Goal: Task Accomplishment & Management: Use online tool/utility

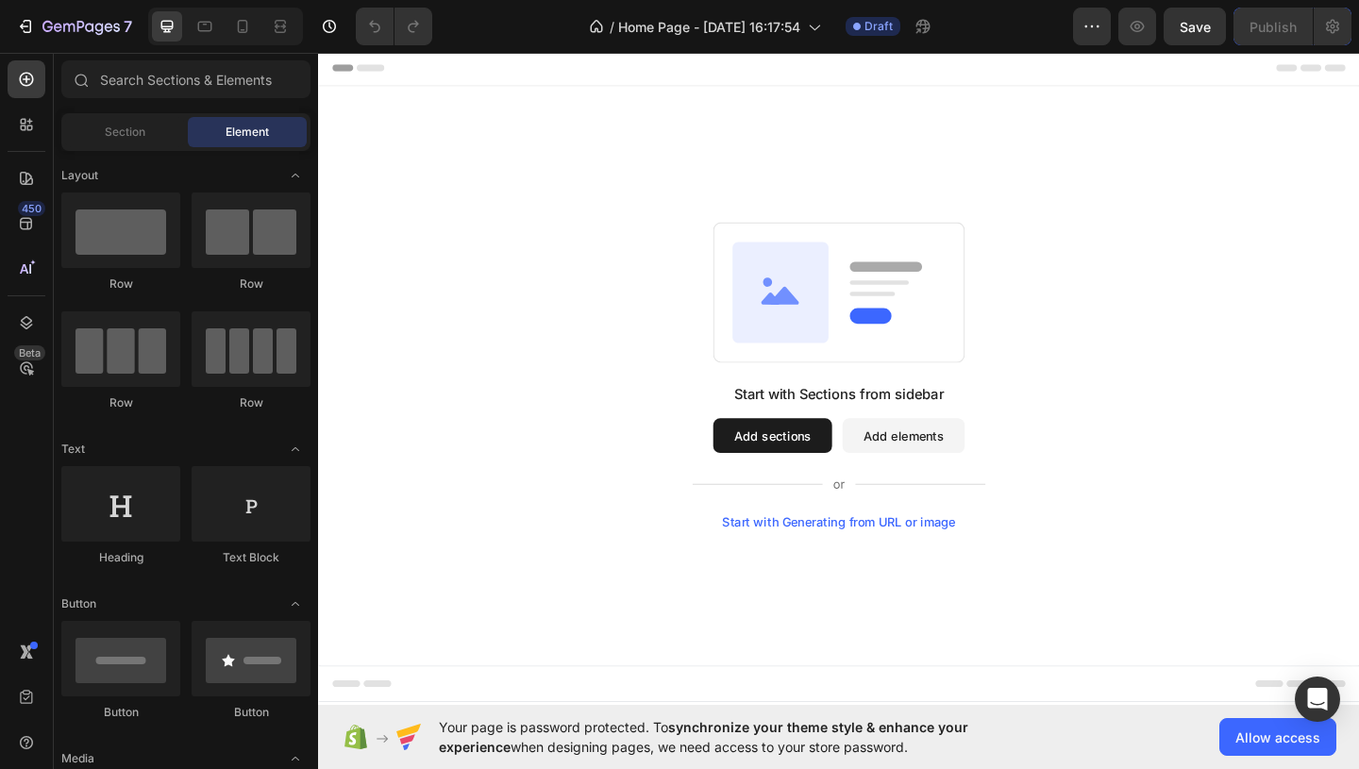
click at [795, 462] on button "Add sections" at bounding box center [811, 469] width 129 height 38
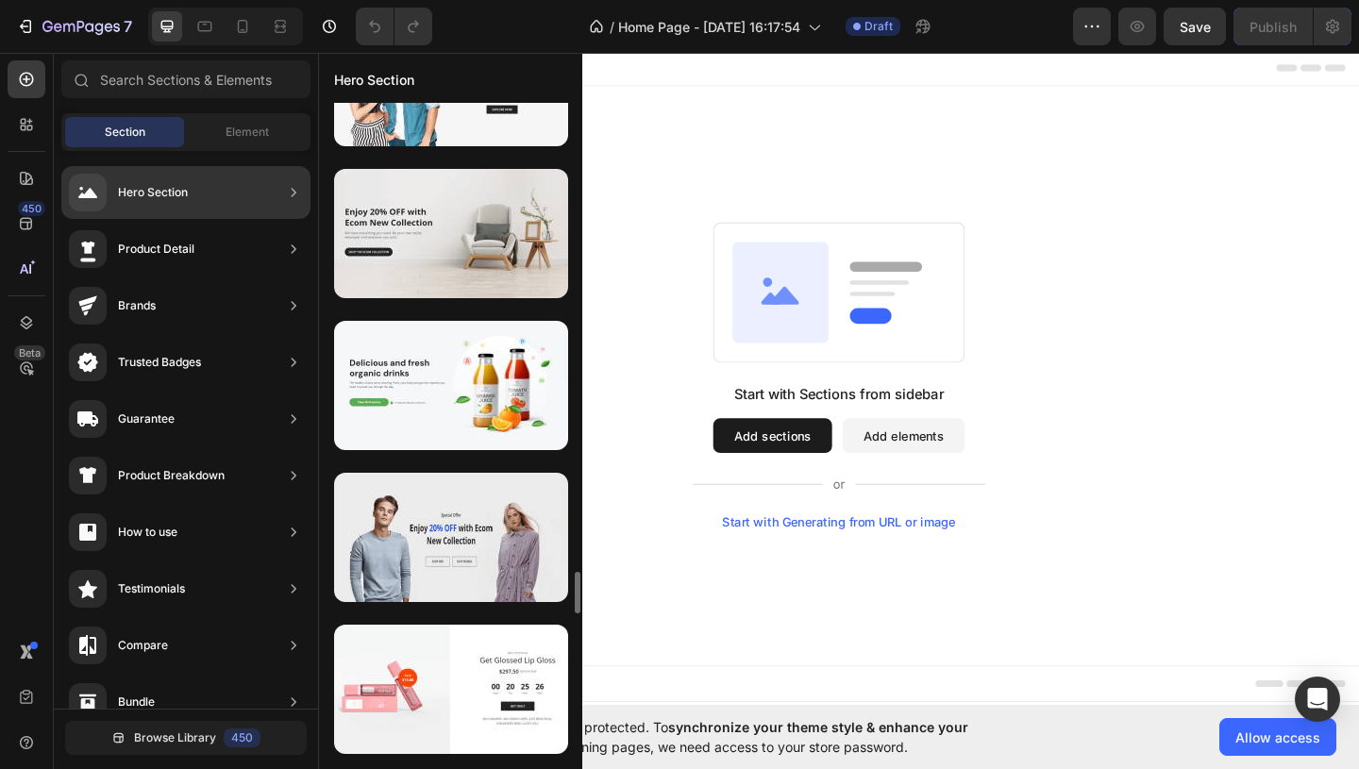
scroll to position [7390, 0]
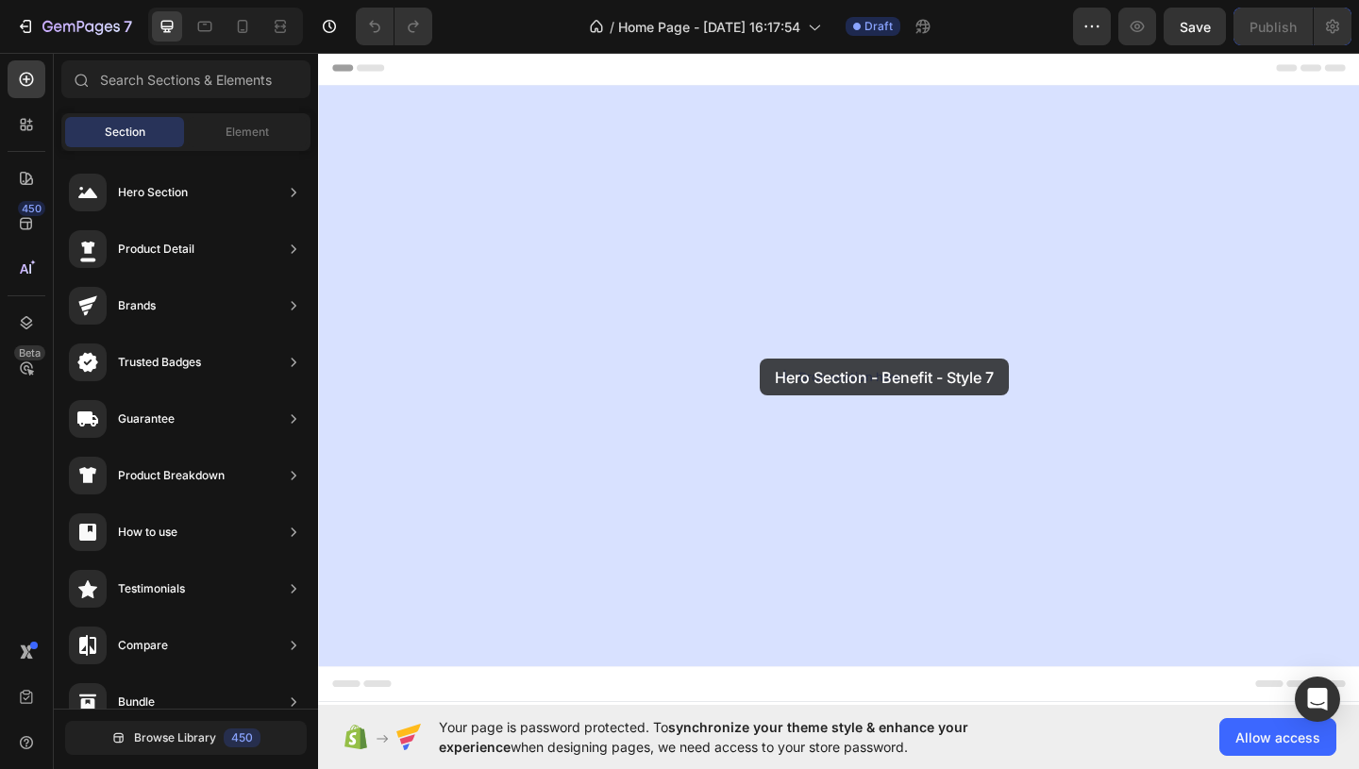
drag, startPoint x: 759, startPoint y: 430, endPoint x: 797, endPoint y: 371, distance: 70.9
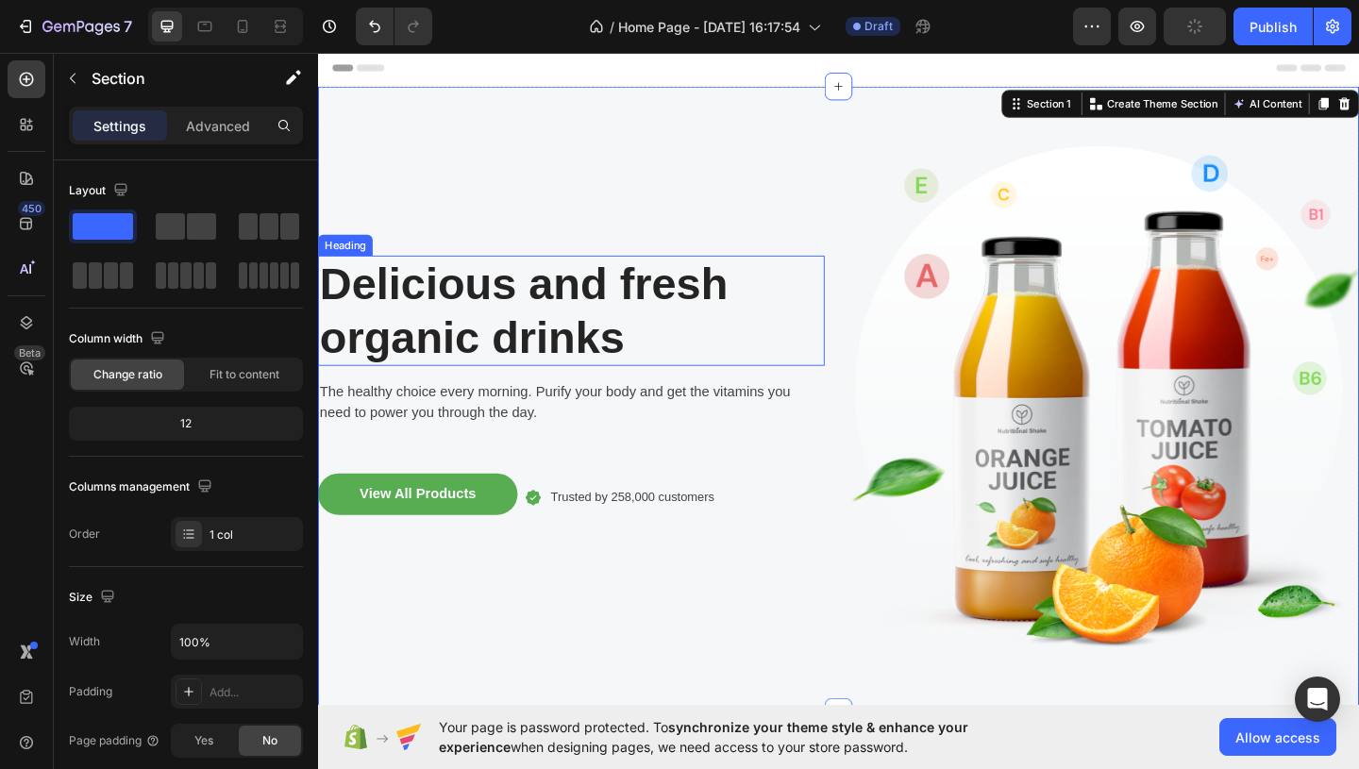
click at [618, 358] on p "Delicious and fresh organic drinks" at bounding box center [593, 332] width 547 height 115
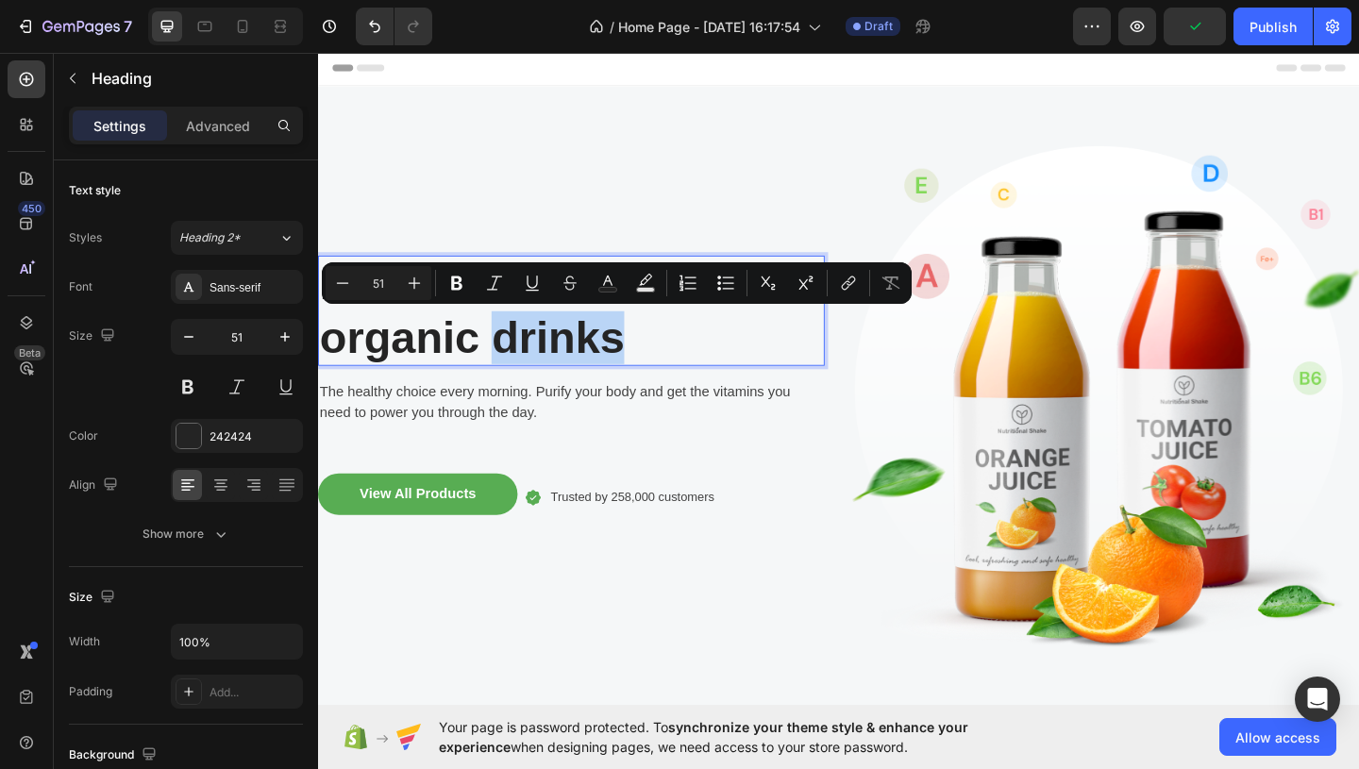
click at [618, 358] on p "Delicious and fresh organic drinks" at bounding box center [593, 332] width 547 height 115
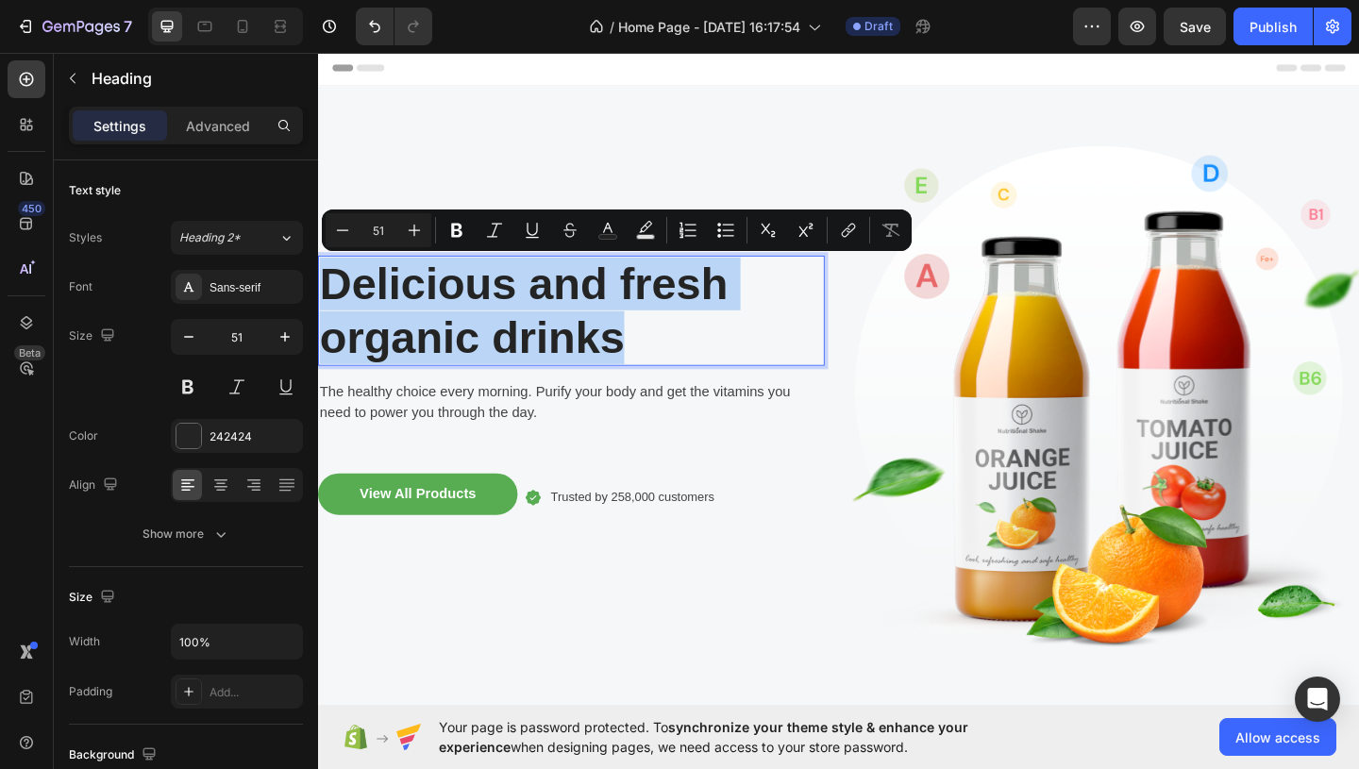
drag, startPoint x: 645, startPoint y: 360, endPoint x: 333, endPoint y: 299, distance: 318.1
click at [333, 299] on p "Delicious and fresh organic drinks" at bounding box center [593, 332] width 547 height 115
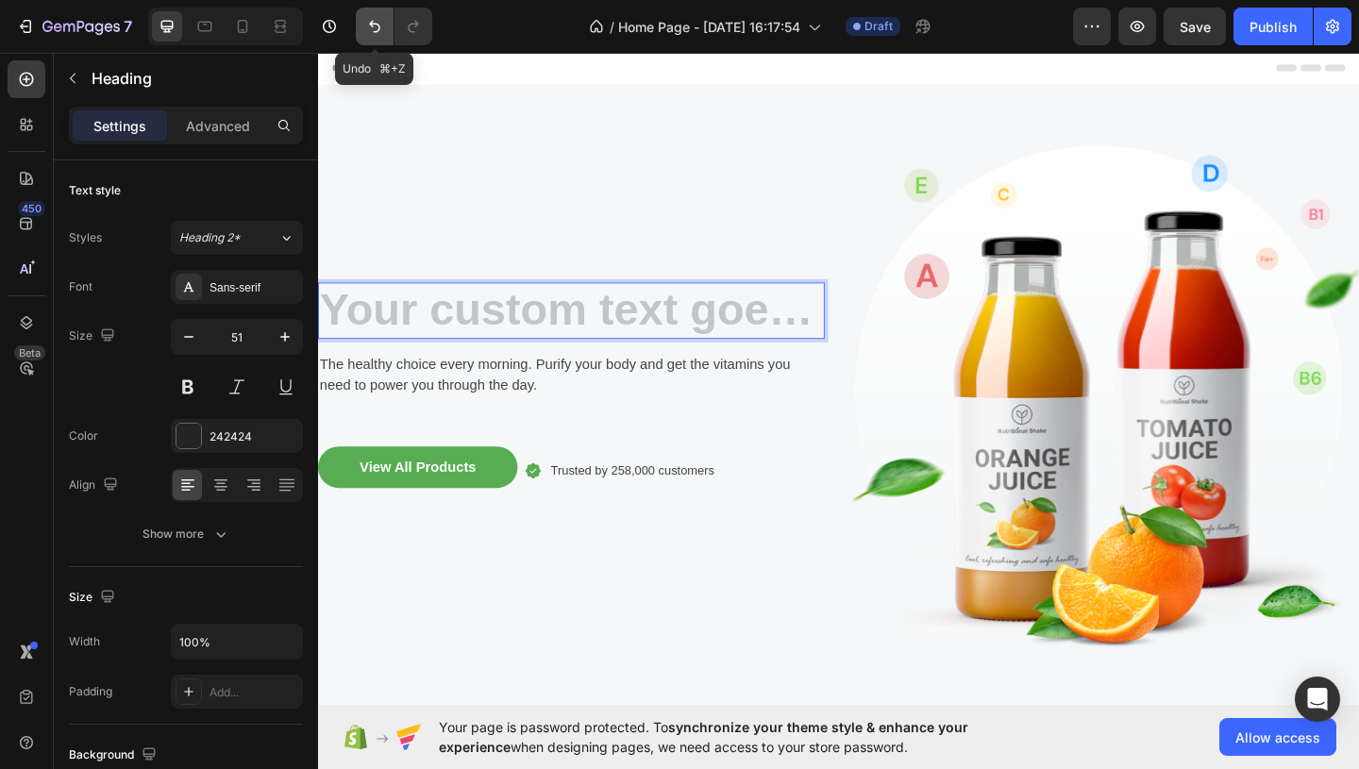
click at [370, 21] on icon "Undo/Redo" at bounding box center [374, 26] width 19 height 19
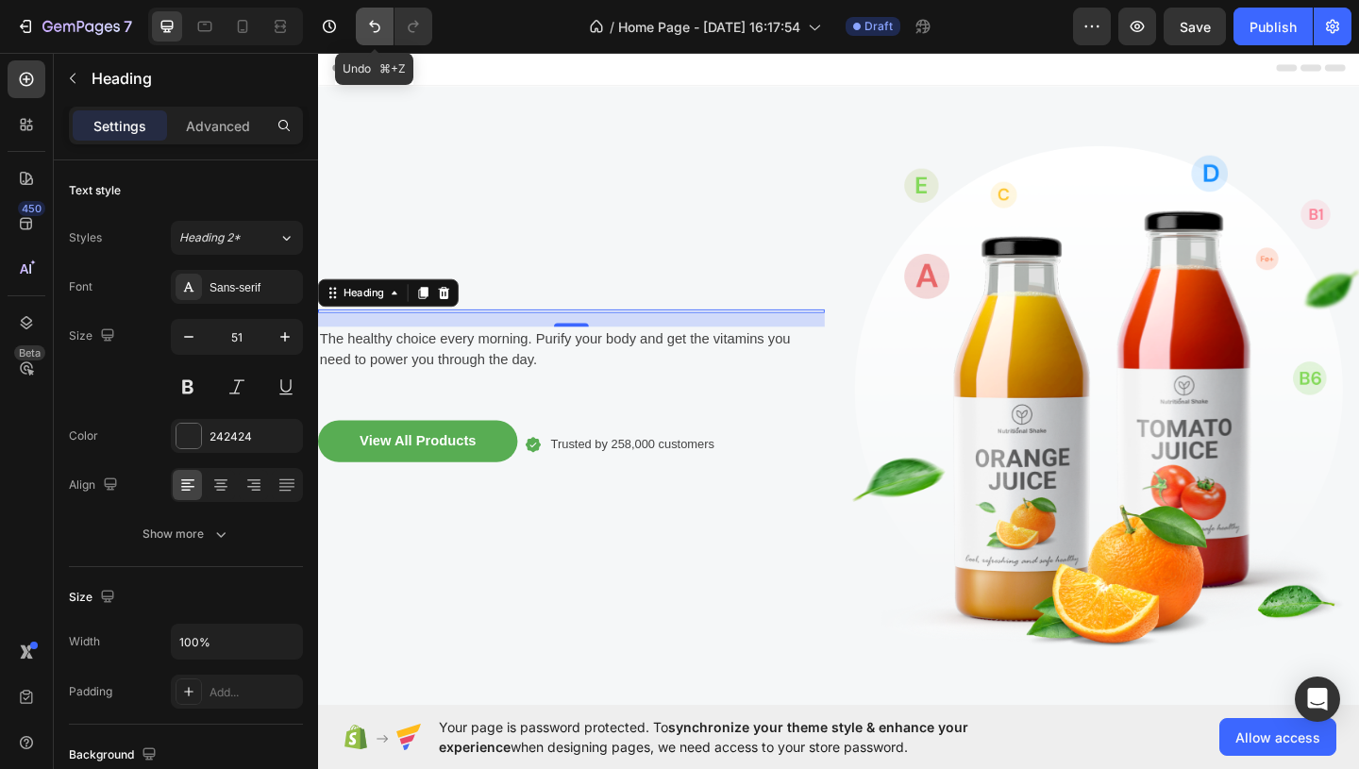
click at [370, 21] on icon "Undo/Redo" at bounding box center [374, 26] width 19 height 19
click at [386, 378] on p "The healthy choice every morning. Purify your body and get the vitamins you nee…" at bounding box center [593, 374] width 547 height 45
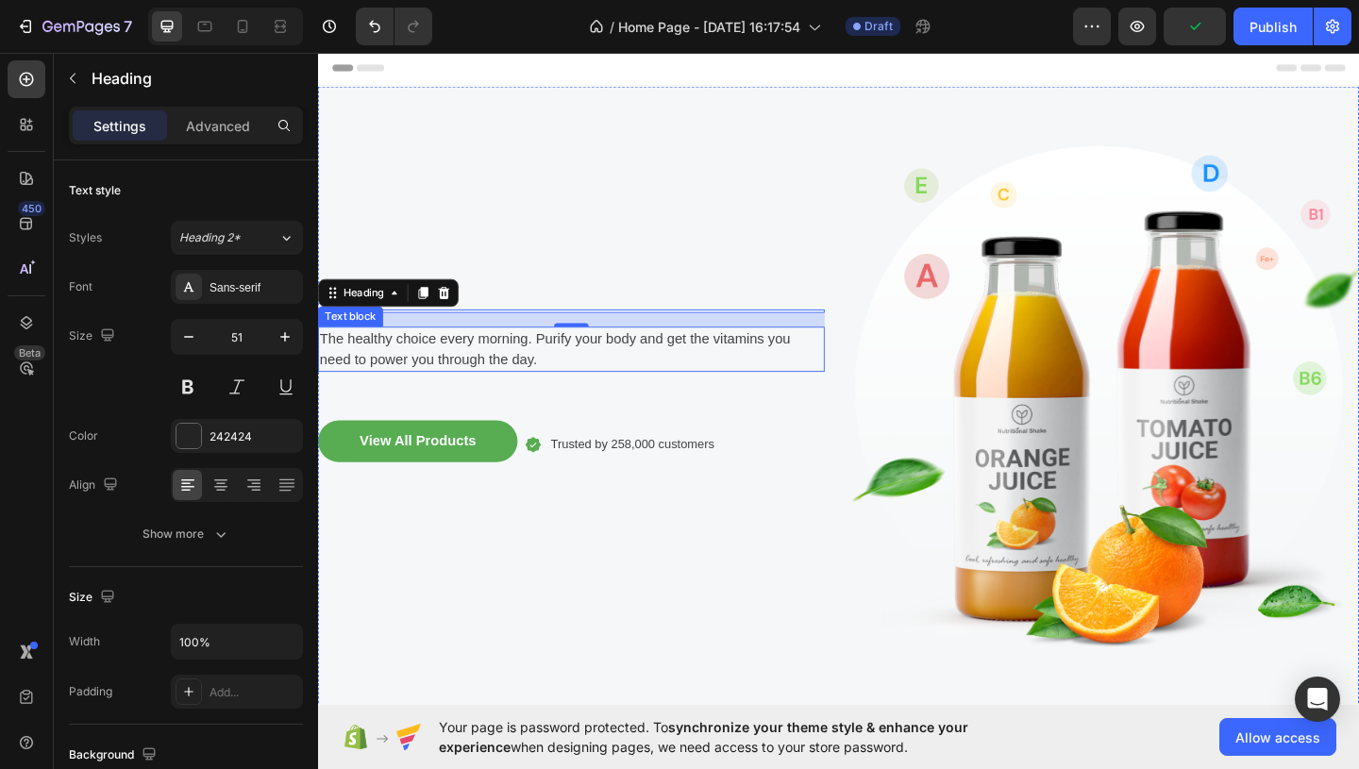
click at [386, 378] on p "The healthy choice every morning. Purify your body and get the vitamins you nee…" at bounding box center [593, 374] width 547 height 45
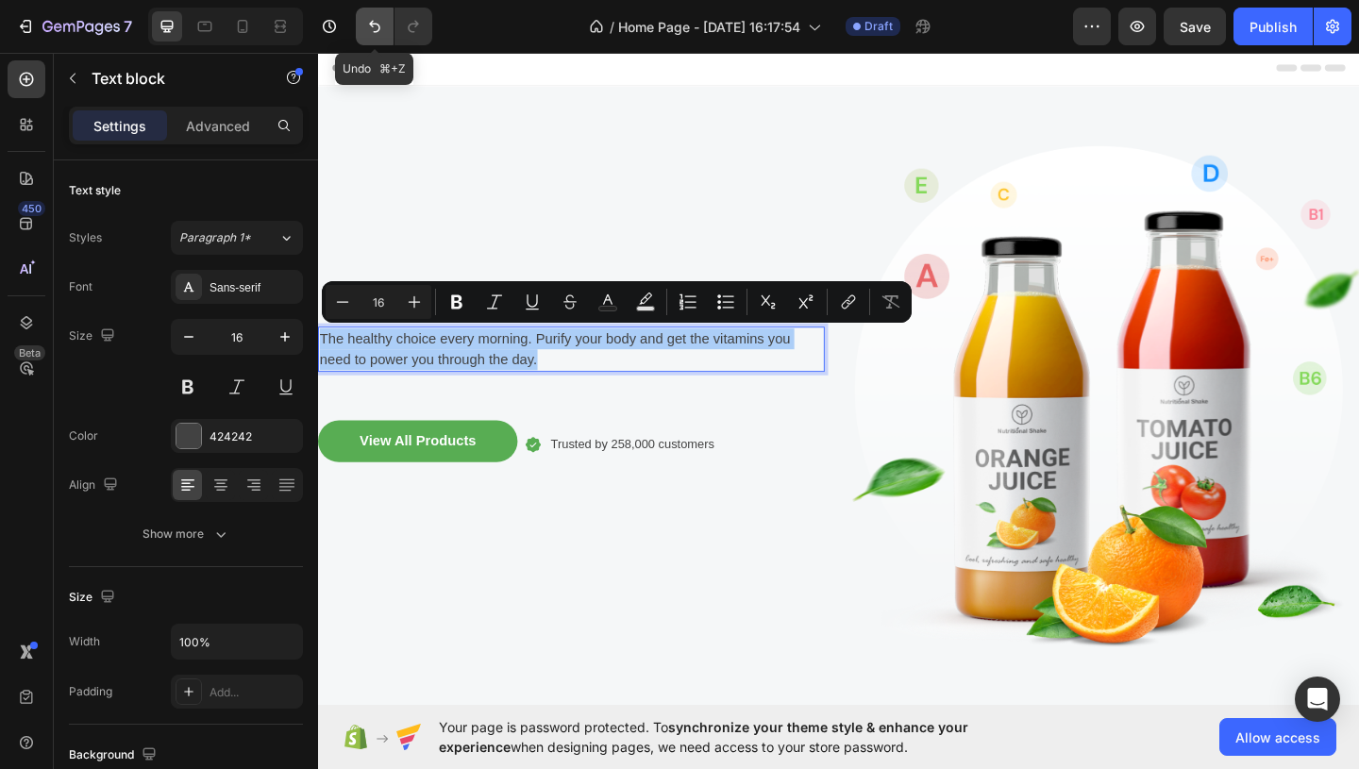
click at [384, 30] on button "Undo/Redo" at bounding box center [375, 27] width 38 height 38
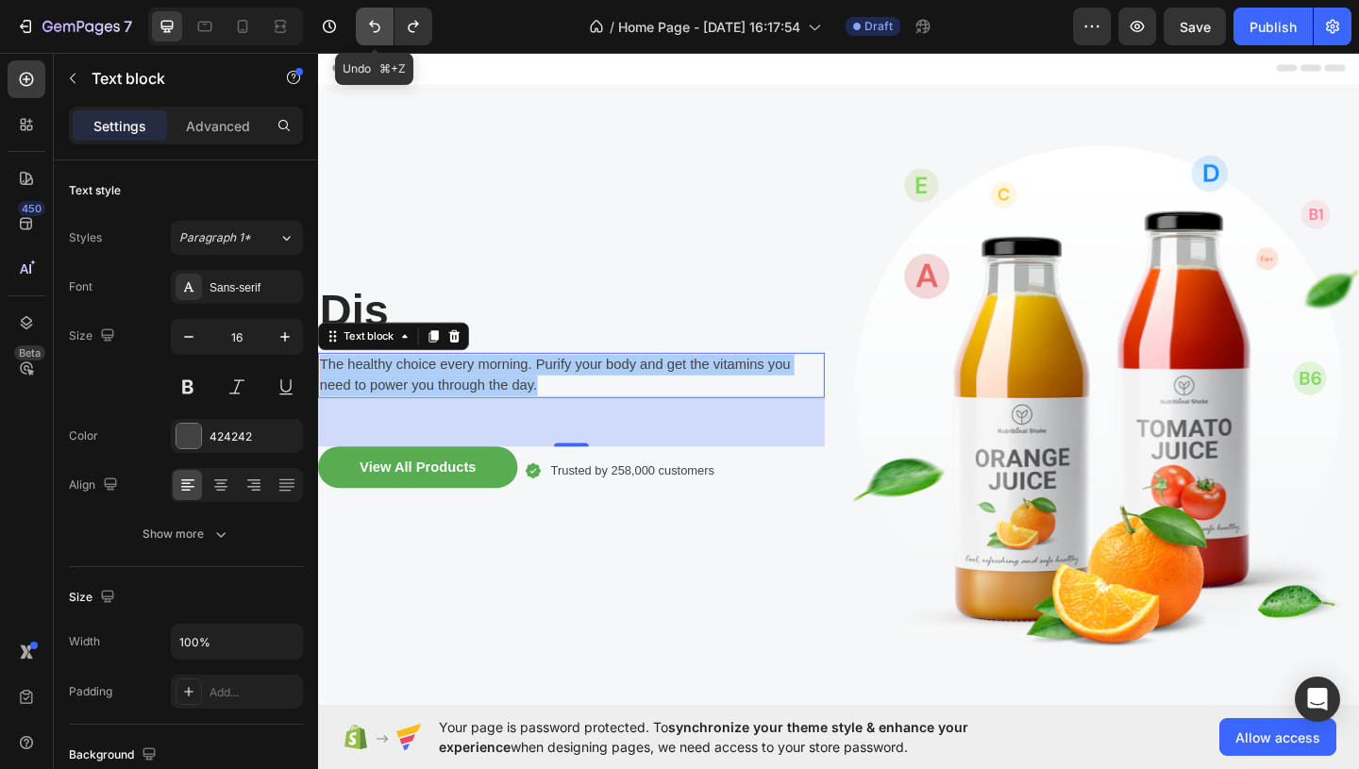
click at [384, 30] on button "Undo/Redo" at bounding box center [375, 27] width 38 height 38
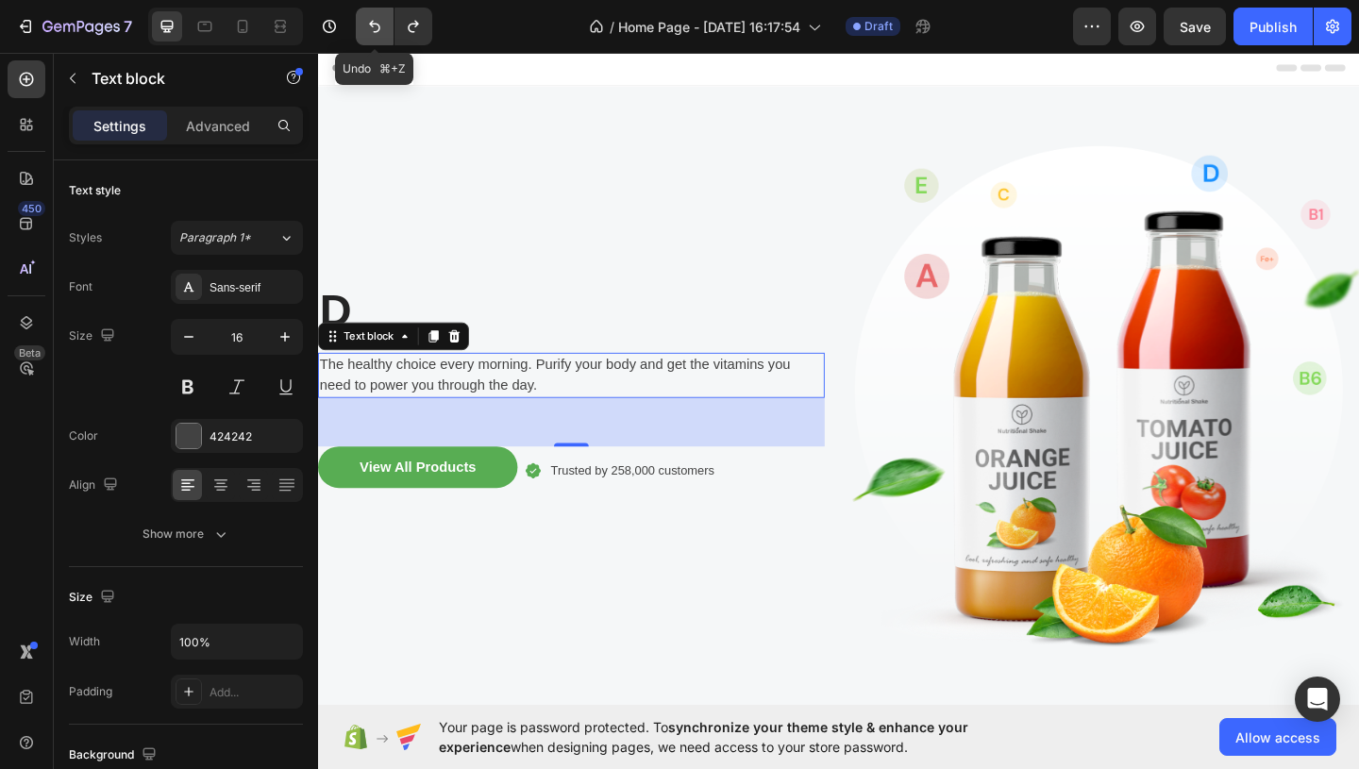
click at [384, 30] on button "Undo/Redo" at bounding box center [375, 27] width 38 height 38
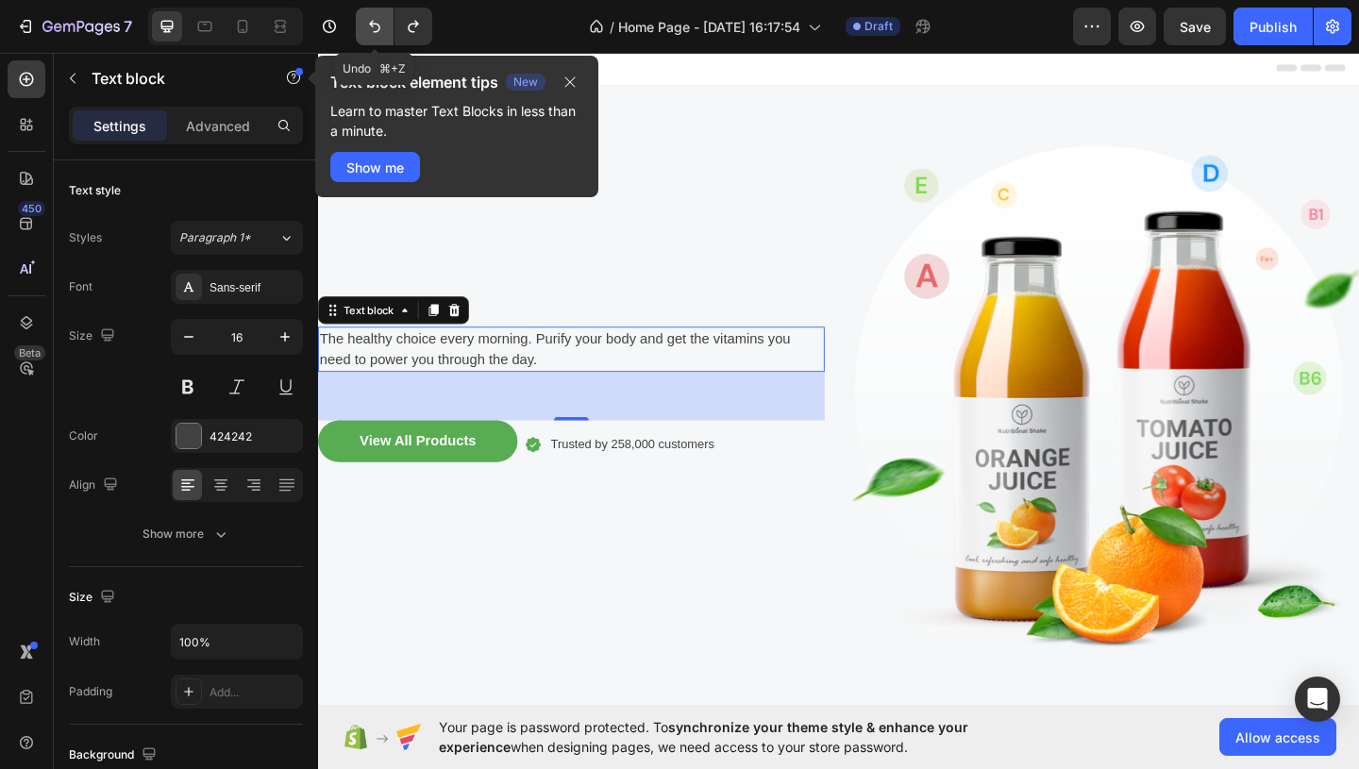
click at [384, 30] on button "Undo/Redo" at bounding box center [375, 27] width 38 height 38
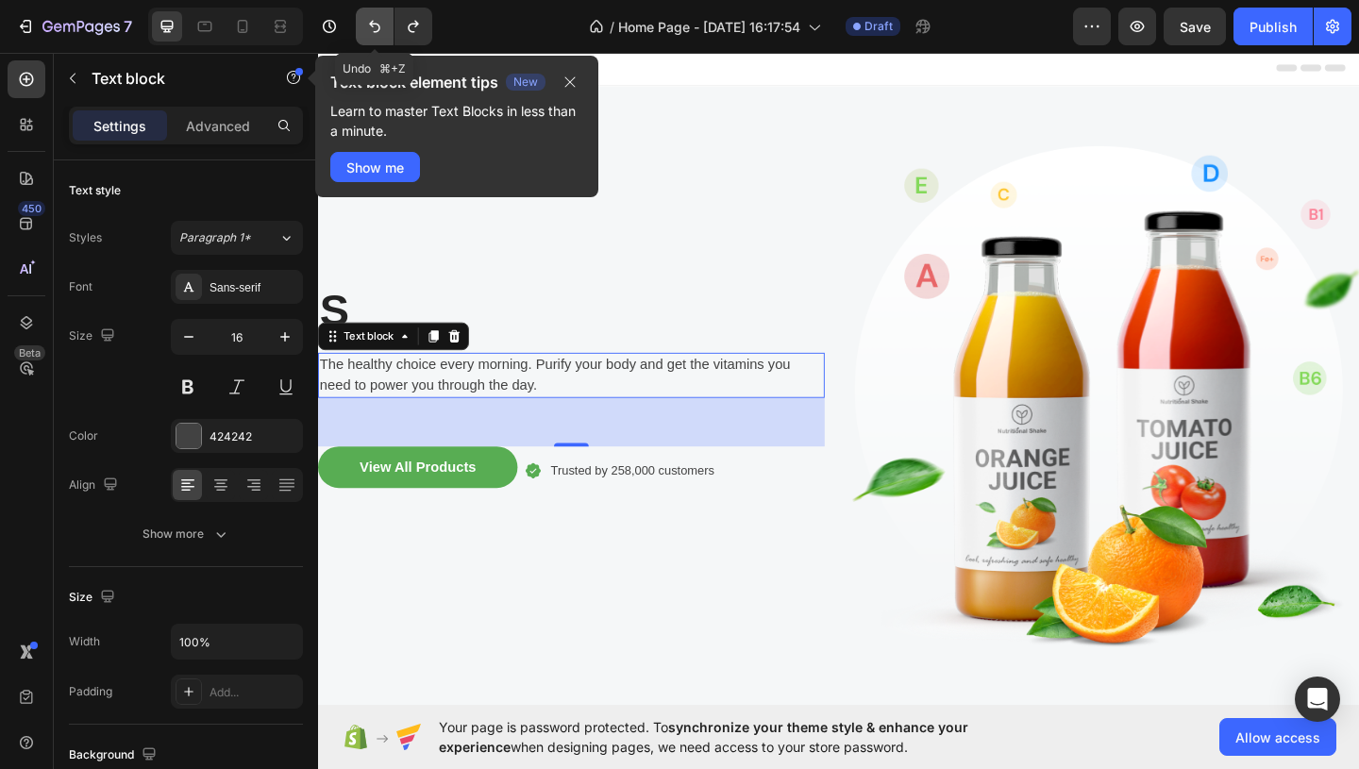
click at [384, 30] on button "Undo/Redo" at bounding box center [375, 27] width 38 height 38
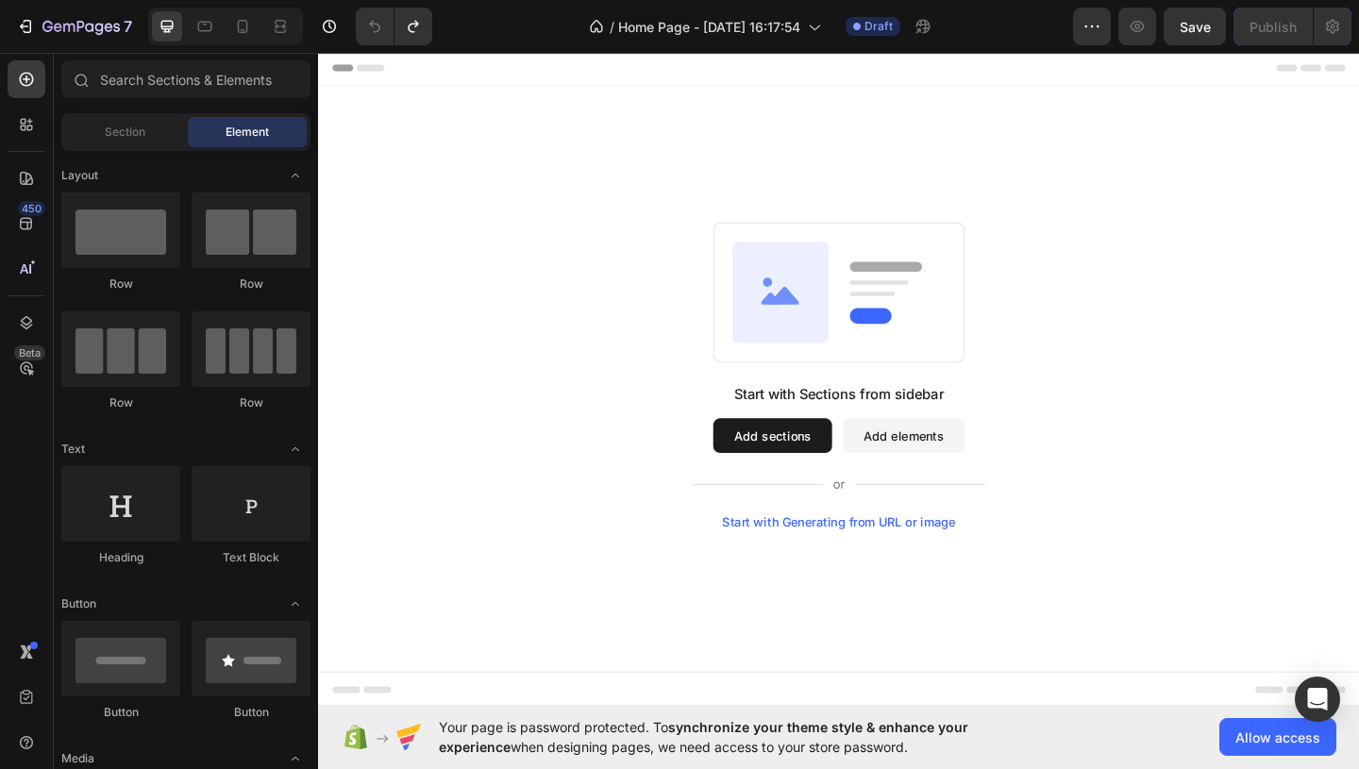
click at [827, 474] on button "Add sections" at bounding box center [811, 469] width 129 height 38
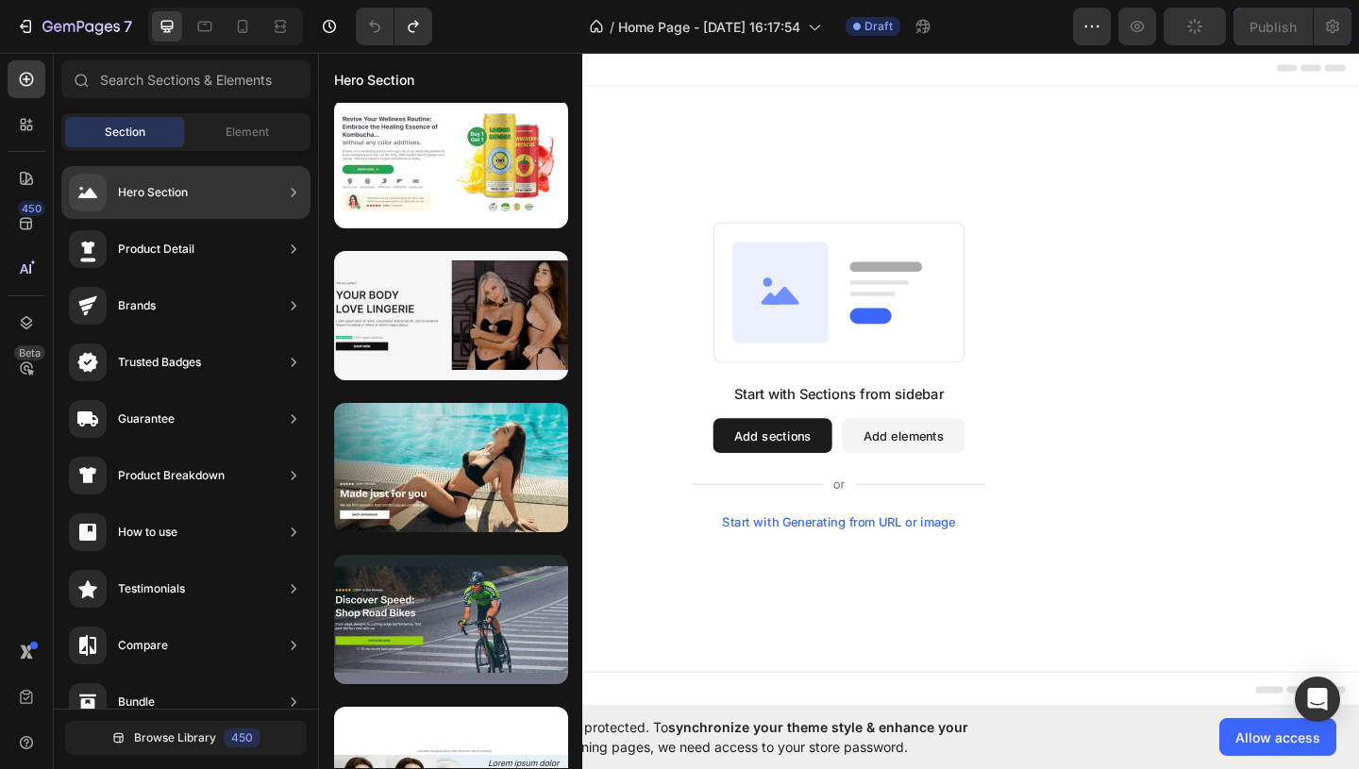
scroll to position [1456, 0]
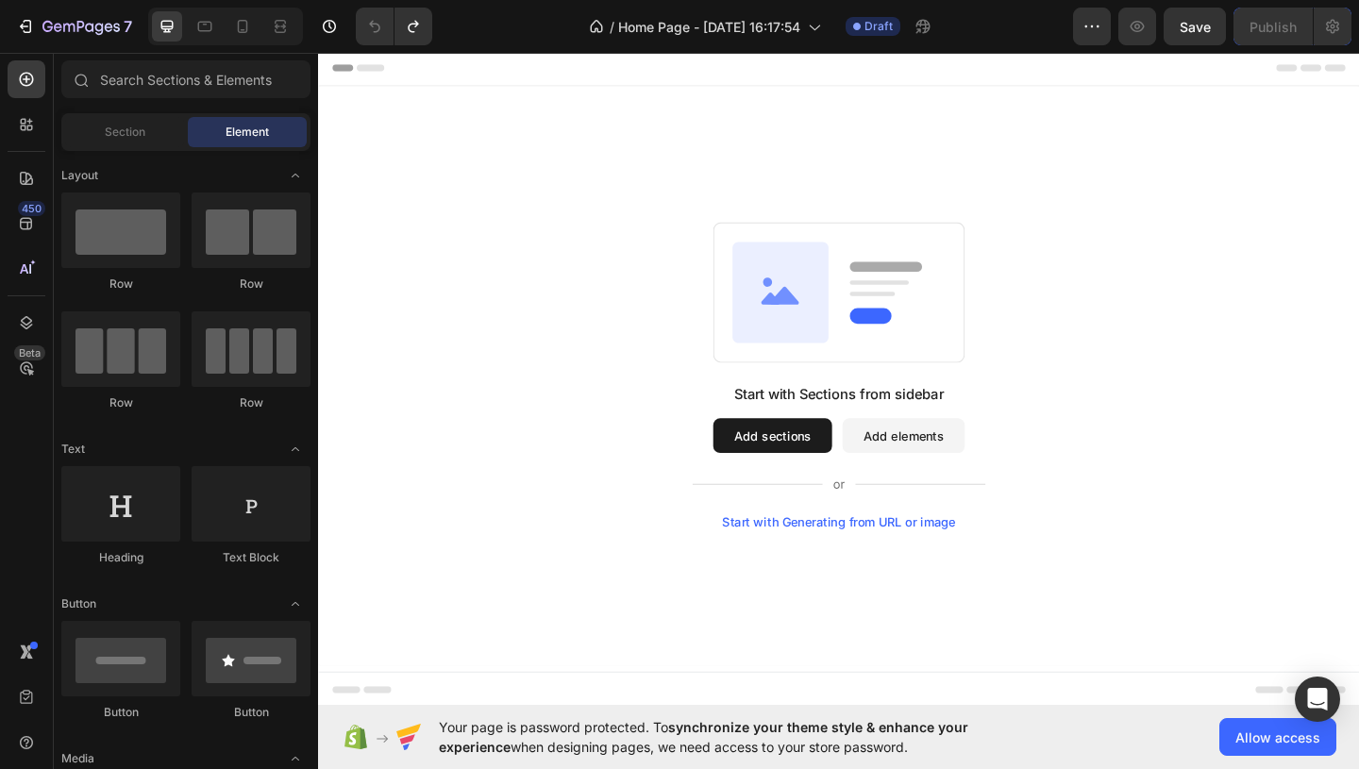
click at [792, 460] on button "Add sections" at bounding box center [811, 469] width 129 height 38
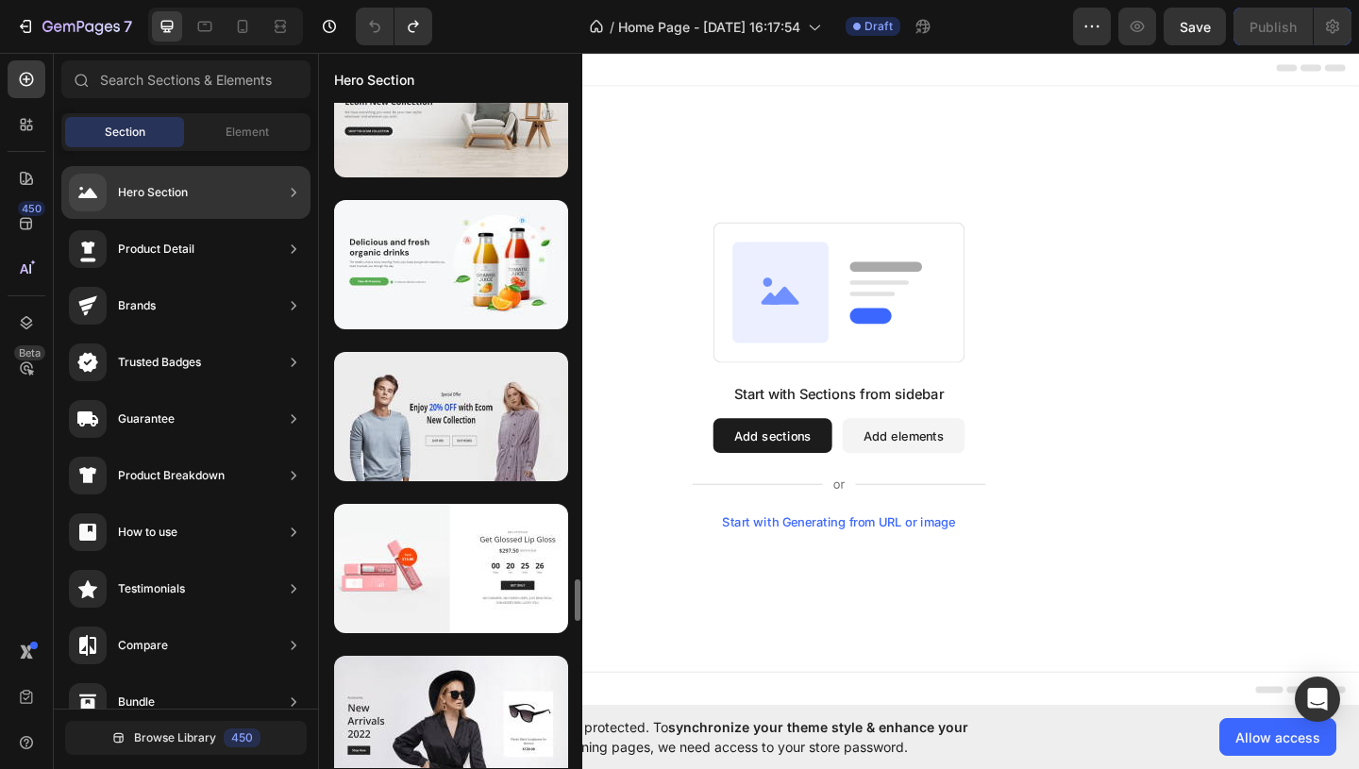
scroll to position [7521, 0]
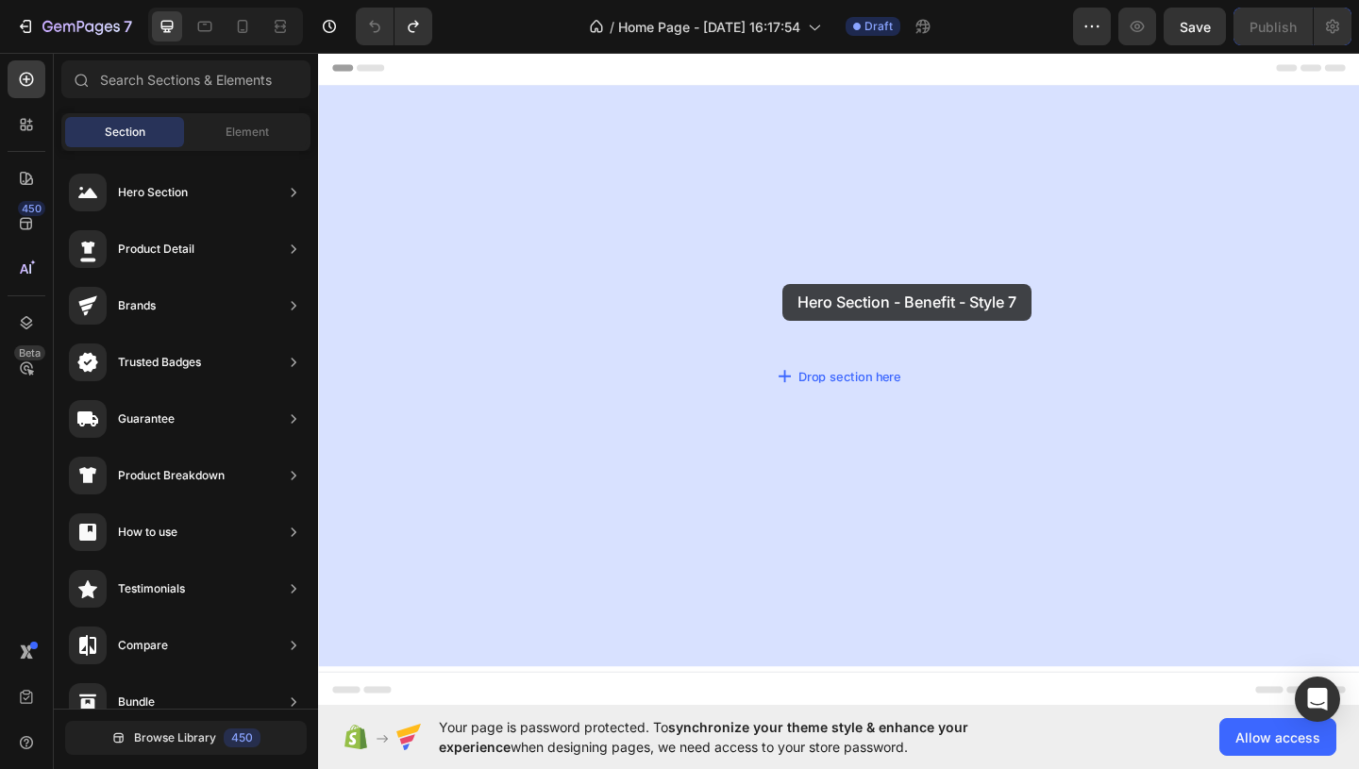
drag, startPoint x: 760, startPoint y: 257, endPoint x: 823, endPoint y: 304, distance: 78.9
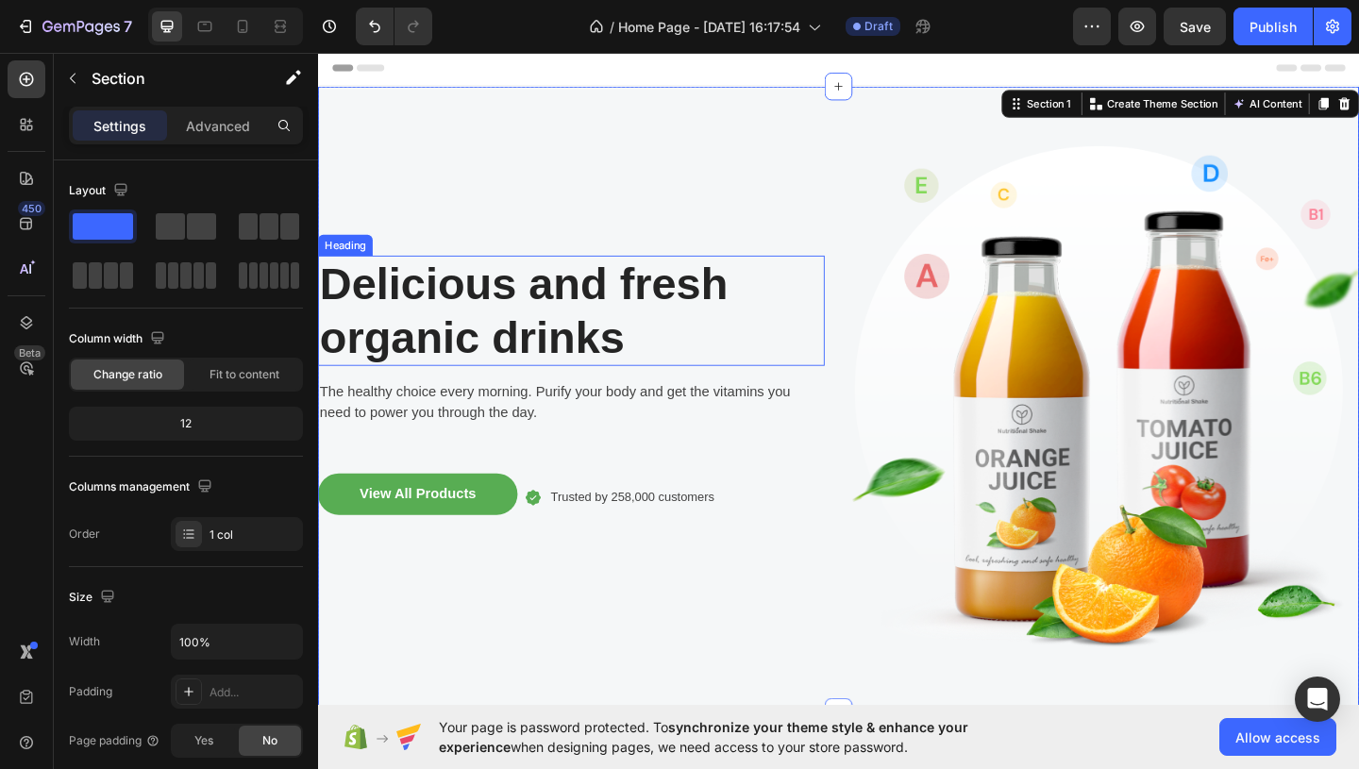
click at [525, 322] on p "Delicious and fresh organic drinks" at bounding box center [593, 332] width 547 height 115
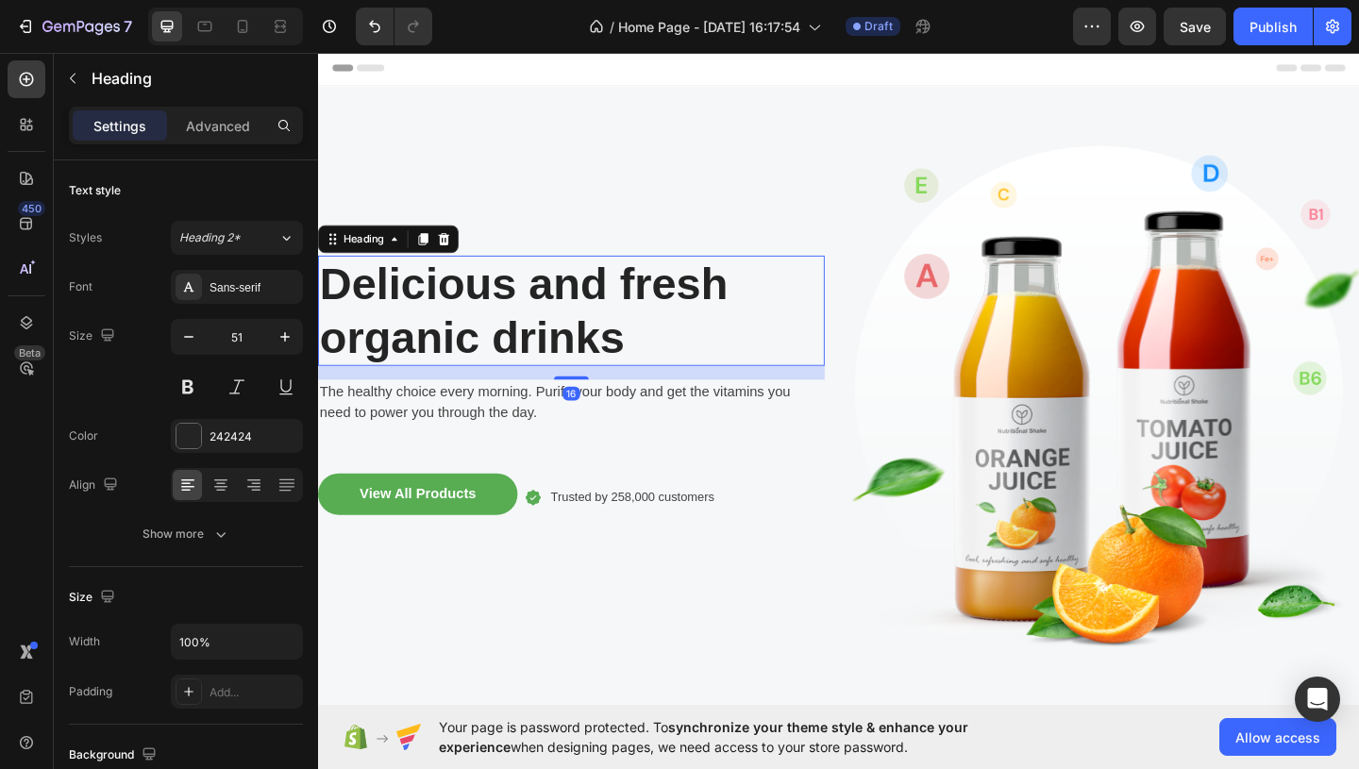
click at [647, 373] on p "Delicious and fresh organic drinks" at bounding box center [593, 332] width 547 height 115
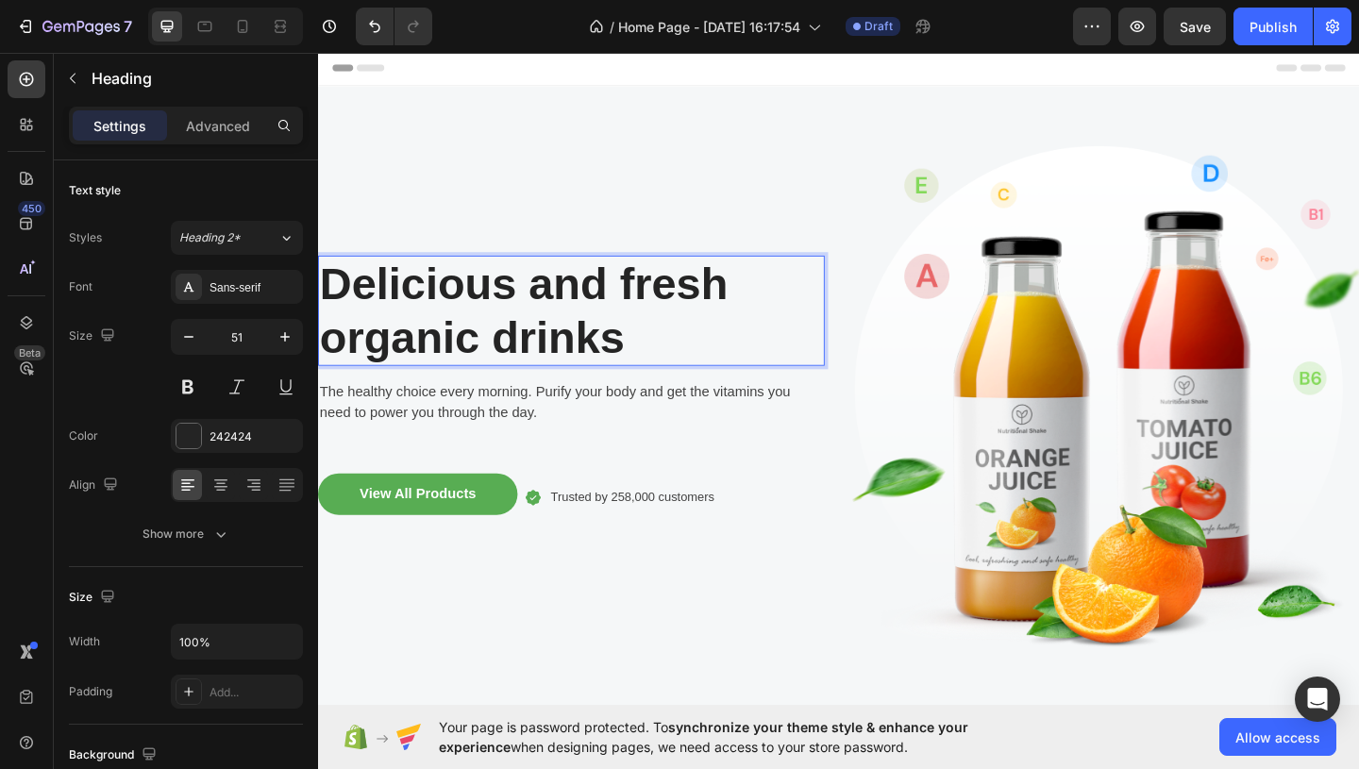
click at [647, 373] on p "Delicious and fresh organic drinks" at bounding box center [593, 332] width 547 height 115
click at [580, 374] on p "Delicious and fresh organic drinks" at bounding box center [593, 332] width 547 height 115
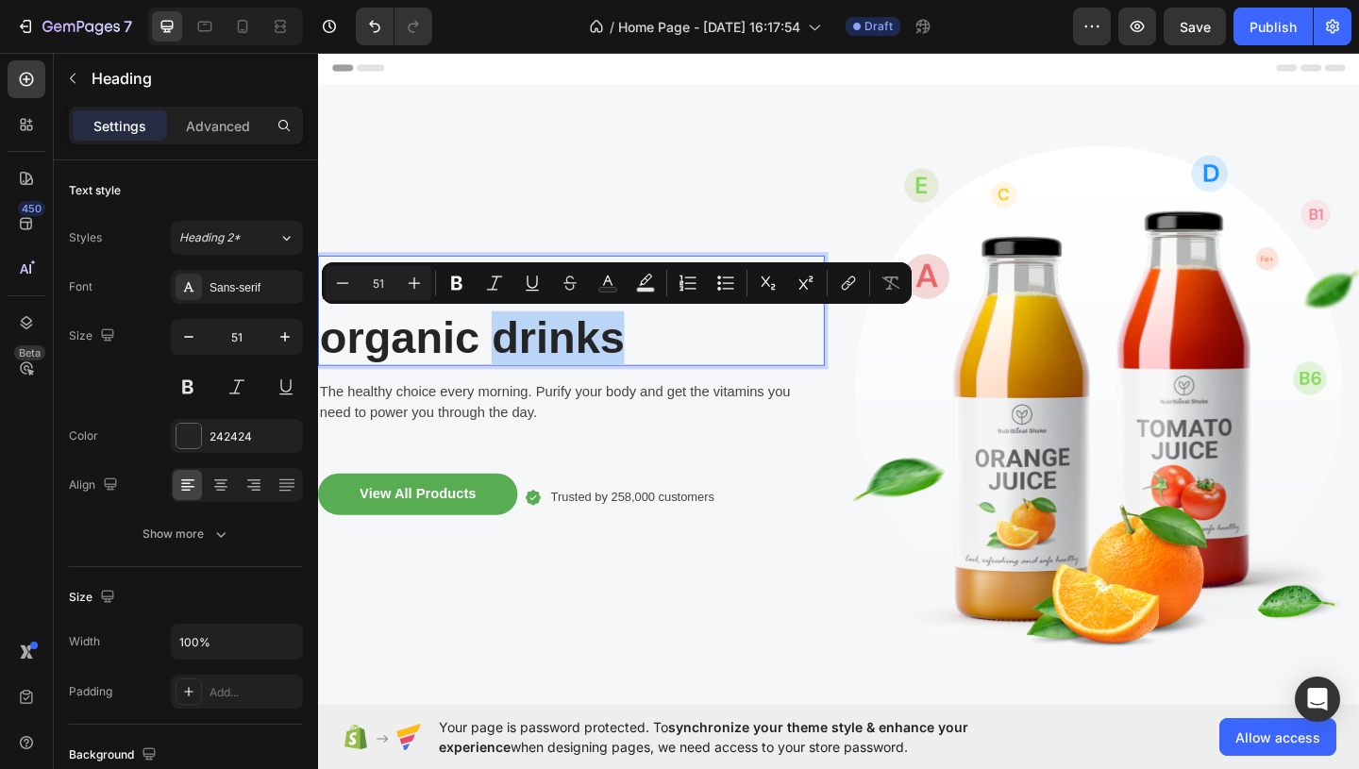
click at [580, 374] on p "Delicious and fresh organic drinks" at bounding box center [593, 332] width 547 height 115
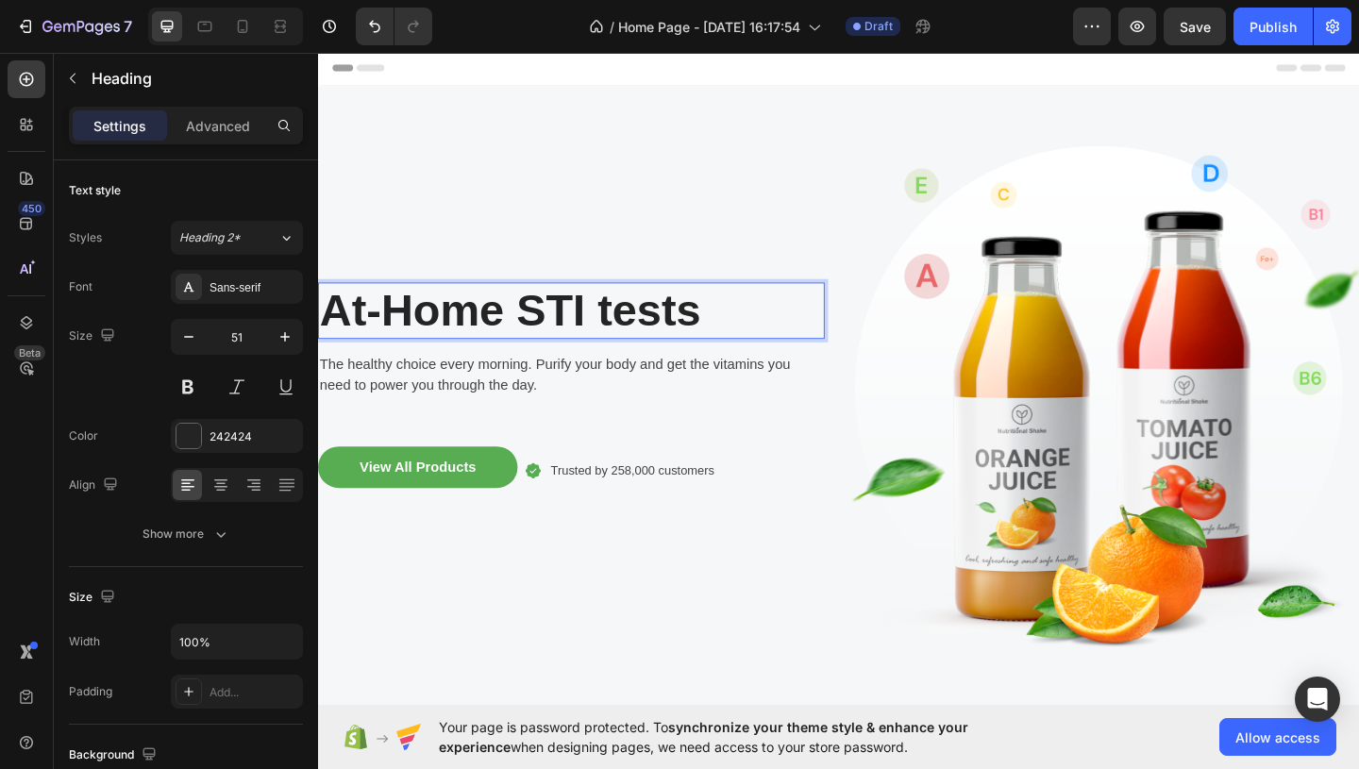
click at [422, 335] on p "At-Home STI tests" at bounding box center [593, 333] width 547 height 58
click at [731, 355] on p "At-home STI tests" at bounding box center [593, 333] width 547 height 58
click at [537, 336] on p "At-home STI tests" at bounding box center [593, 333] width 547 height 58
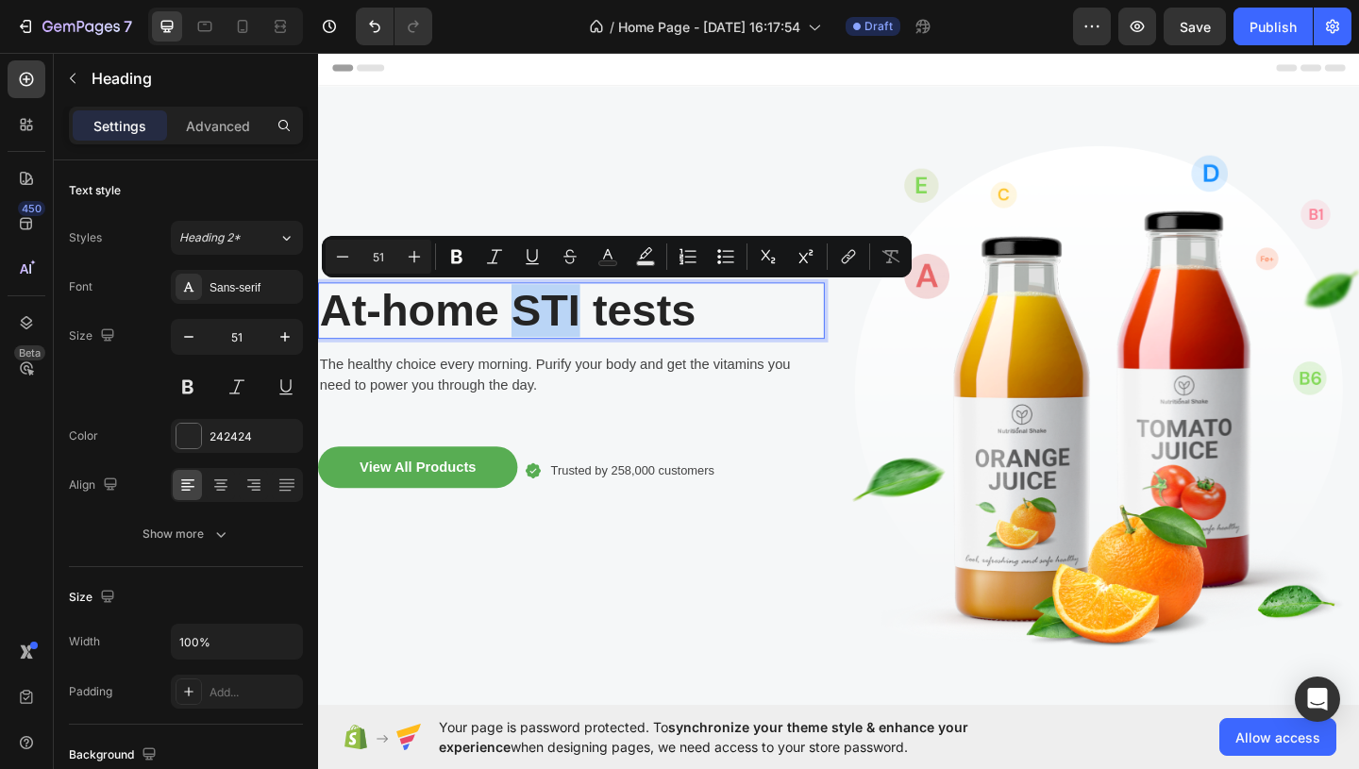
click at [537, 336] on p "At-home STI tests" at bounding box center [593, 333] width 547 height 58
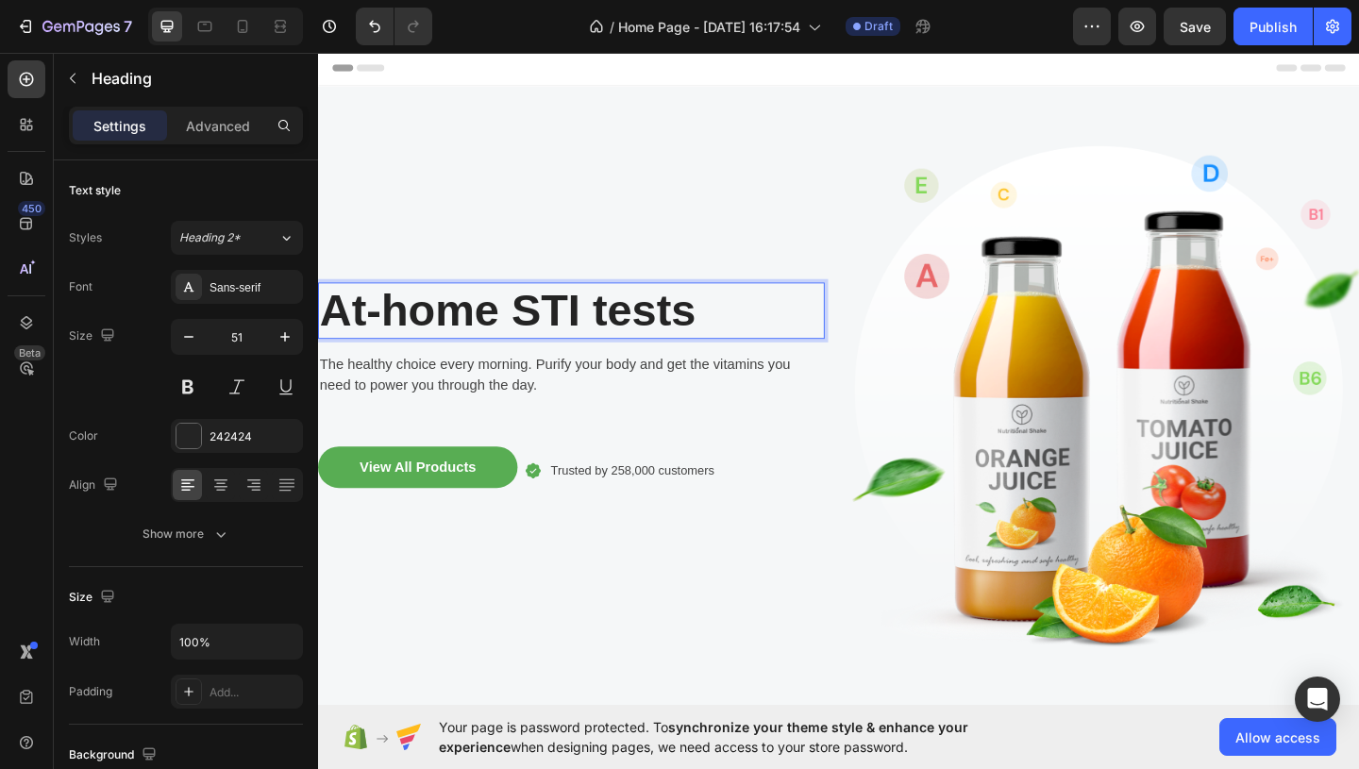
click at [537, 336] on p "At-home STI tests" at bounding box center [593, 333] width 547 height 58
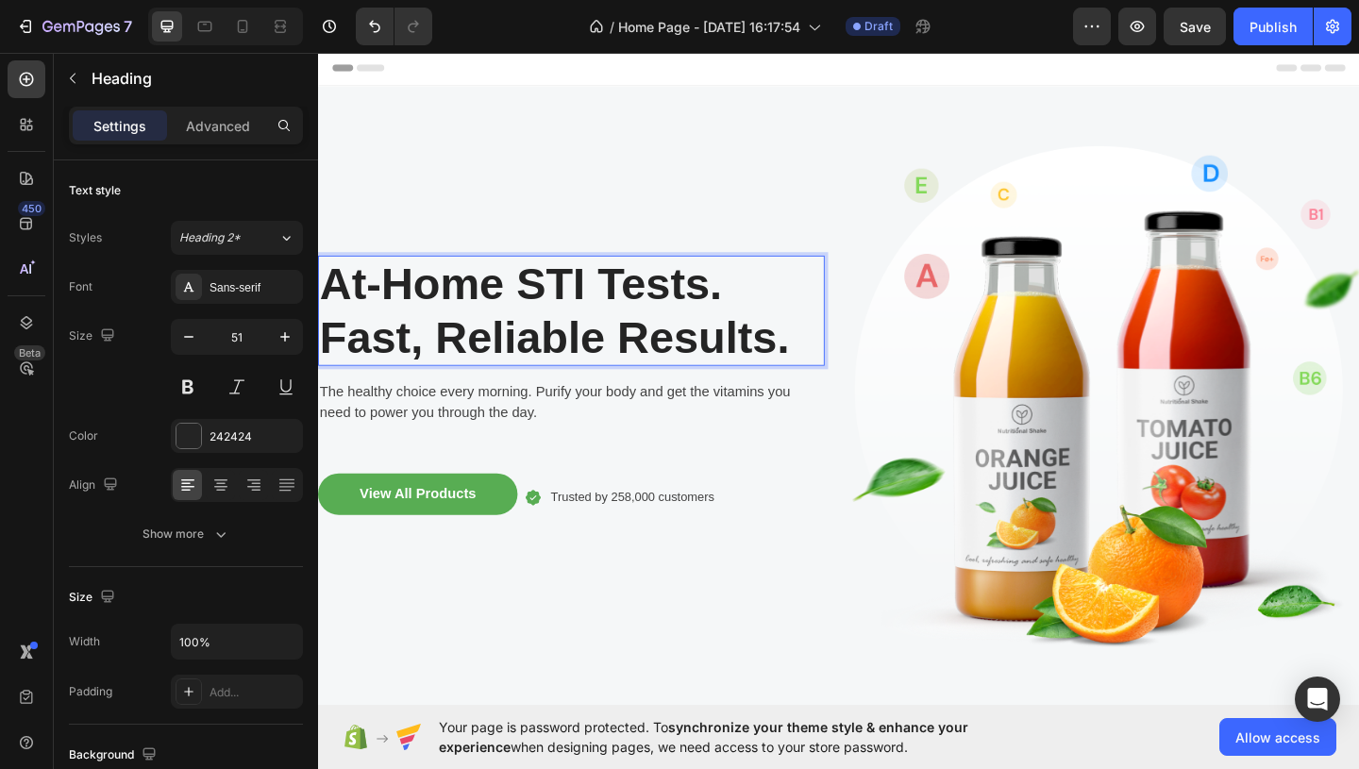
click at [427, 308] on p "At-Home STI Tests. Fast, Reliable Results." at bounding box center [593, 332] width 547 height 115
click at [368, 353] on p "At-Home STI Tests. Fast, Reliable Results." at bounding box center [593, 332] width 547 height 115
click at [814, 311] on p "At-Home STI Tests. Fast, Reliable Results." at bounding box center [593, 332] width 547 height 115
click at [628, 369] on p "At-Home STI Tests. Fast, Reliable Results." at bounding box center [593, 332] width 547 height 115
click at [556, 354] on p "At-Home STI Tests. Fast, Reliable Results." at bounding box center [593, 332] width 547 height 115
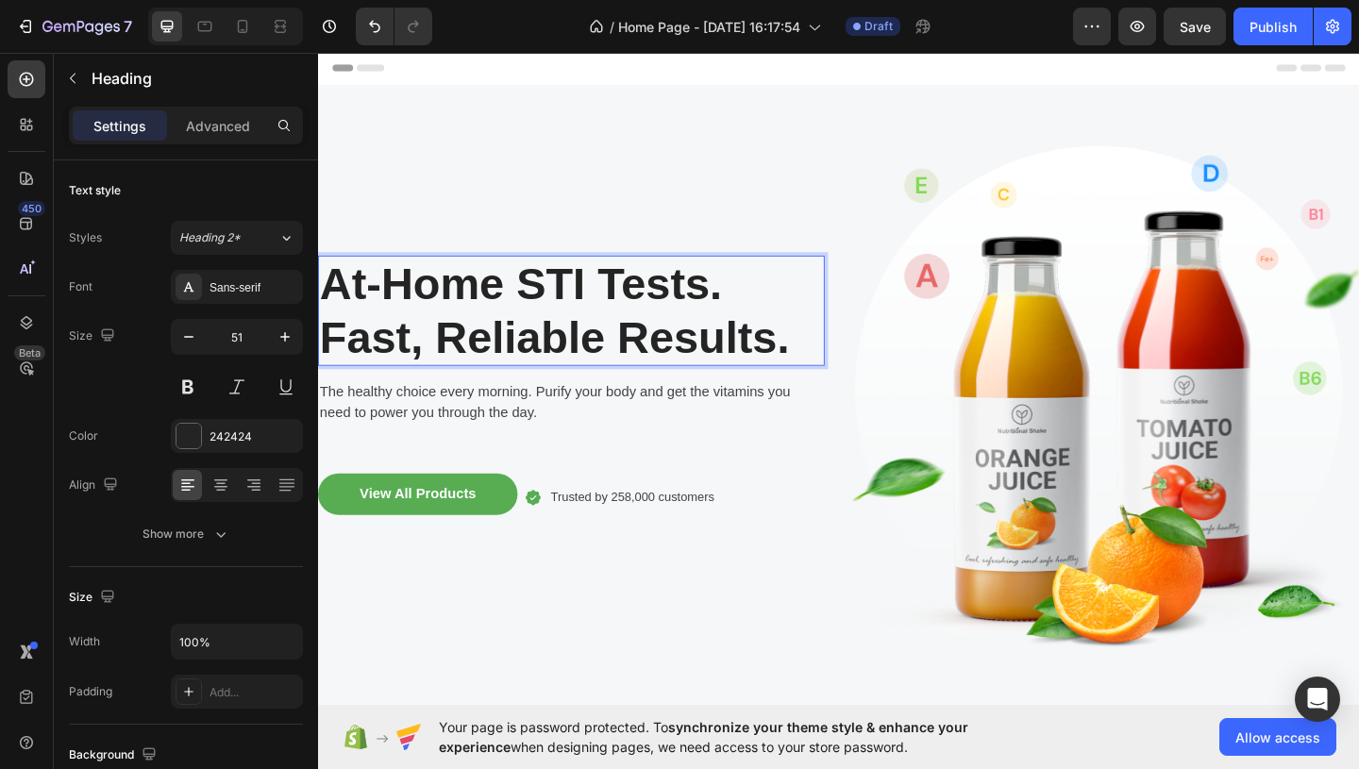
click at [556, 354] on p "At-Home STI Tests. Fast, Reliable Results." at bounding box center [593, 332] width 547 height 115
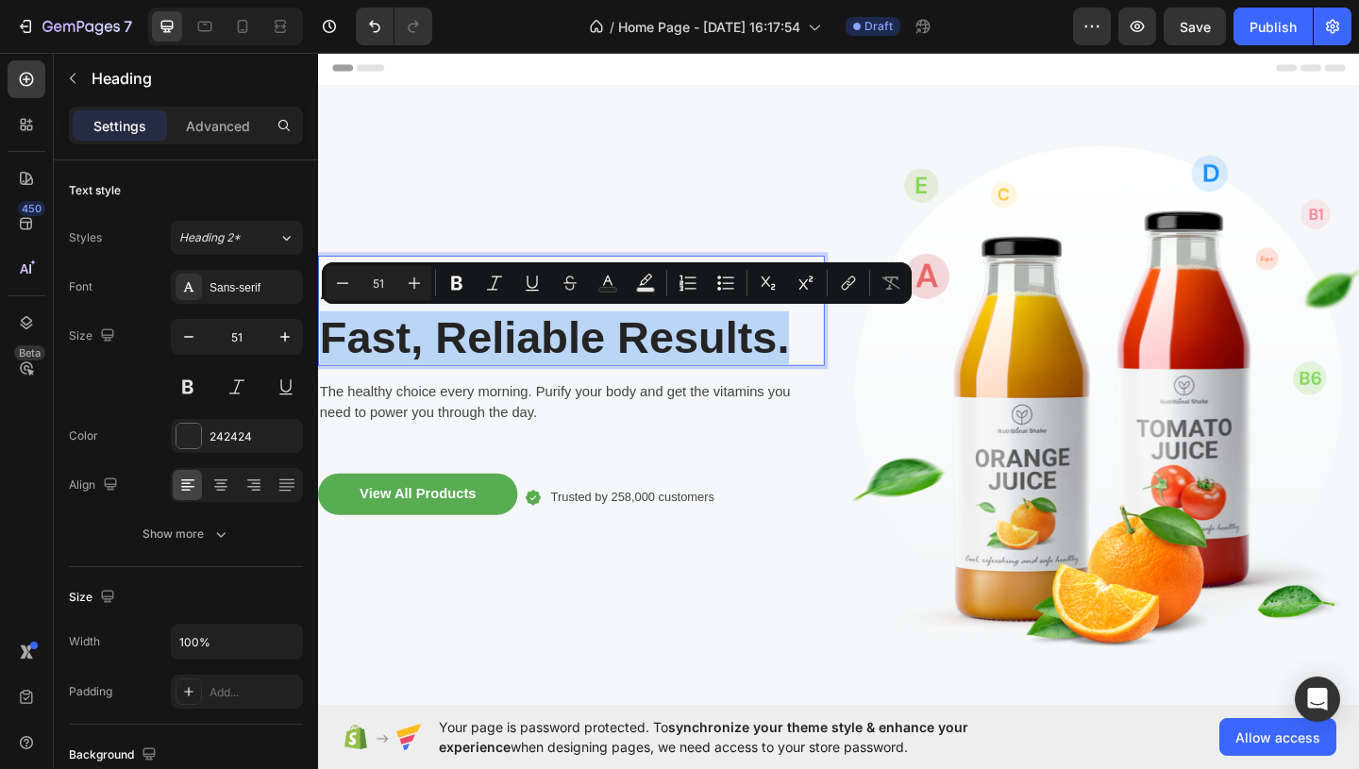
click at [556, 354] on p "At-Home STI Tests. Fast, Reliable Results." at bounding box center [593, 332] width 547 height 115
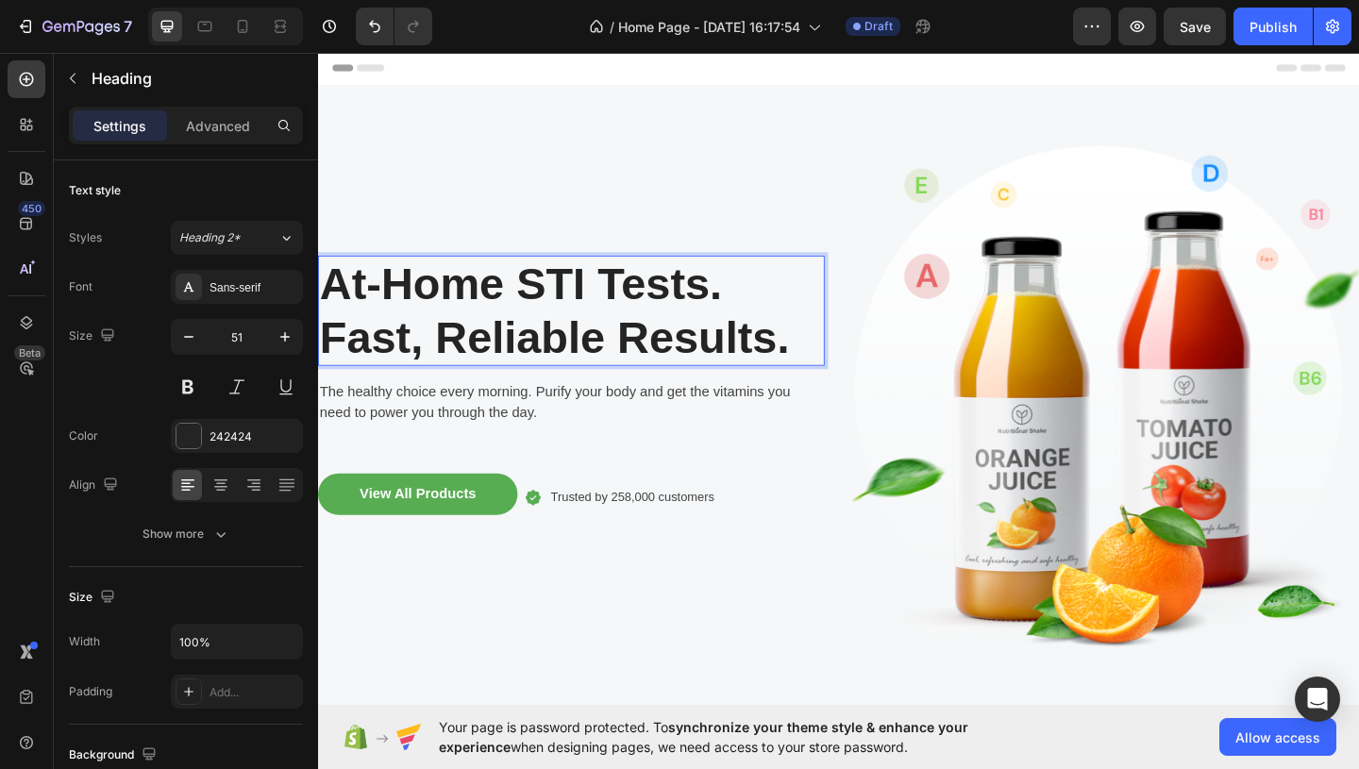
click at [339, 301] on p "At-Home STI Tests. Fast, Reliable Results." at bounding box center [593, 332] width 547 height 115
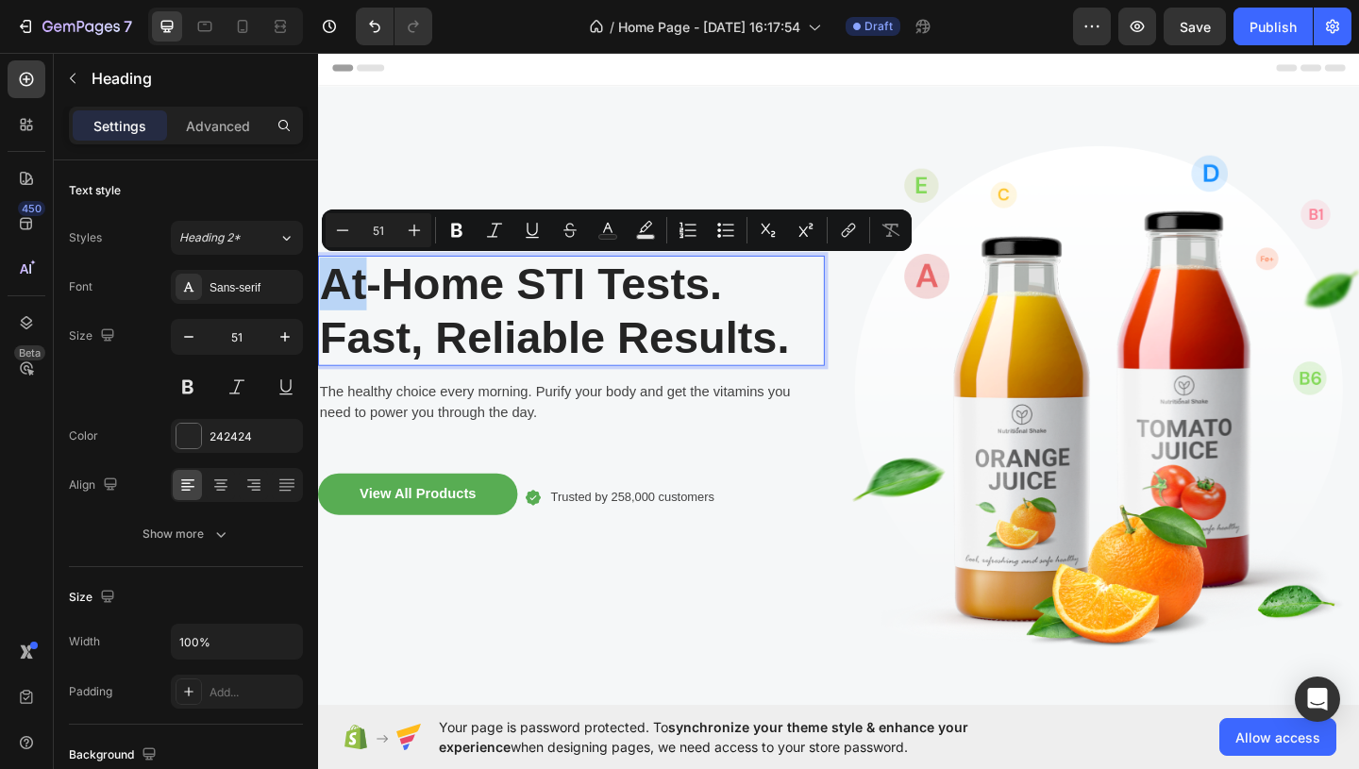
click at [339, 301] on p "At-Home STI Tests. Fast, Reliable Results." at bounding box center [593, 332] width 547 height 115
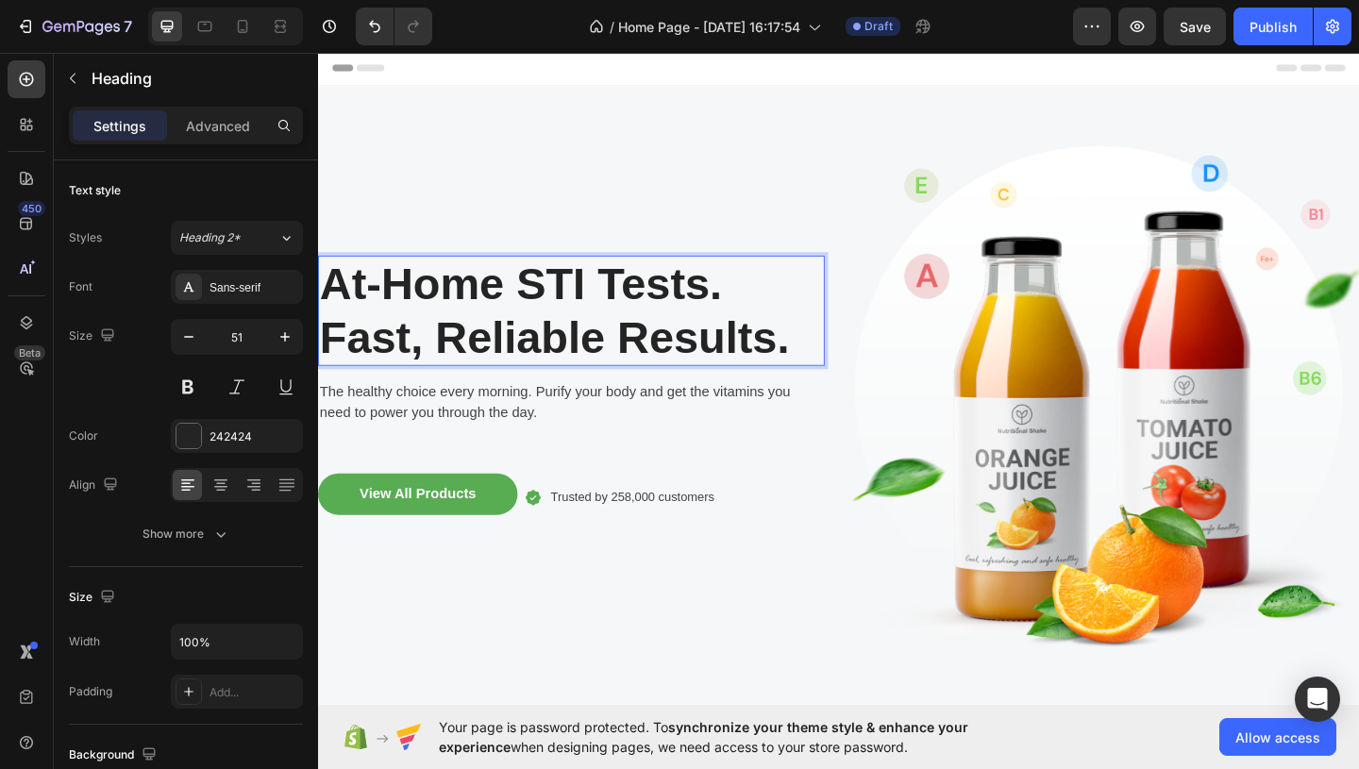
click at [474, 360] on p "At-Home STI Tests. Fast, Reliable Results." at bounding box center [593, 332] width 547 height 115
click at [599, 374] on p "At-Home STI Tests. Fast, Reliable Results." at bounding box center [593, 332] width 547 height 115
click at [619, 374] on p "At-Home STI Tests. Fast, Reliable Results." at bounding box center [593, 332] width 547 height 115
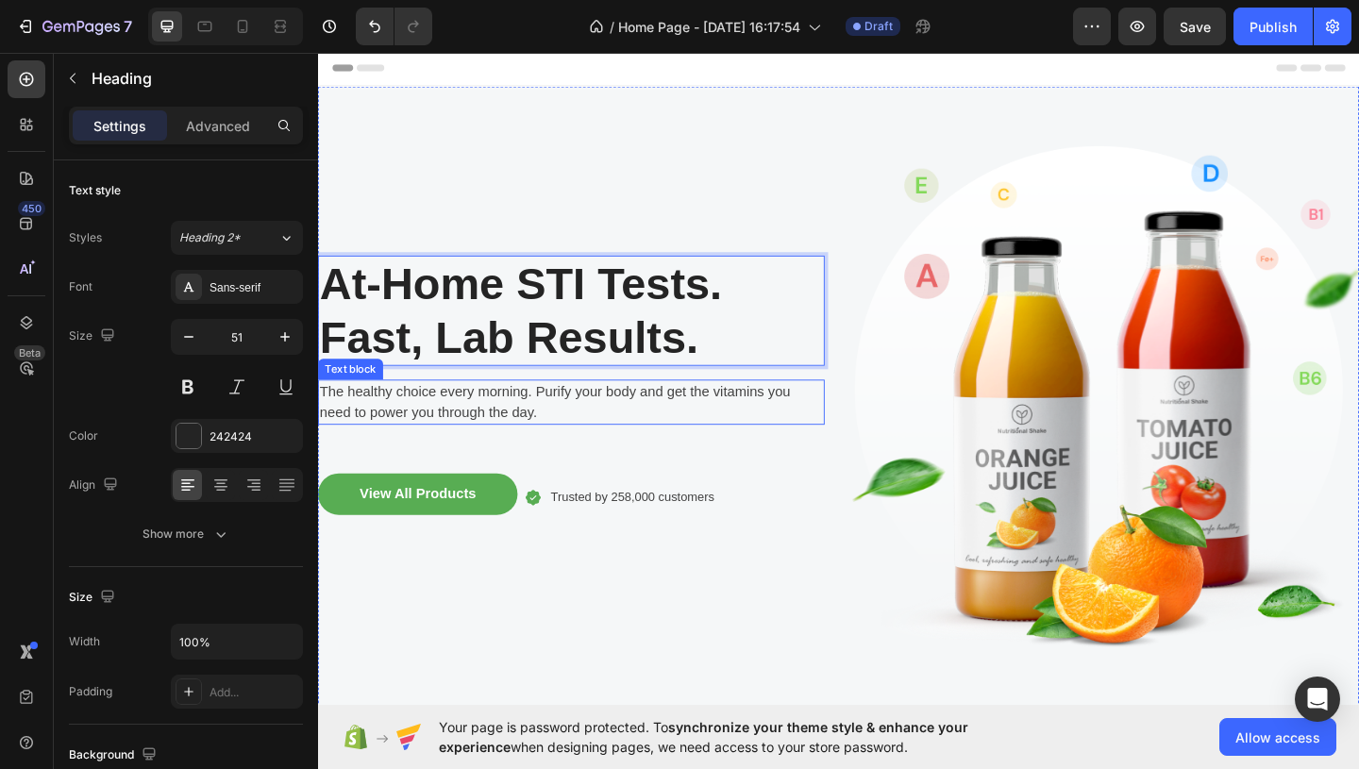
click at [491, 451] on p "The healthy choice every morning. Purify your body and get the vitamins you nee…" at bounding box center [593, 432] width 547 height 45
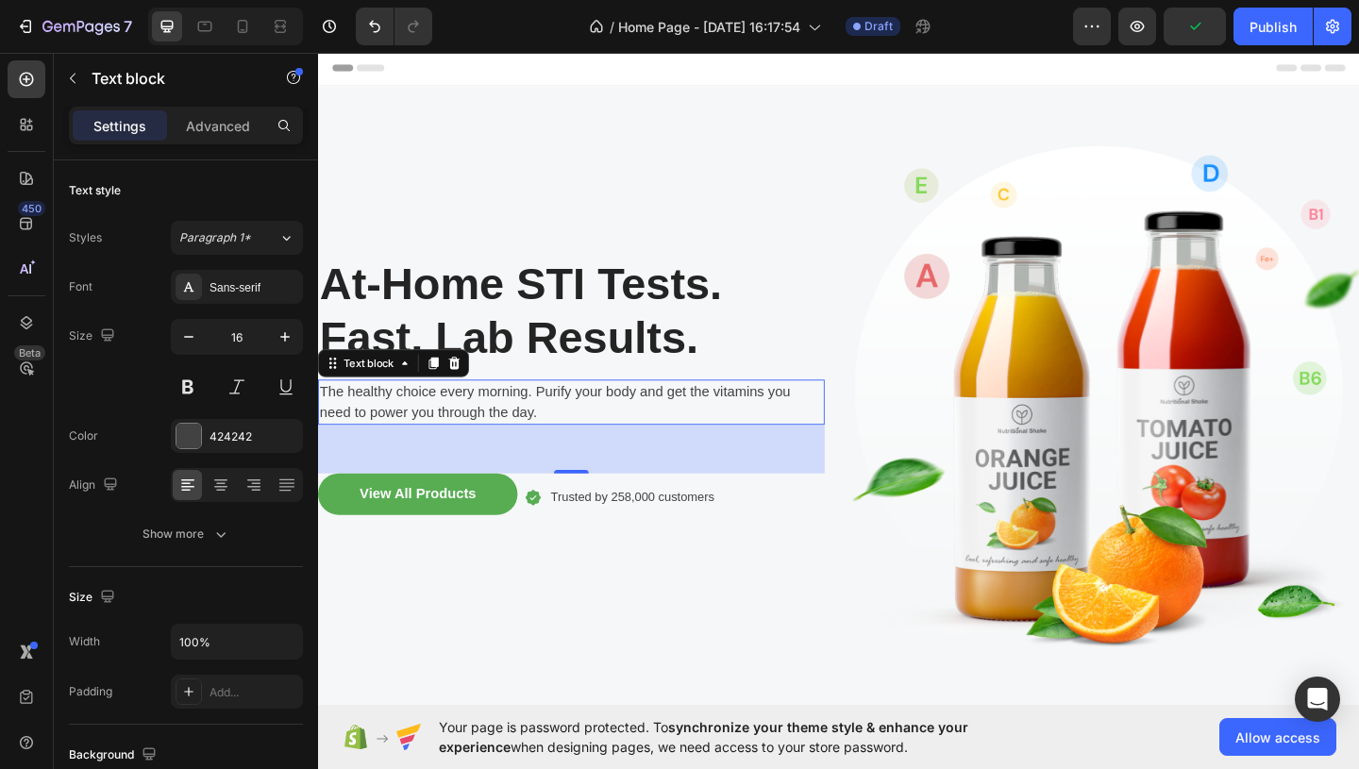
click at [492, 435] on p "The healthy choice every morning. Purify your body and get the vitamins you nee…" at bounding box center [593, 432] width 547 height 45
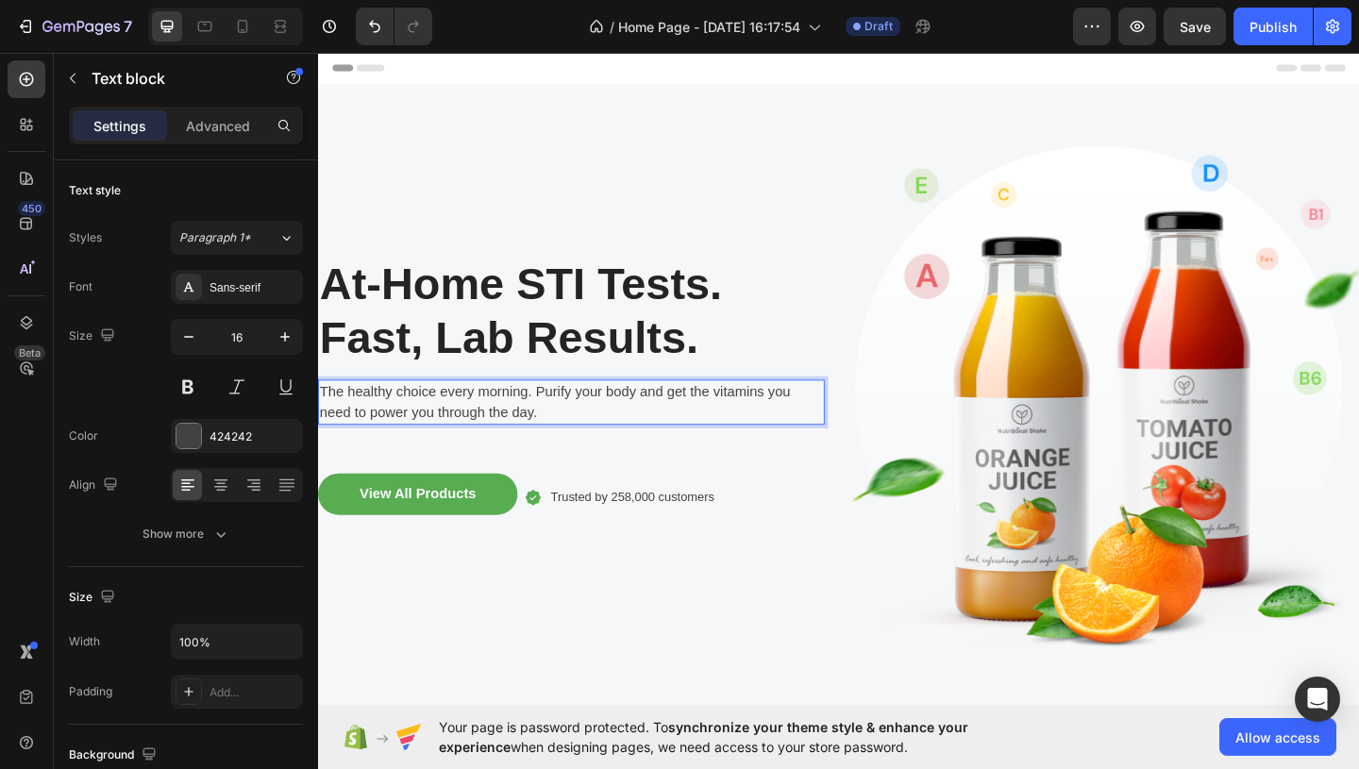
click at [492, 435] on p "The healthy choice every morning. Purify your body and get the vitamins you nee…" at bounding box center [593, 432] width 547 height 45
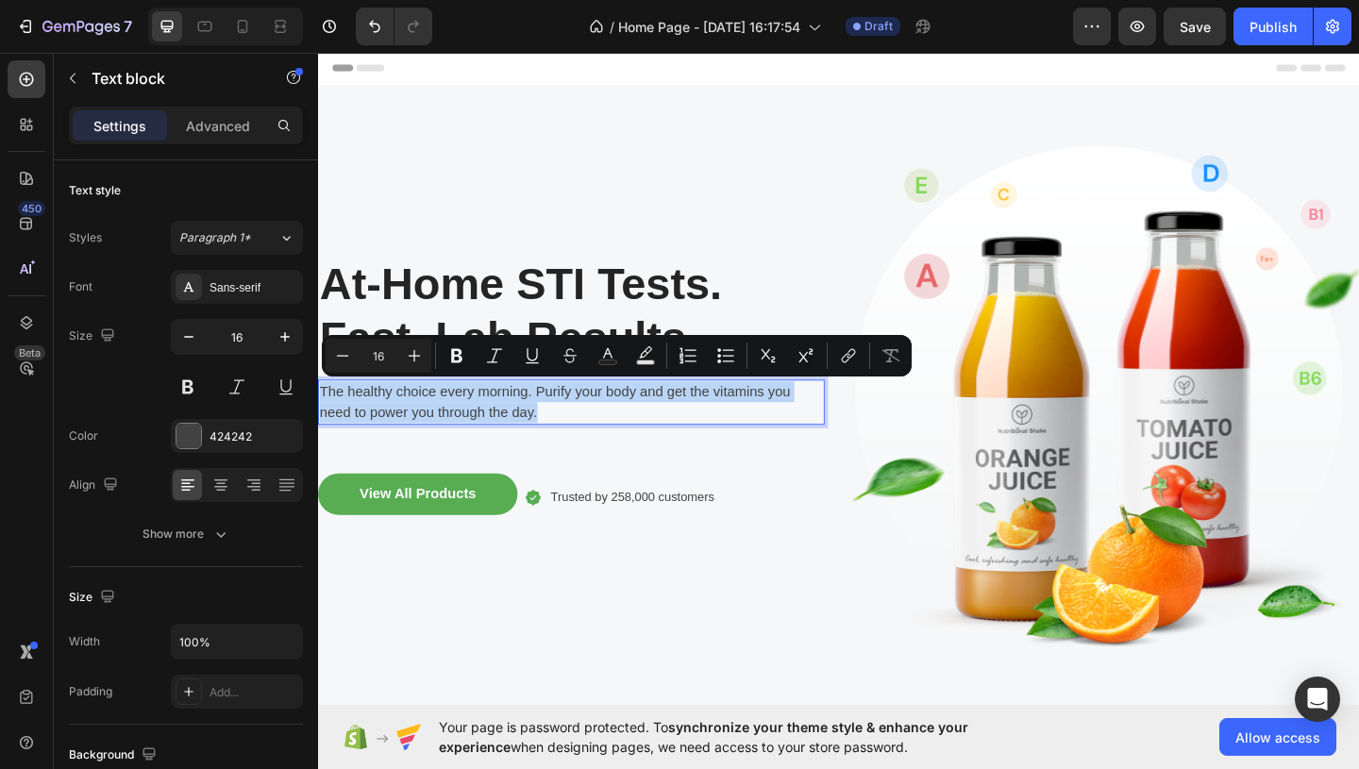
copy p "The healthy choice every morning. Purify your body and get the vitamins you nee…"
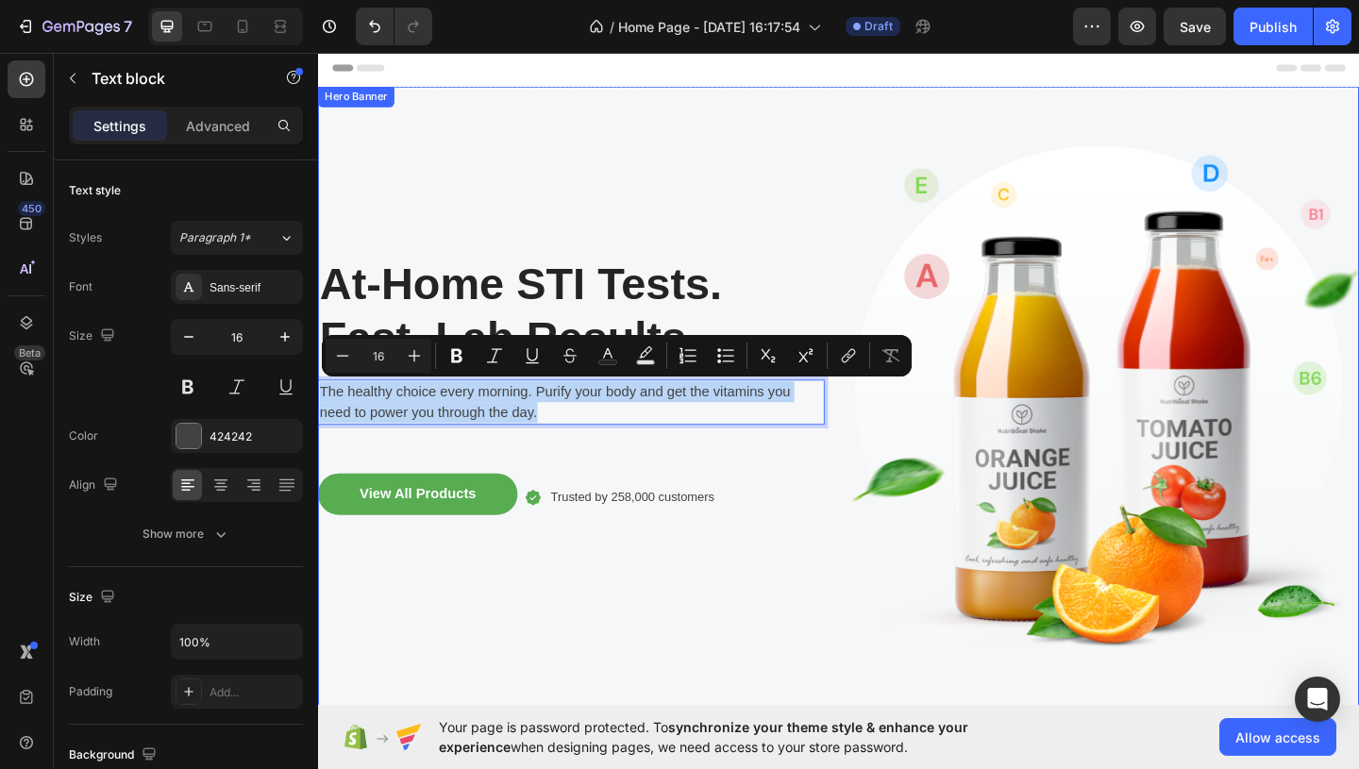
click at [577, 443] on p "The healthy choice every morning. Purify your body and get the vitamins you nee…" at bounding box center [593, 432] width 547 height 45
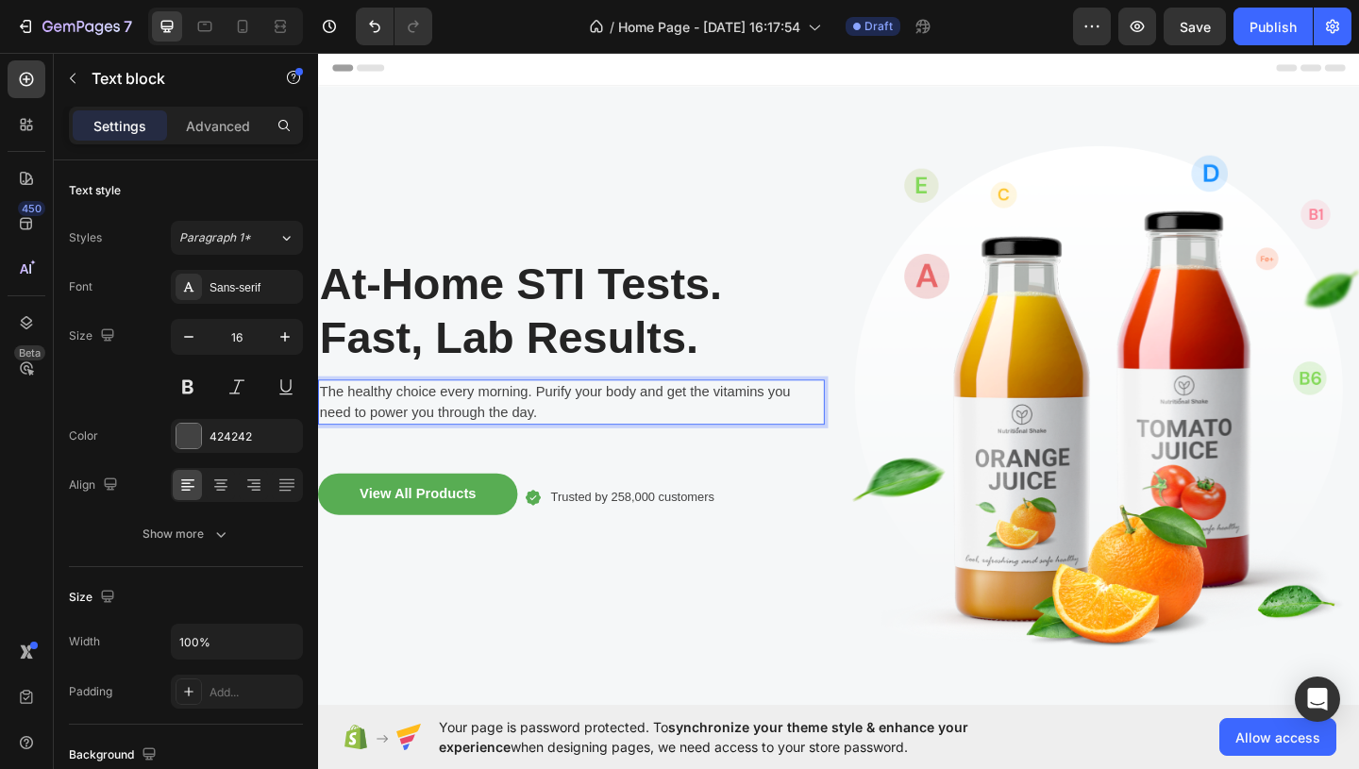
click at [577, 443] on p "The healthy choice every morning. Purify your body and get the vitamins you nee…" at bounding box center [593, 432] width 547 height 45
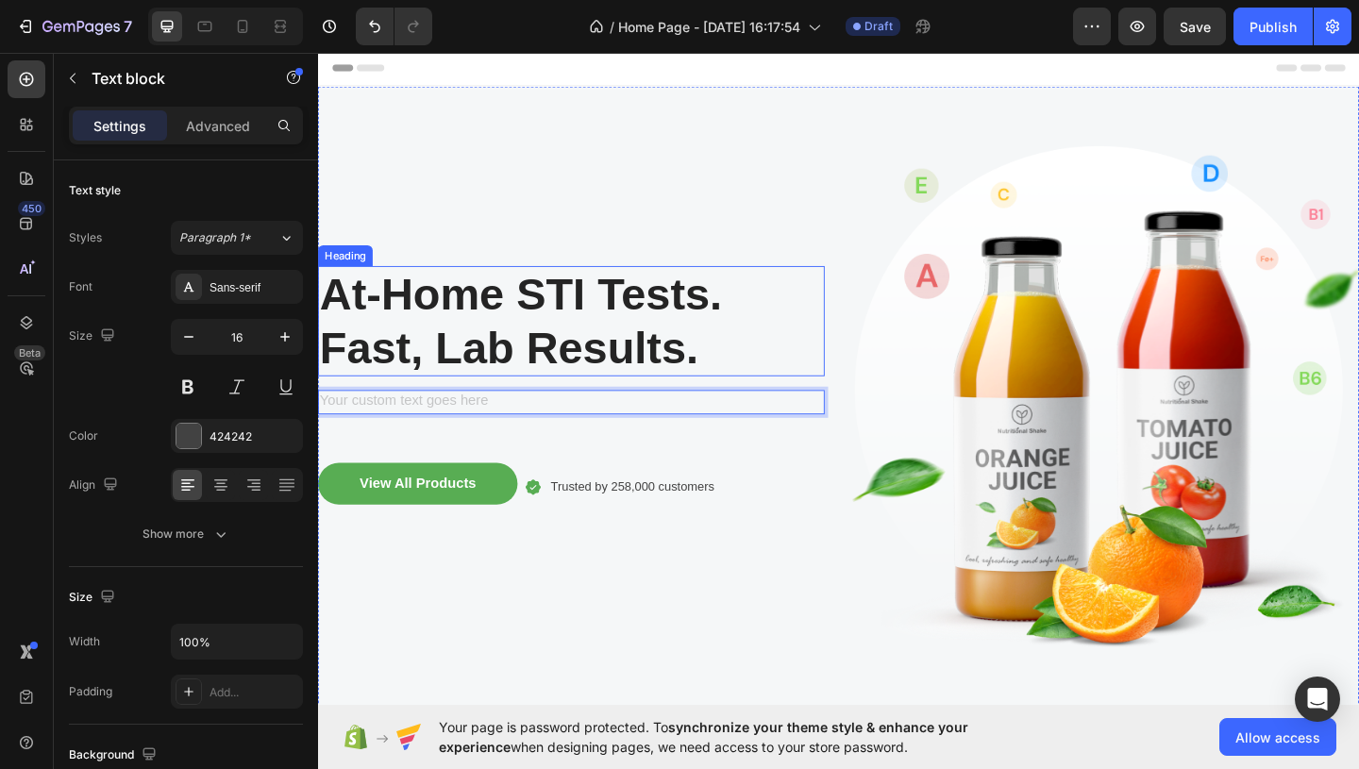
click at [530, 380] on p "At-Home STI Tests. Fast, Lab Results." at bounding box center [593, 343] width 547 height 115
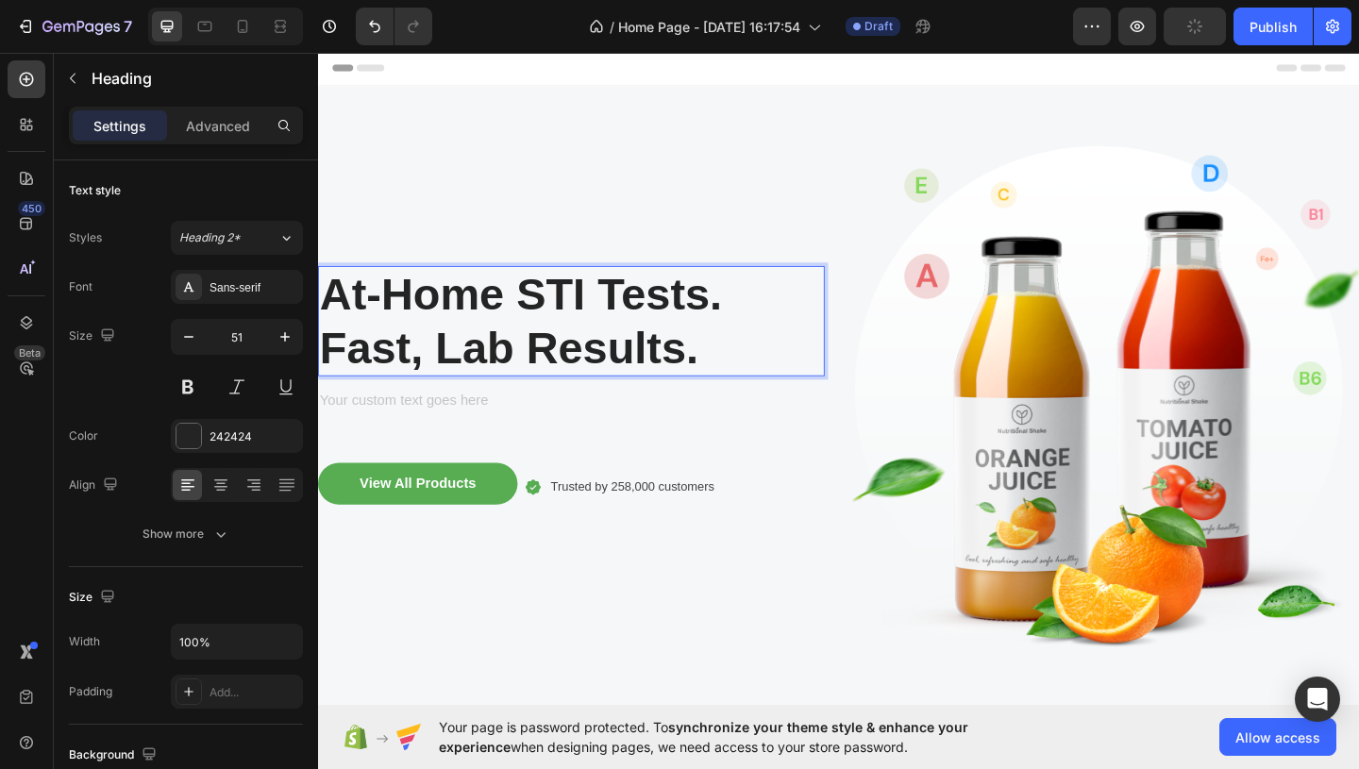
click at [530, 380] on p "At-Home STI Tests. Fast, Lab Results." at bounding box center [593, 343] width 547 height 115
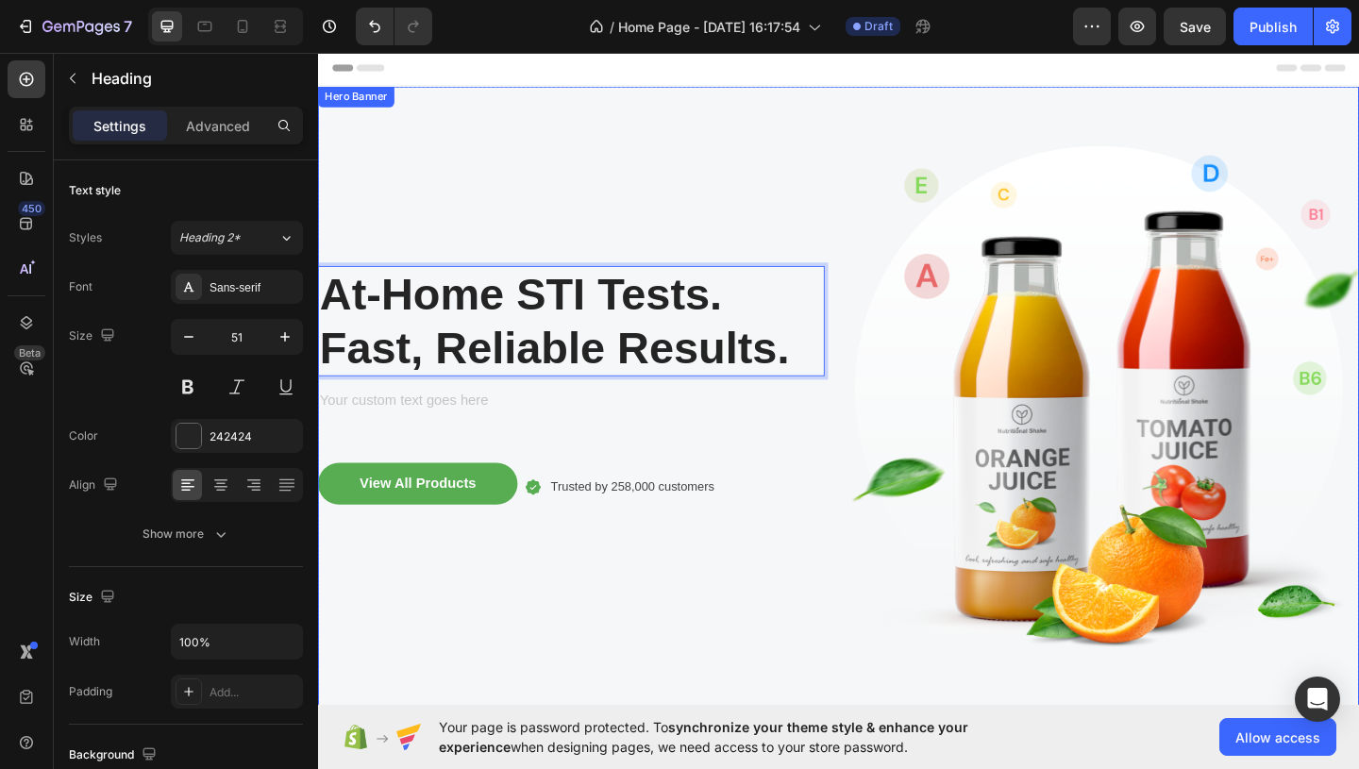
click at [538, 452] on div "At-Home STI Tests. Fast, Reliable Results. Heading 16 Text block View All Produ…" at bounding box center [593, 429] width 551 height 620
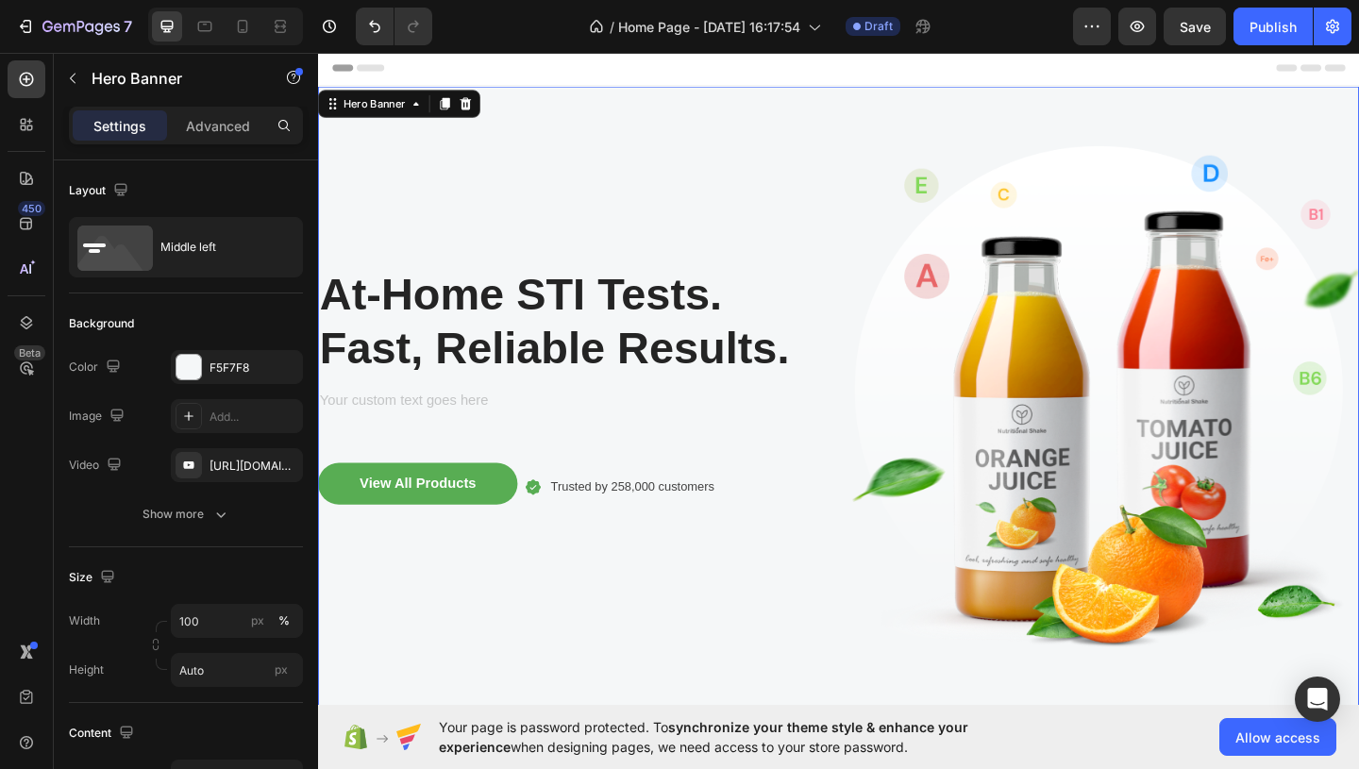
click at [516, 445] on div "At-Home STI Tests. Fast, Reliable Results. Heading Text block View All Products…" at bounding box center [593, 429] width 551 height 620
click at [493, 438] on div "Rich Text Editor. Editing area: main" at bounding box center [593, 432] width 551 height 26
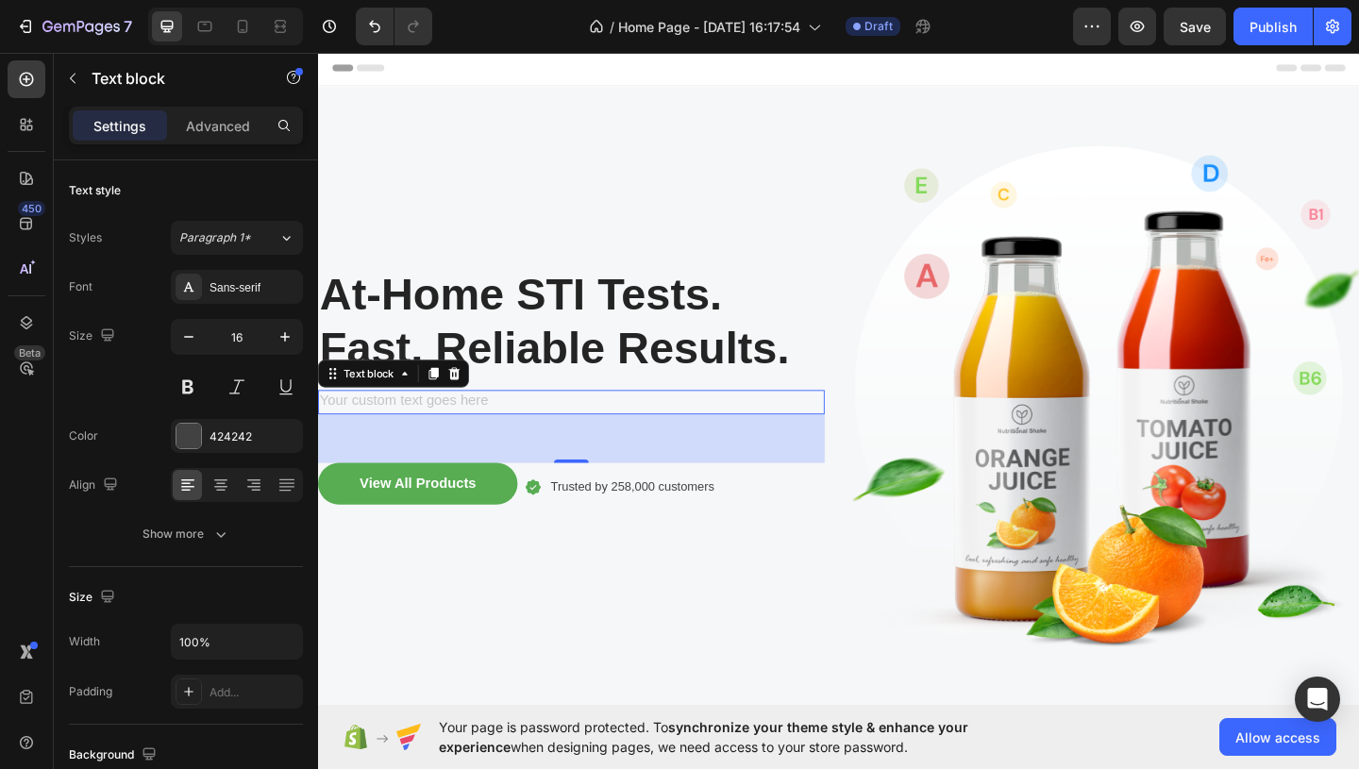
click at [439, 433] on div "Rich Text Editor. Editing area: main" at bounding box center [593, 432] width 551 height 26
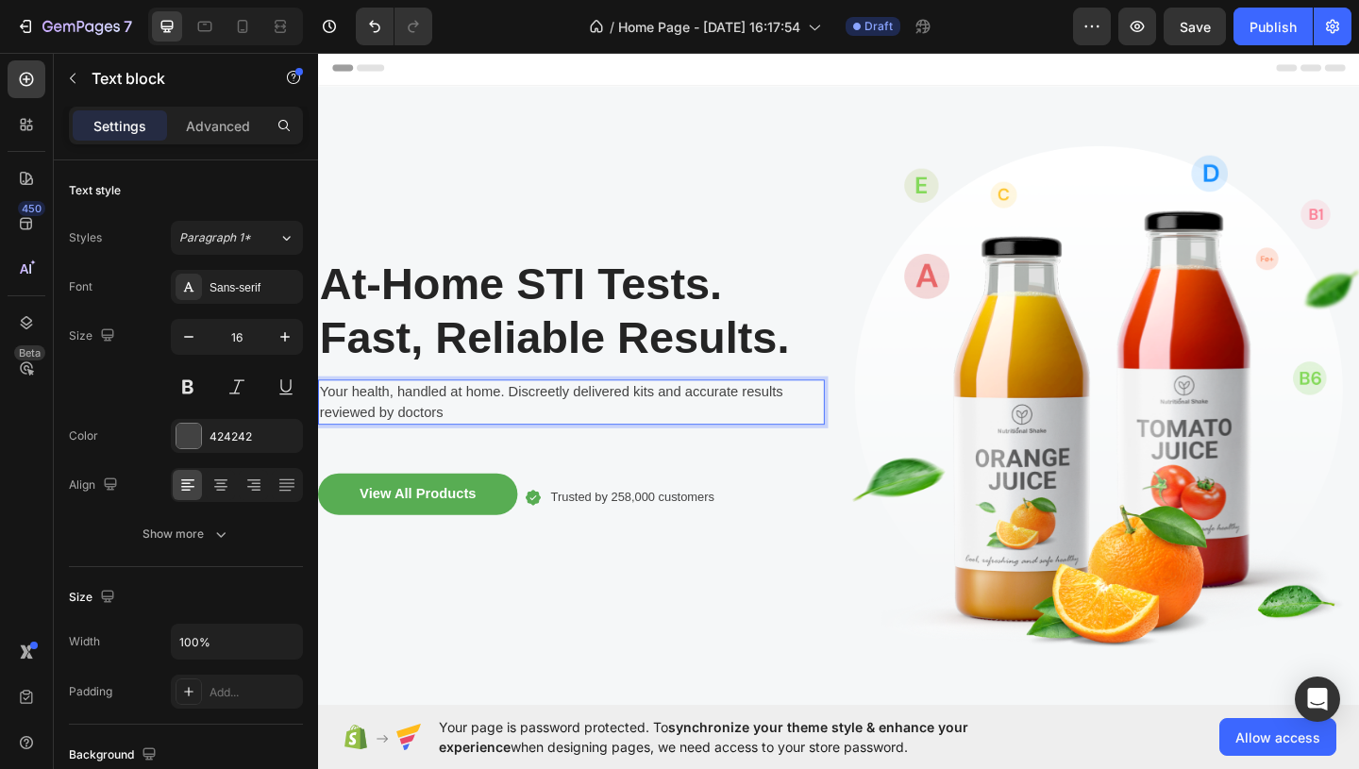
click at [360, 421] on p "Your health, handled at home. Discreetly delivered kits and accurate results re…" at bounding box center [593, 432] width 547 height 45
click at [540, 443] on p "Your sexual health, handled at home. Discreetly delivered kits and accurate res…" at bounding box center [593, 432] width 547 height 45
click at [708, 423] on p "Your sexual health, handled at home. Discreetly delivered kits and accurate res…" at bounding box center [593, 432] width 547 height 45
click at [672, 431] on p "Your sexual health, handled at home. Discreetly delivered self-collection kits …" at bounding box center [593, 432] width 547 height 45
click at [850, 427] on p "Your sexual health, handled at home. Discreetly delivered self-collection kits …" at bounding box center [593, 432] width 547 height 45
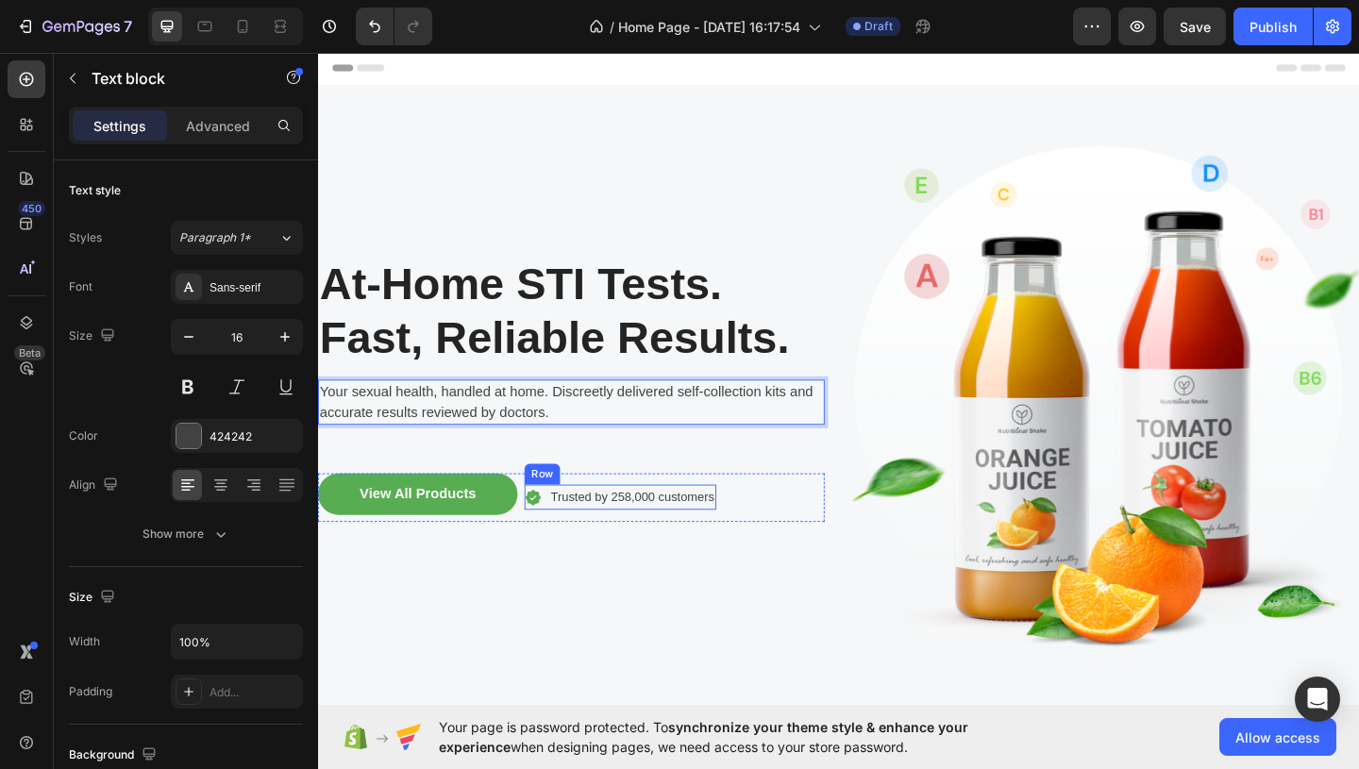
click at [561, 530] on div "Icon Trusted by 258,000 customers Text block Row" at bounding box center [647, 535] width 209 height 27
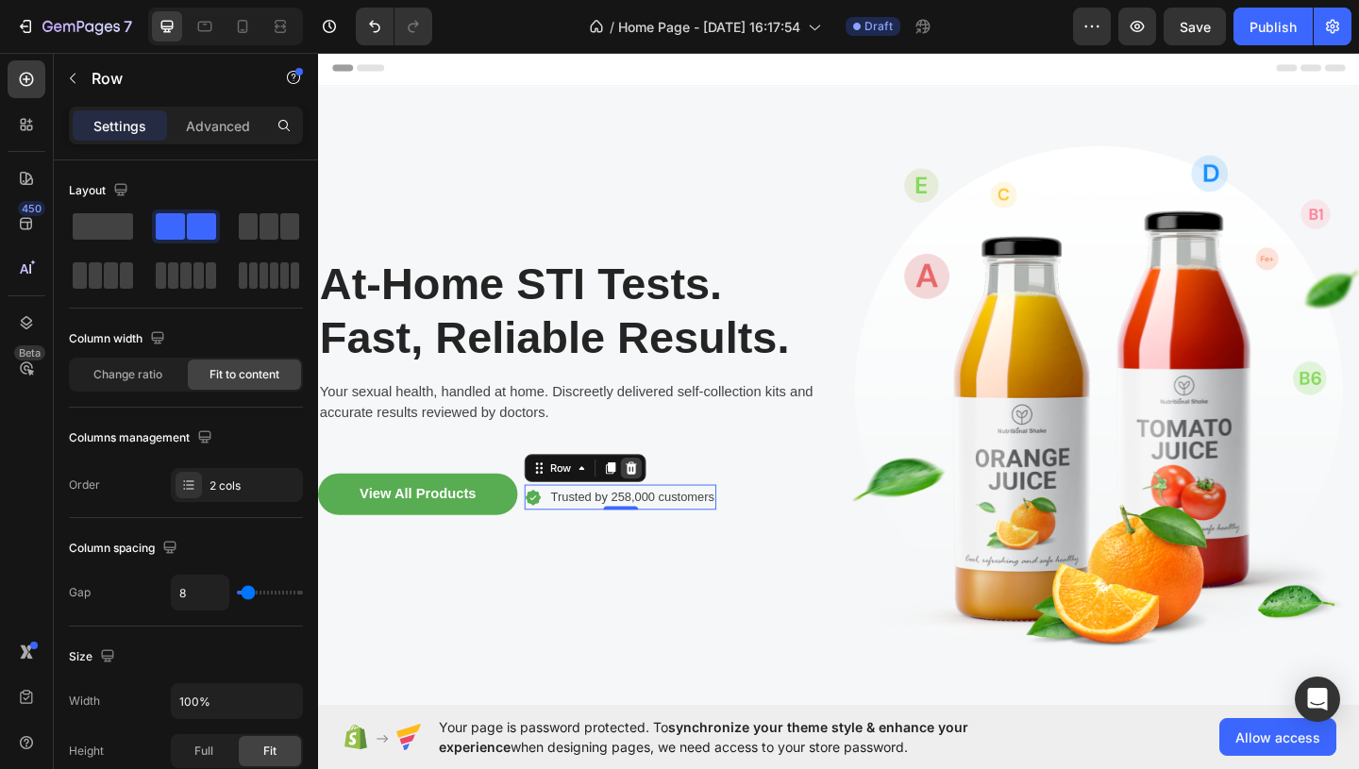
click at [664, 504] on icon at bounding box center [658, 503] width 15 height 15
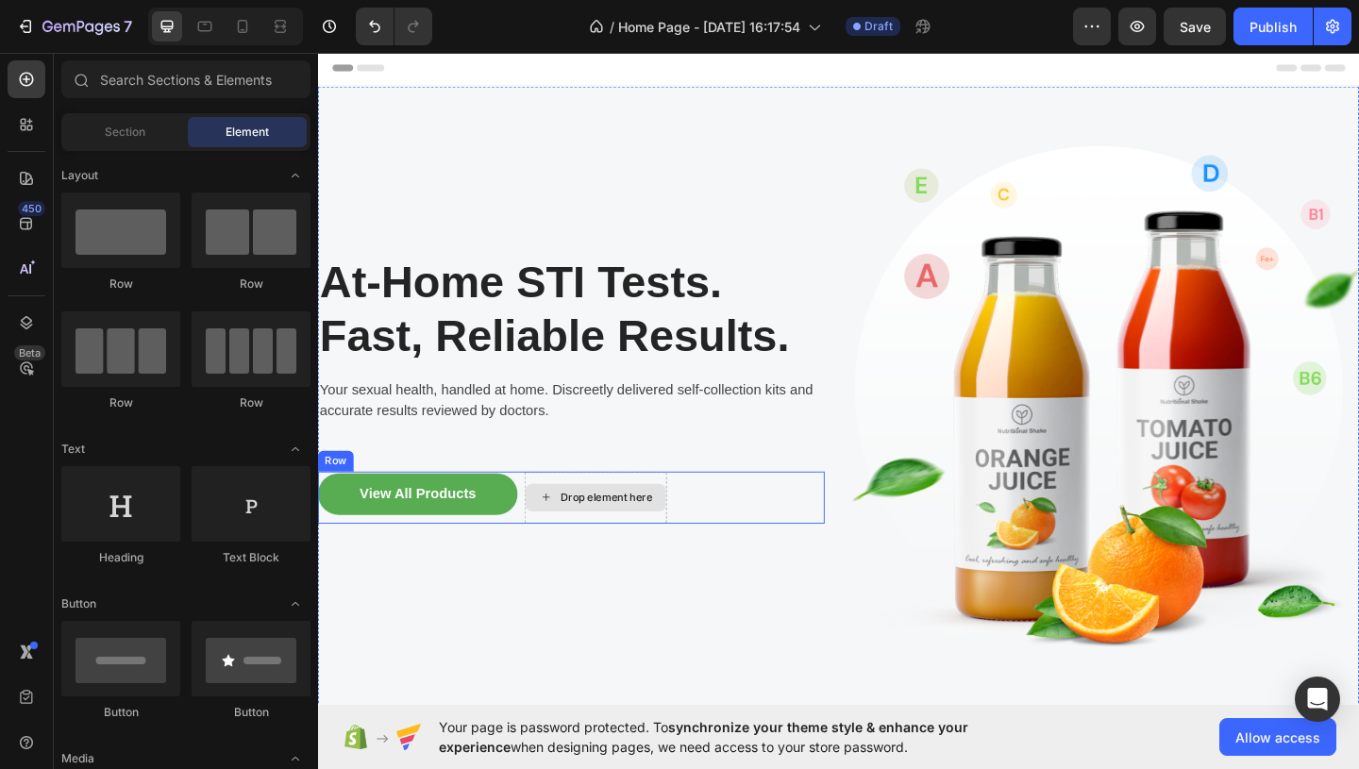
click at [628, 524] on div "Drop element here" at bounding box center [620, 536] width 153 height 30
click at [627, 517] on div "Drop element here" at bounding box center [620, 536] width 155 height 57
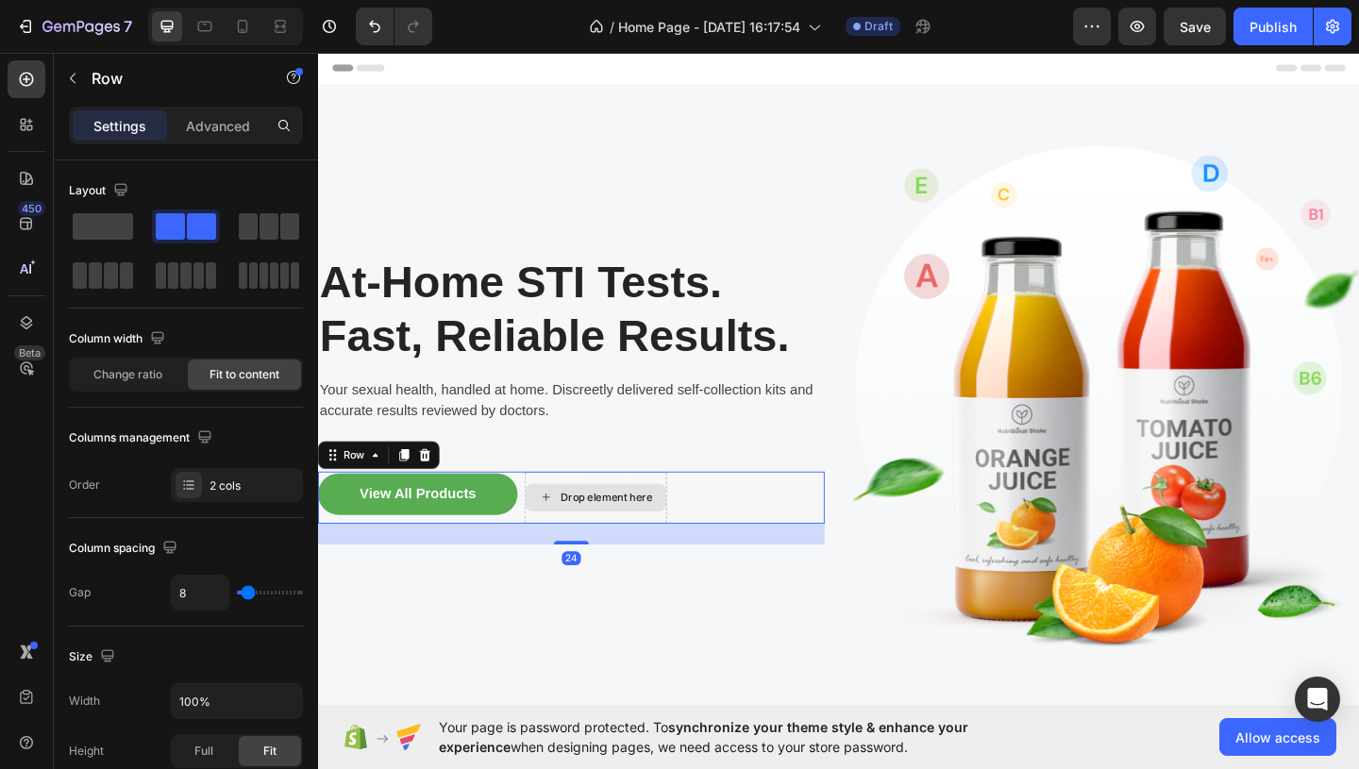
click at [566, 511] on div "Drop element here" at bounding box center [620, 536] width 155 height 57
click at [433, 484] on icon at bounding box center [434, 489] width 15 height 15
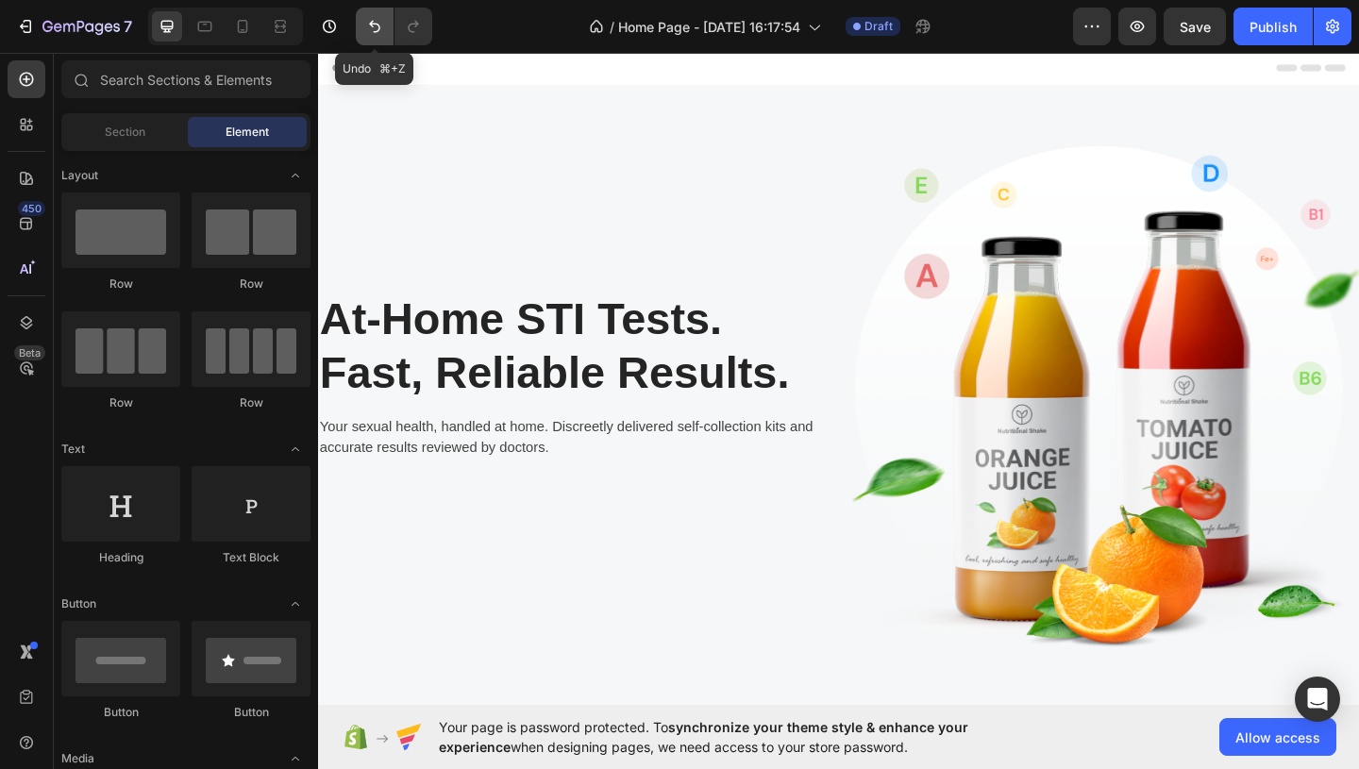
click at [380, 23] on icon "Undo/Redo" at bounding box center [374, 26] width 19 height 19
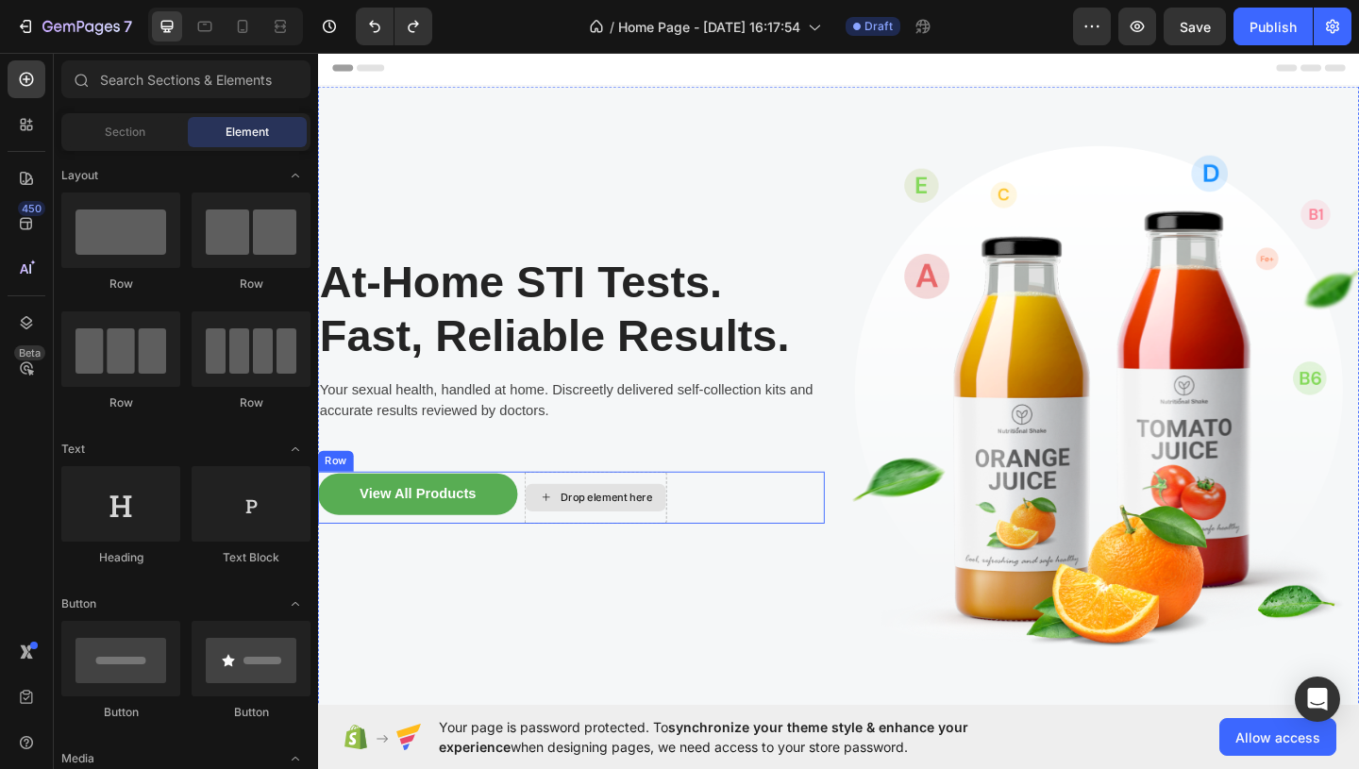
click at [696, 553] on div "Drop element here" at bounding box center [620, 536] width 155 height 57
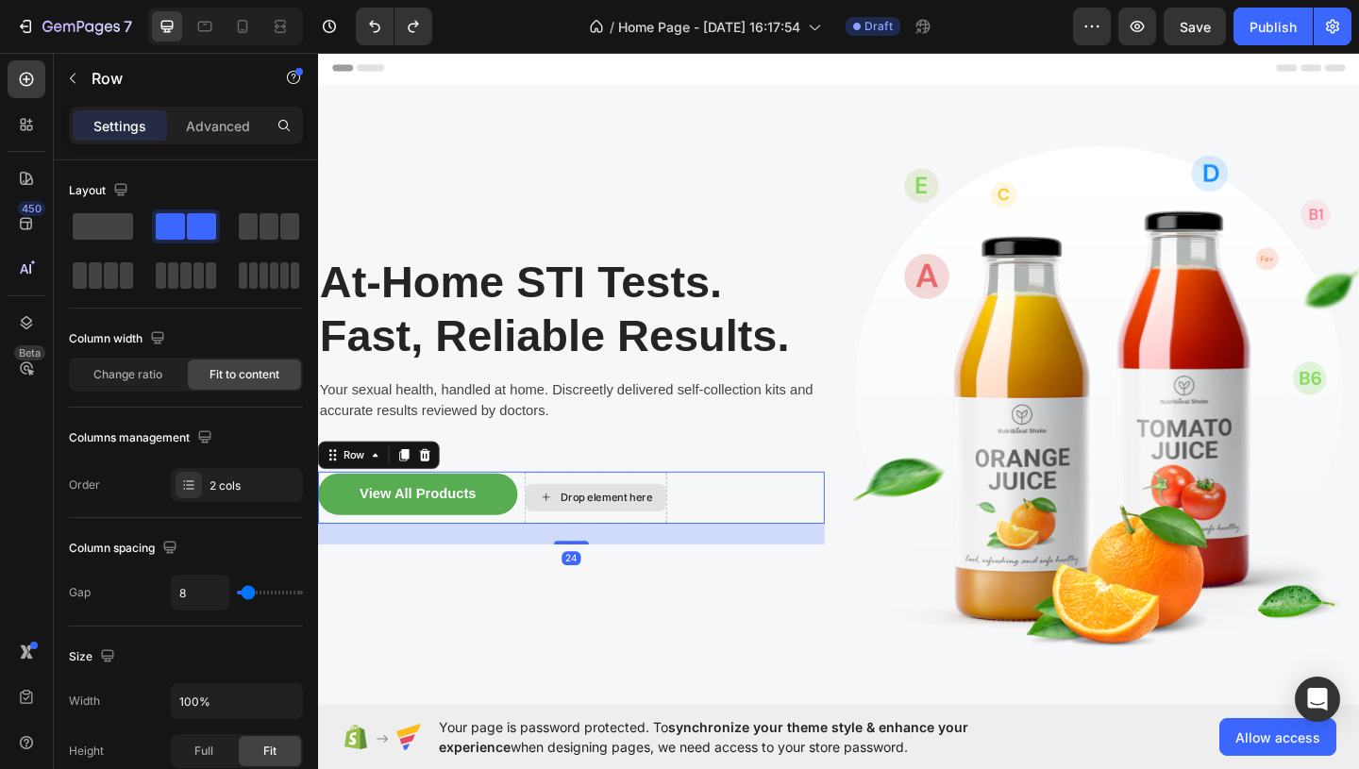
click at [696, 553] on div "Drop element here" at bounding box center [620, 536] width 155 height 57
click at [119, 226] on span at bounding box center [103, 226] width 60 height 26
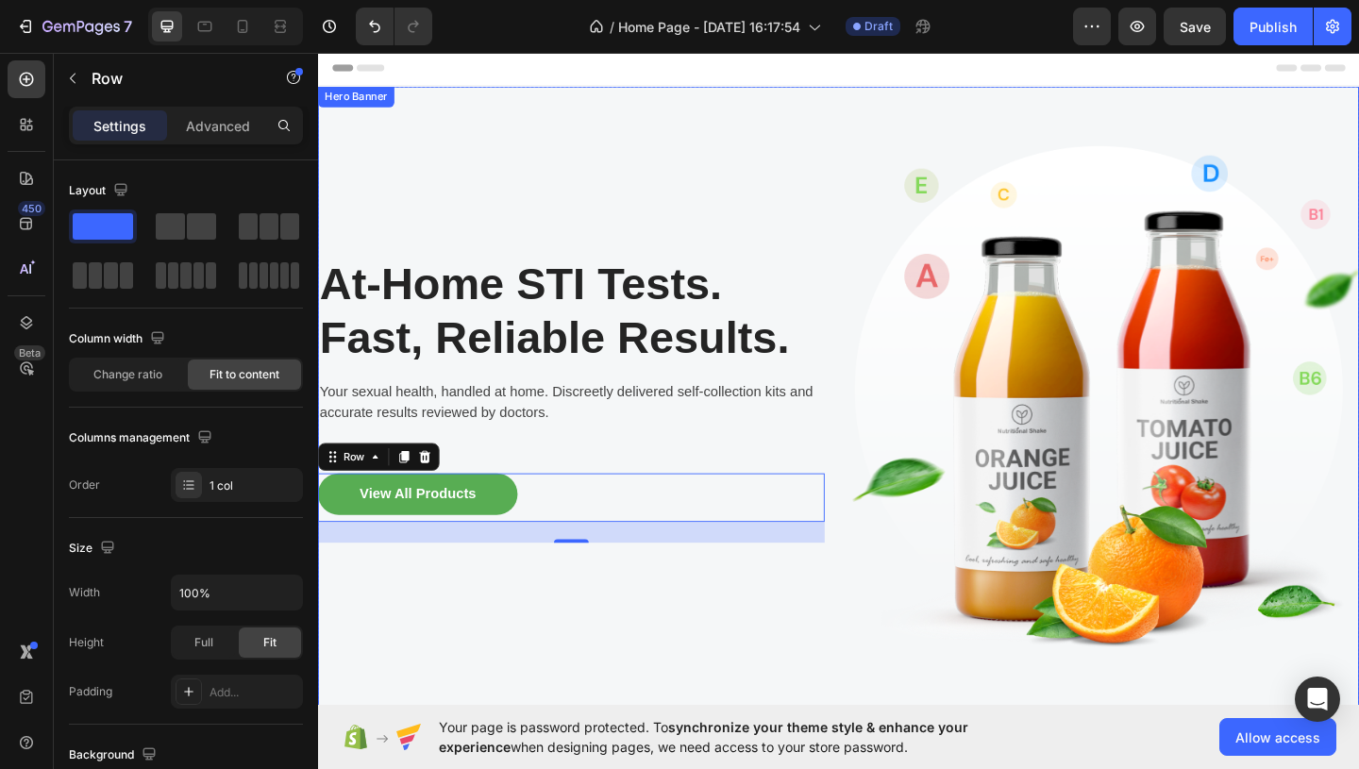
click at [618, 493] on div "At-Home STI Tests. Fast, Reliable Results. Heading Your sexual health, handled …" at bounding box center [593, 429] width 551 height 620
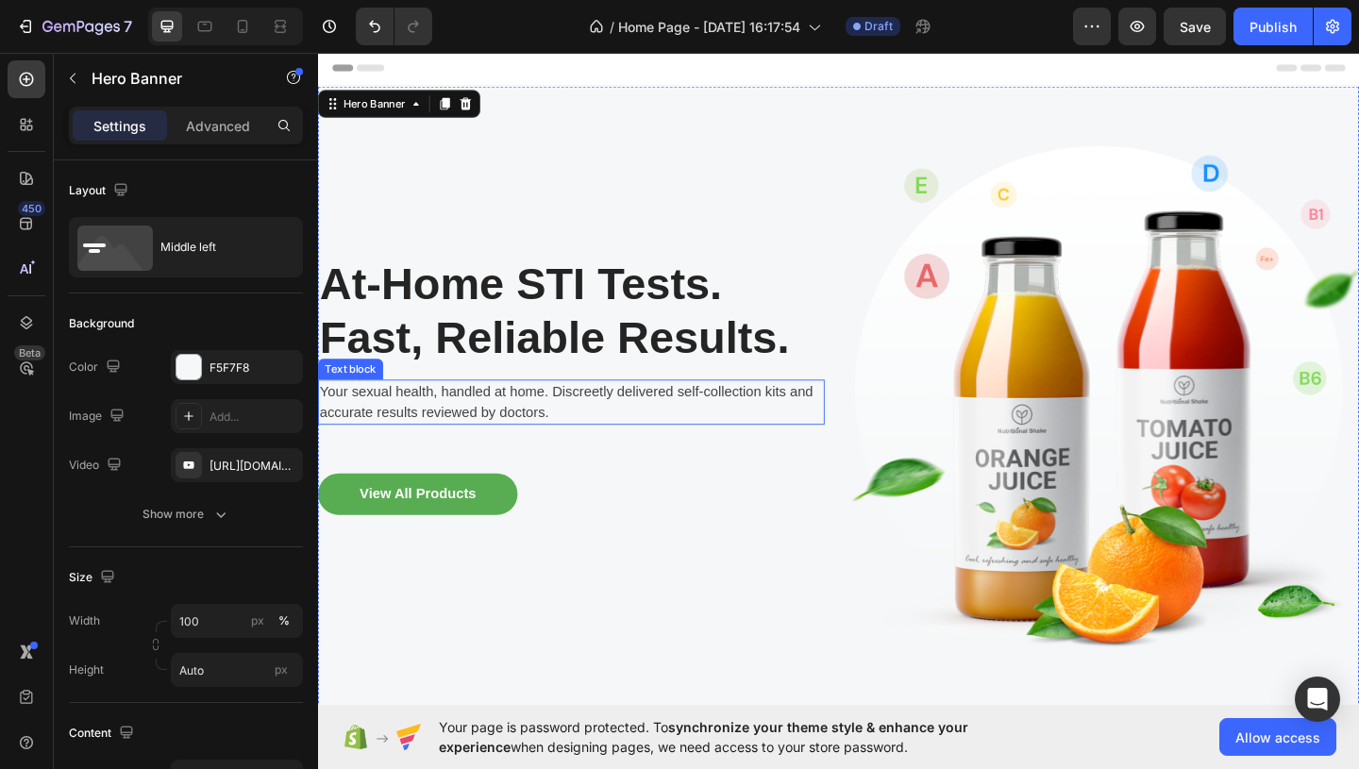
click at [577, 418] on p "Your sexual health, handled at home. Discreetly delivered self-collection kits …" at bounding box center [593, 432] width 547 height 45
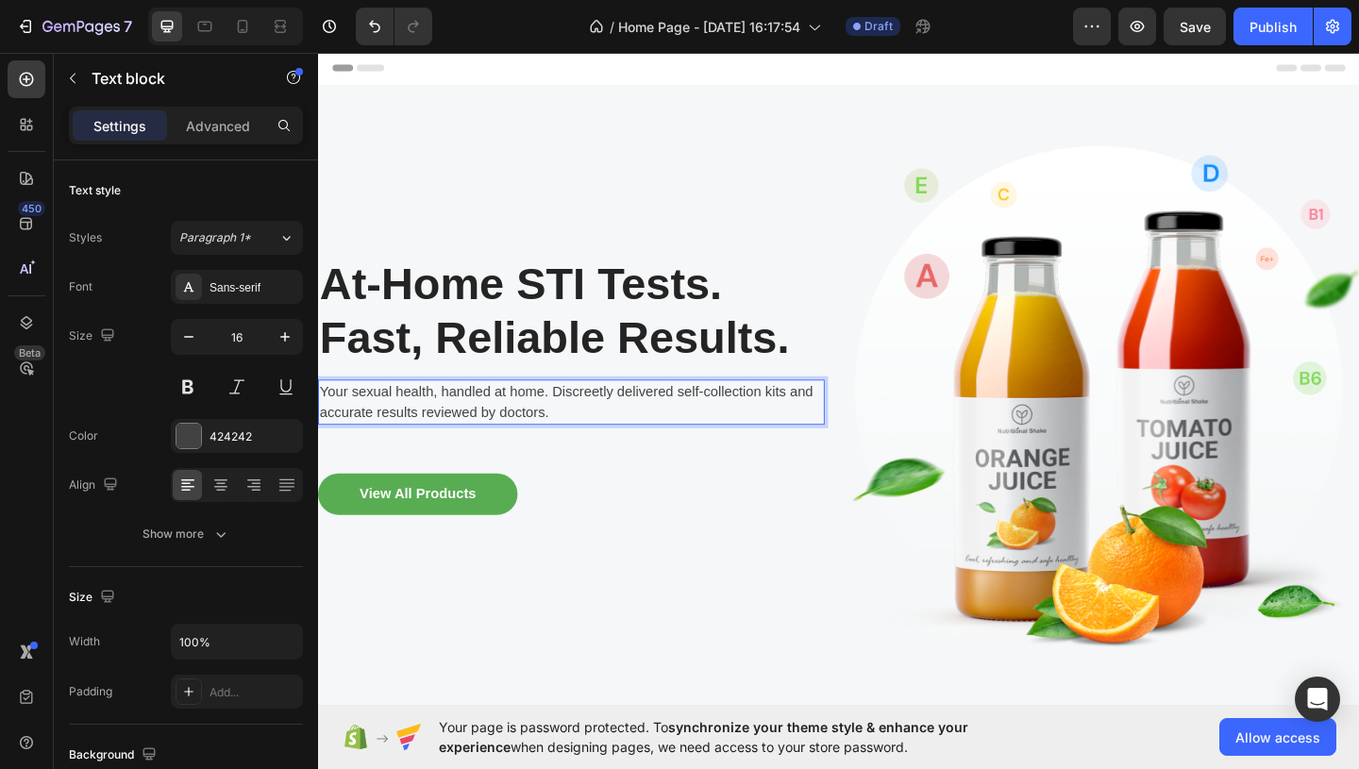
click at [577, 418] on p "Your sexual health, handled at home. Discreetly delivered self-collection kits …" at bounding box center [593, 432] width 547 height 45
drag, startPoint x: 577, startPoint y: 418, endPoint x: 324, endPoint y: 430, distance: 253.2
click at [324, 430] on p "Your sexual health, handled at home. Discreetly delivered self-collection kits …" at bounding box center [593, 432] width 547 height 45
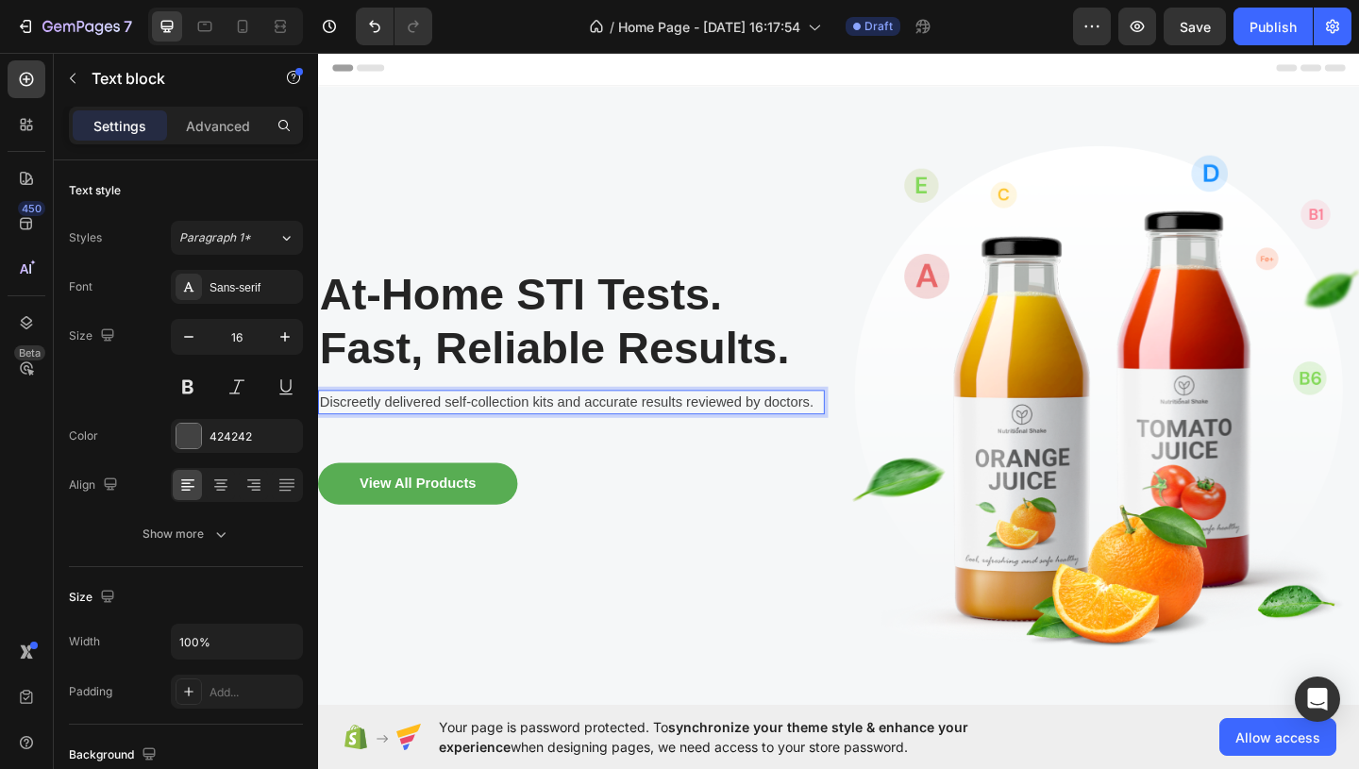
click at [613, 431] on p "Discreetly delivered self-collection kits and accurate results reviewed by doct…" at bounding box center [593, 432] width 547 height 23
click at [613, 432] on p "Discreetly delivered self-collection kits and accurate results reviewed by doct…" at bounding box center [593, 432] width 547 height 23
click at [608, 435] on p "Discreetly delivered self-collection kits and accurate results reviewed by doct…" at bounding box center [593, 432] width 547 height 23
click at [853, 433] on p "Discreetly delivered self-collection kits with accurate results reviewed by doc…" at bounding box center [593, 432] width 547 height 23
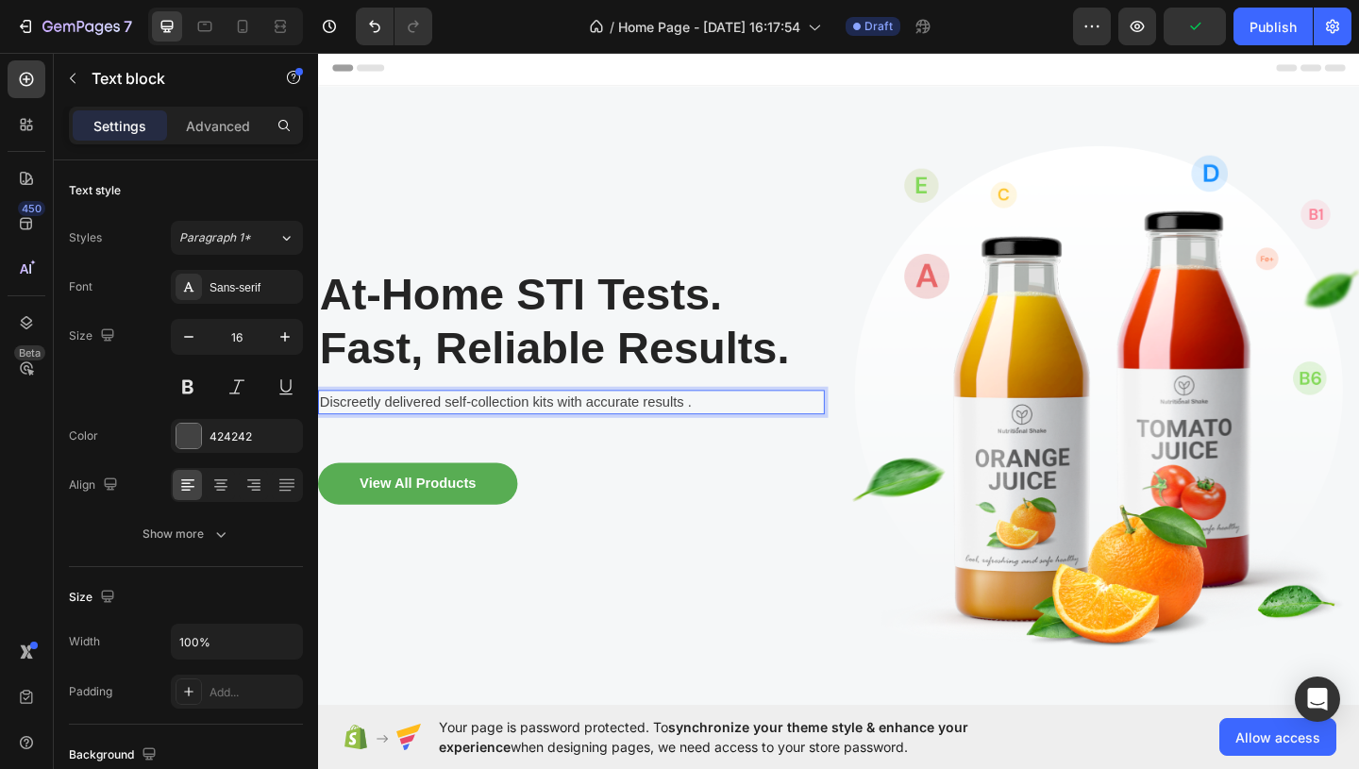
click at [693, 435] on p "Discreetly delivered self-collection kits with accurate results ." at bounding box center [593, 432] width 547 height 23
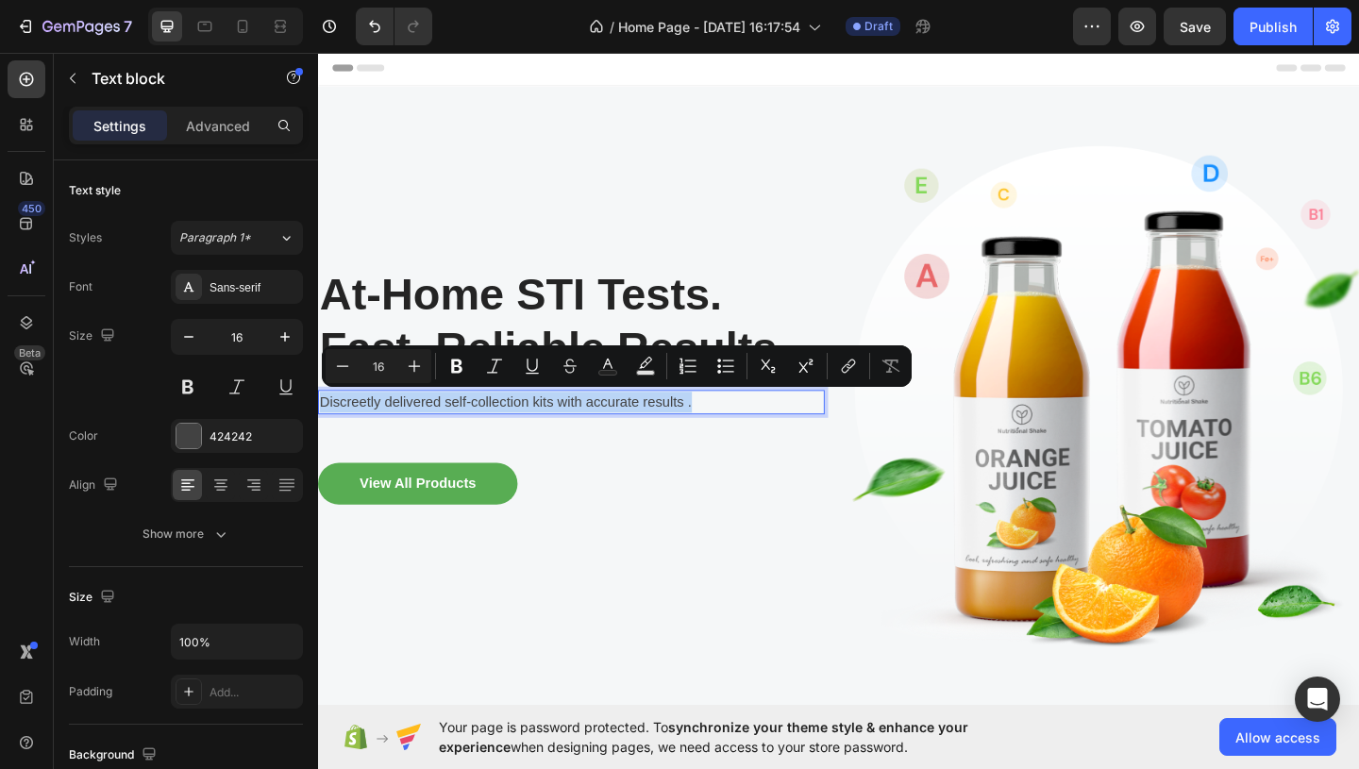
copy p "Discreetly delivered self-collection kits with accurate results ."
click at [622, 436] on p "Discreetly delivered self-collection kits with accurate results ." at bounding box center [593, 432] width 547 height 23
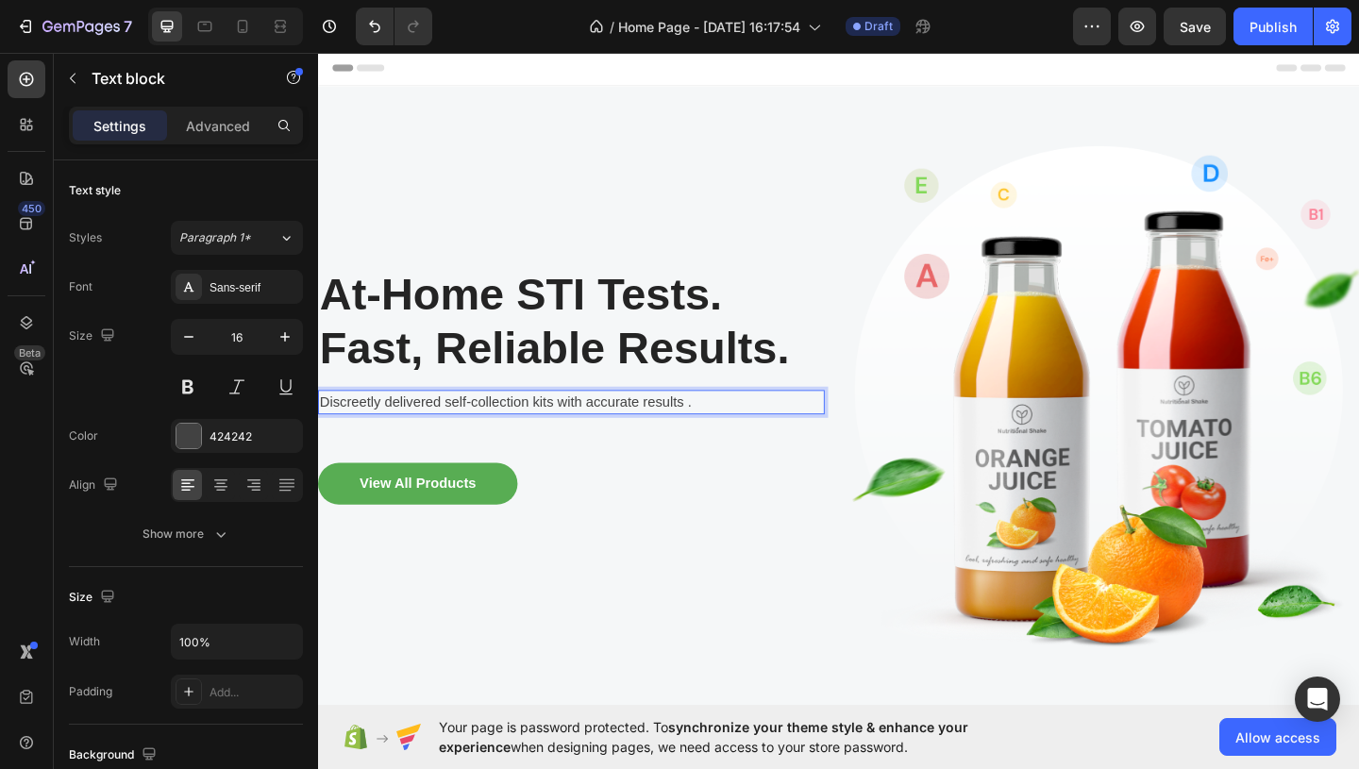
click at [622, 436] on p "Discreetly delivered self-collection kits with accurate results ." at bounding box center [593, 432] width 547 height 23
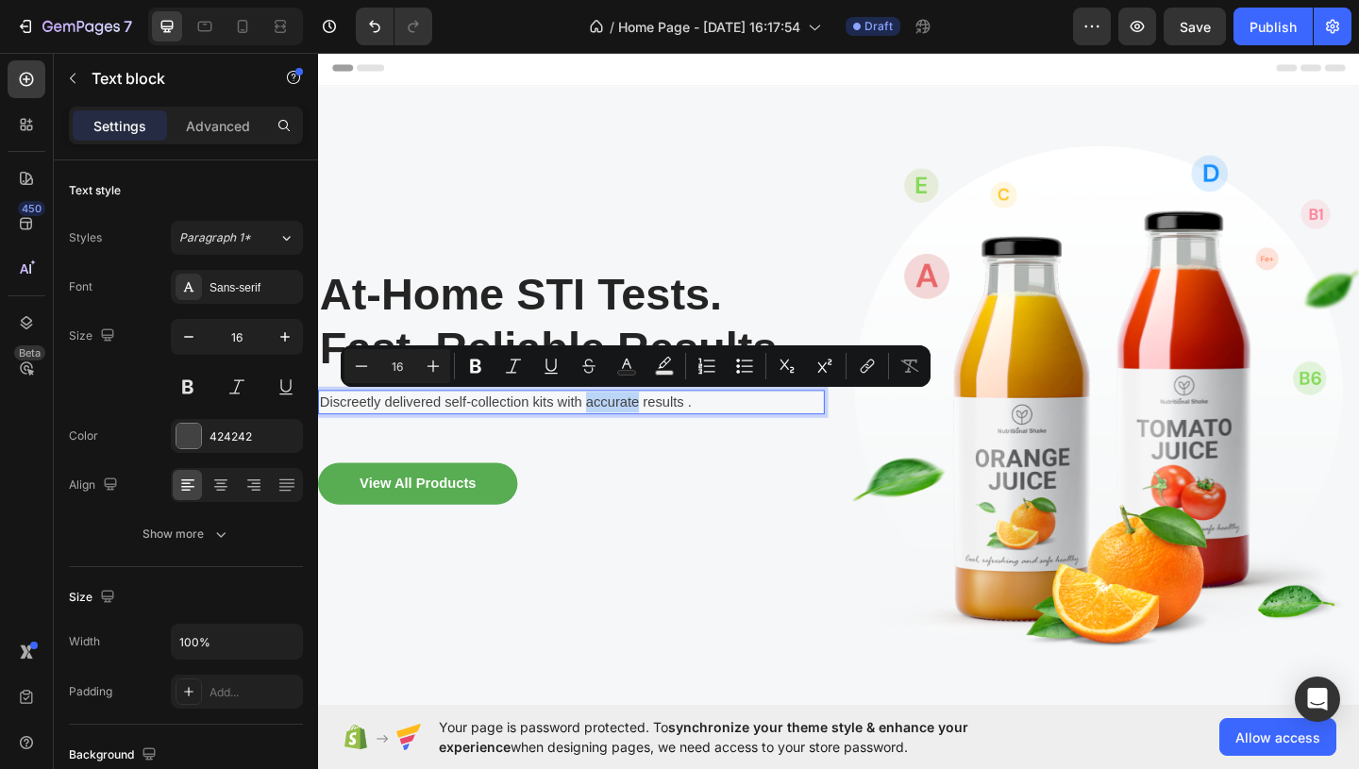
click at [622, 436] on p "Discreetly delivered self-collection kits with accurate results ." at bounding box center [593, 432] width 547 height 23
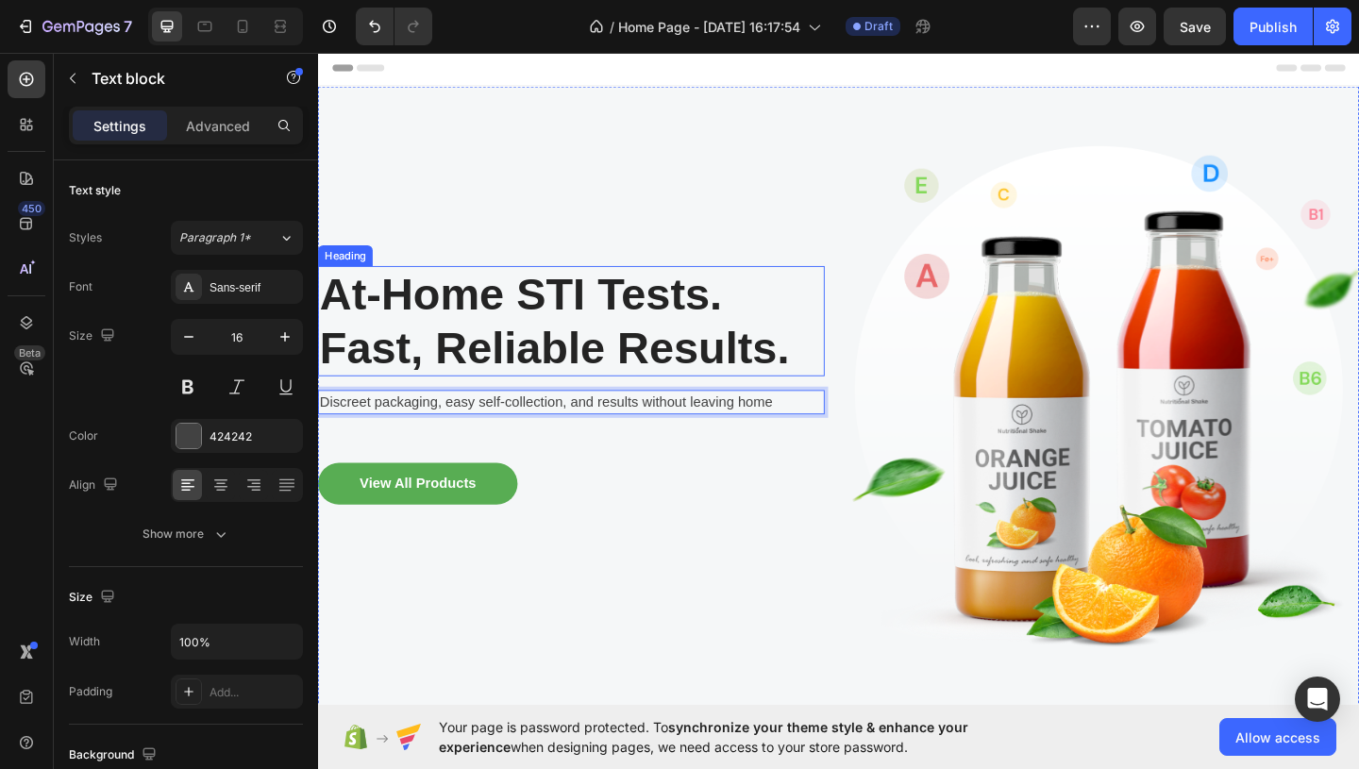
click at [580, 357] on p "At-Home STI Tests. Fast, Reliable Results." at bounding box center [593, 343] width 547 height 115
click at [599, 443] on div "Discreet packaging, easy self-collection, and results without leaving home" at bounding box center [593, 432] width 551 height 26
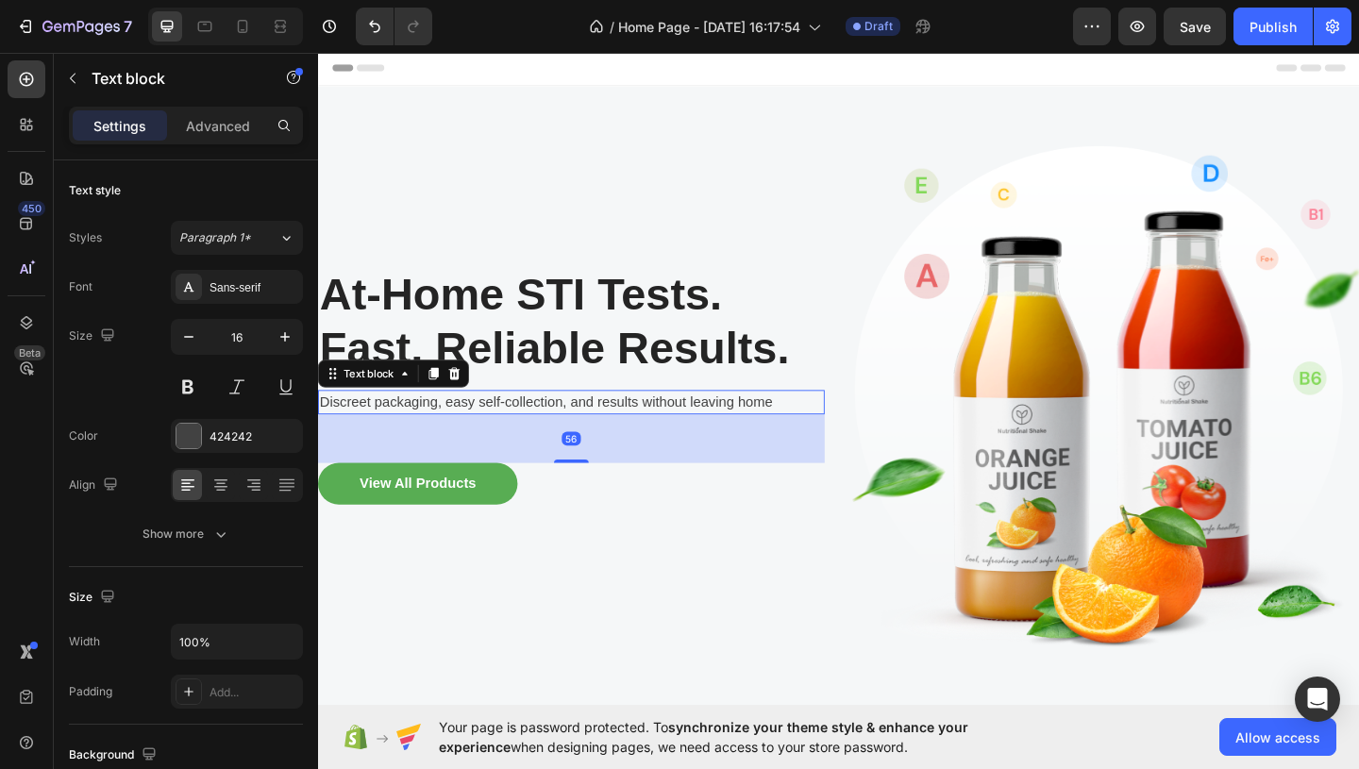
click at [599, 443] on div "Discreet packaging, easy self-collection, and results without leaving home" at bounding box center [593, 432] width 551 height 26
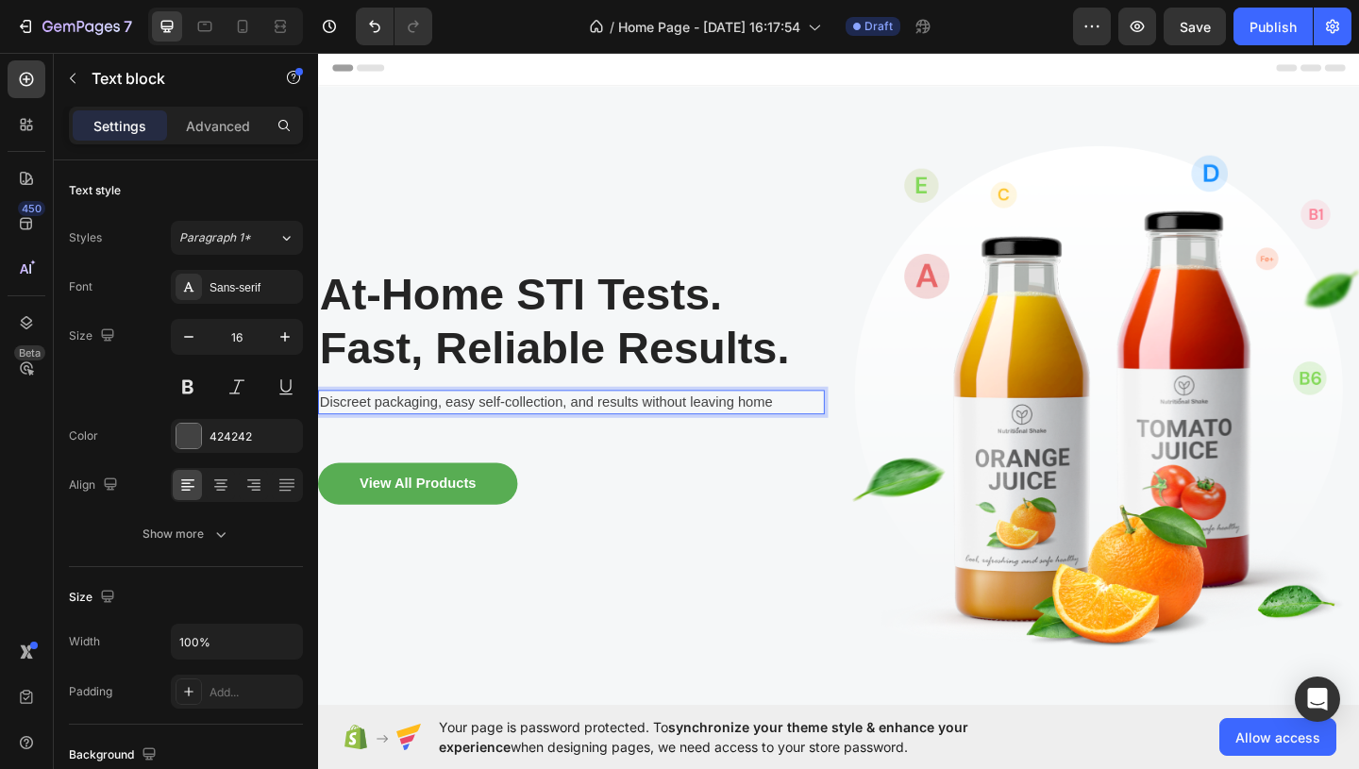
click at [627, 440] on p "Discreet packaging, easy self-collection, and results without leaving home" at bounding box center [593, 432] width 547 height 23
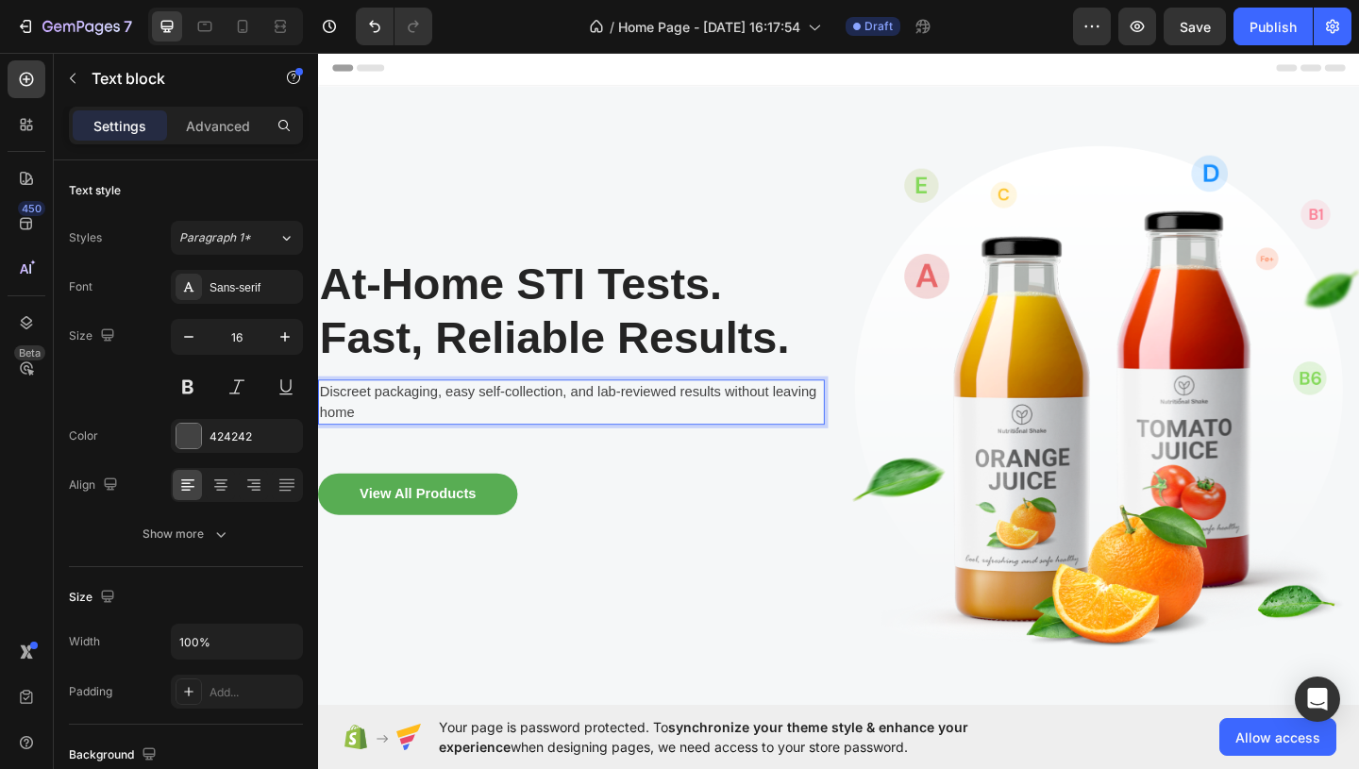
click at [529, 450] on p "Discreet packaging, easy self-collection, and lab-reviewed results without leav…" at bounding box center [593, 432] width 547 height 45
click at [750, 435] on p "Discreet packaging, easy self-collection, and lab-reviewed results without leav…" at bounding box center [593, 432] width 547 height 45
click at [754, 431] on p "Discreet packaging, easy self-collection, and lab-reviewed results without leav…" at bounding box center [593, 432] width 547 height 45
click at [682, 452] on p "Discreet packaging, easy self-collection, and lab-reviewed results without leav…" at bounding box center [593, 432] width 547 height 45
click at [727, 433] on p "Discreet packaging, easy self-collection, and lab-reviewed results without leav…" at bounding box center [593, 432] width 547 height 45
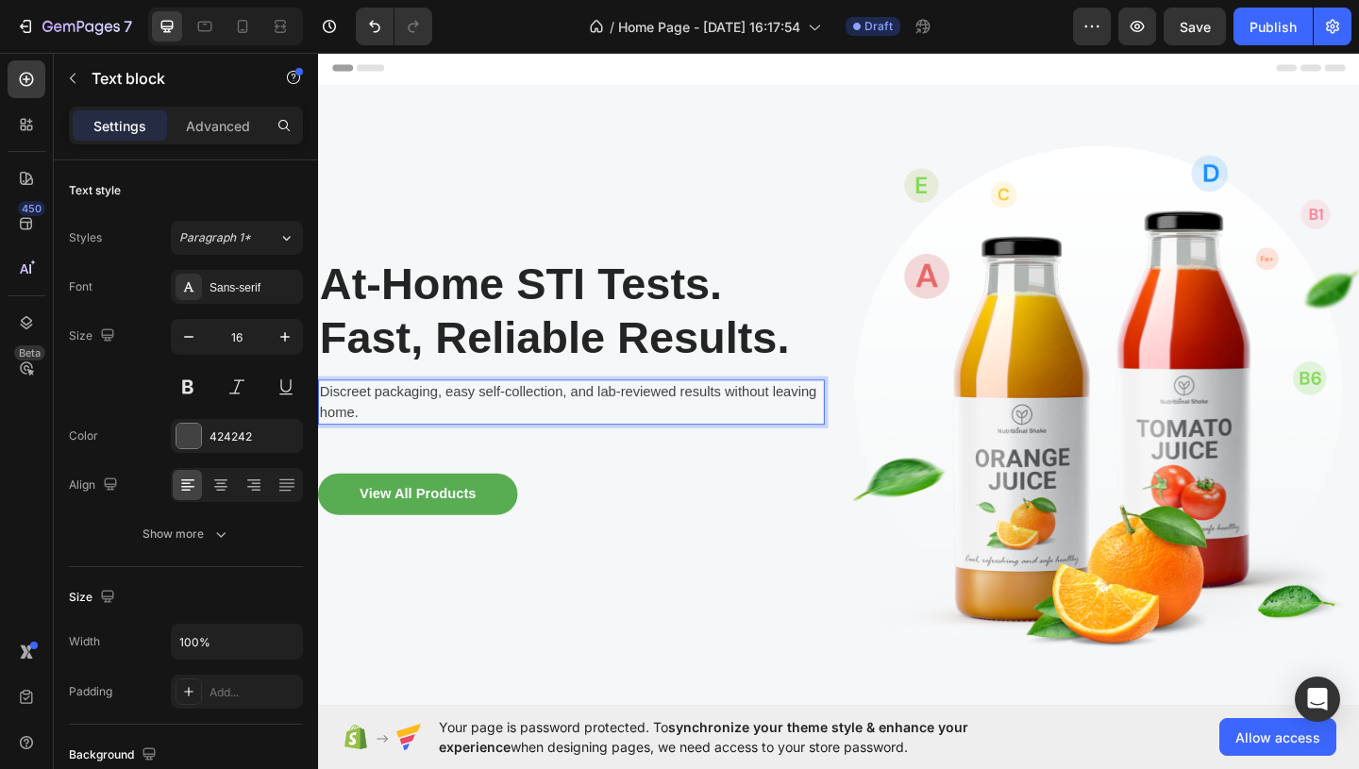
click at [786, 432] on p "Discreet packaging, easy self-collection, and lab-reviewed results without leav…" at bounding box center [593, 432] width 547 height 45
click at [764, 419] on p "Discreet packaging, easy self-collection, and lab-reviewed results without leav…" at bounding box center [593, 432] width 547 height 45
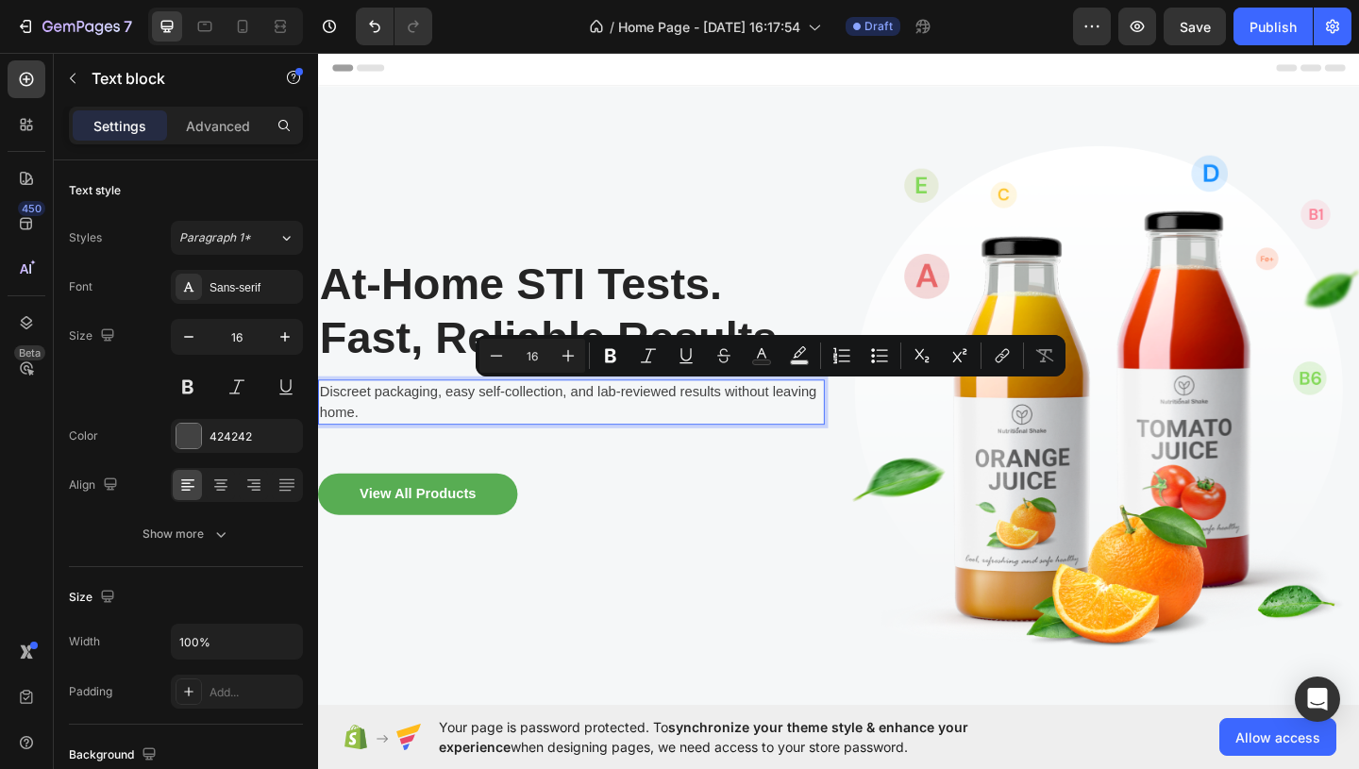
click at [775, 441] on p "Discreet packaging, easy self-collection, and lab-reviewed results without leav…" at bounding box center [593, 432] width 547 height 45
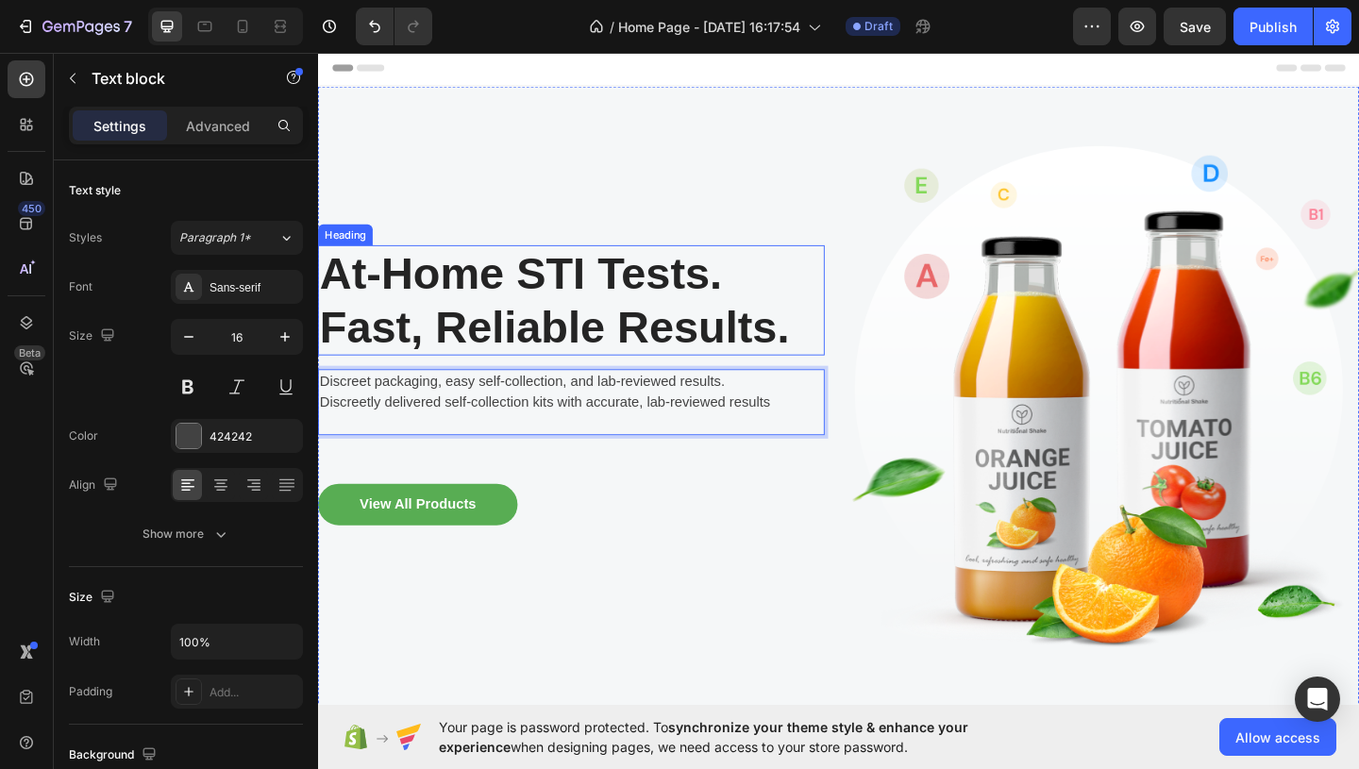
click at [560, 333] on p "At-Home STI Tests. Fast, Reliable Results." at bounding box center [593, 320] width 547 height 115
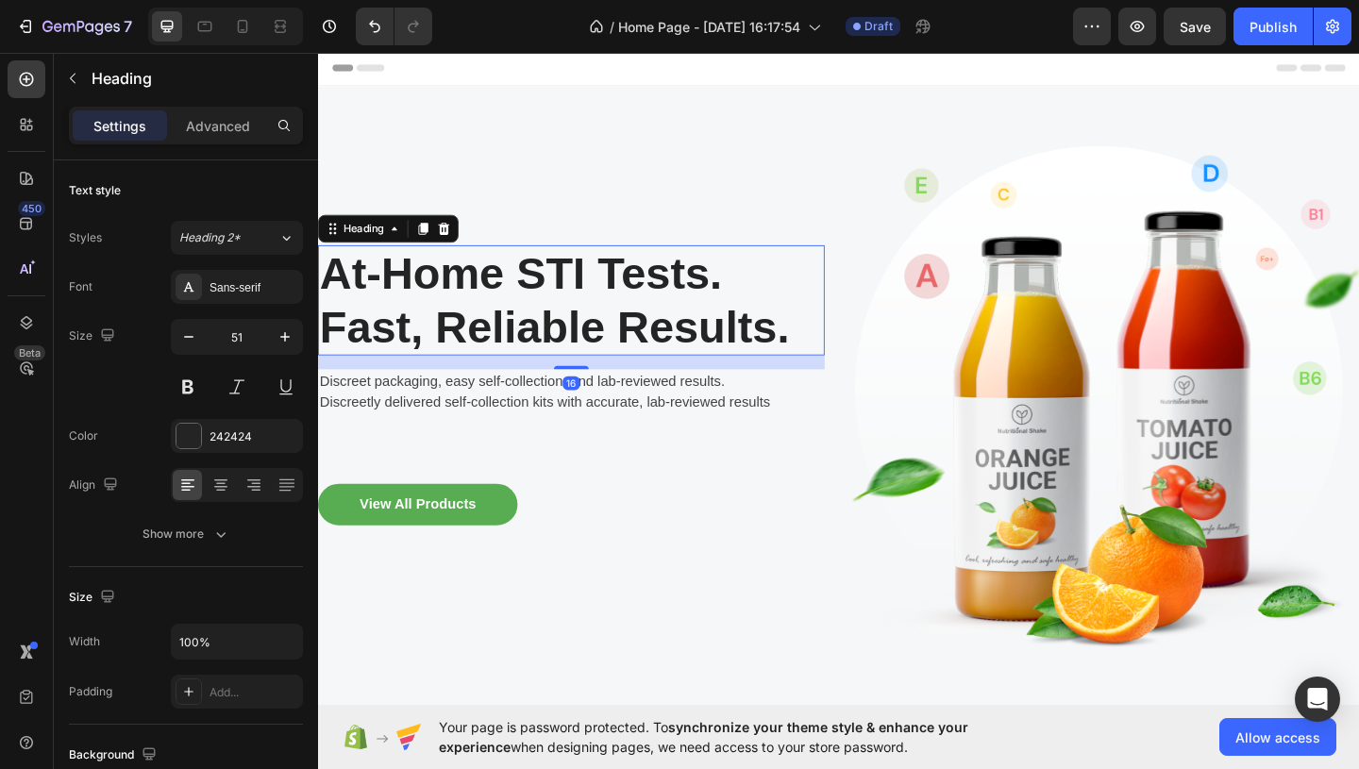
click at [561, 350] on p "At-Home STI Tests. Fast, Reliable Results." at bounding box center [593, 320] width 547 height 115
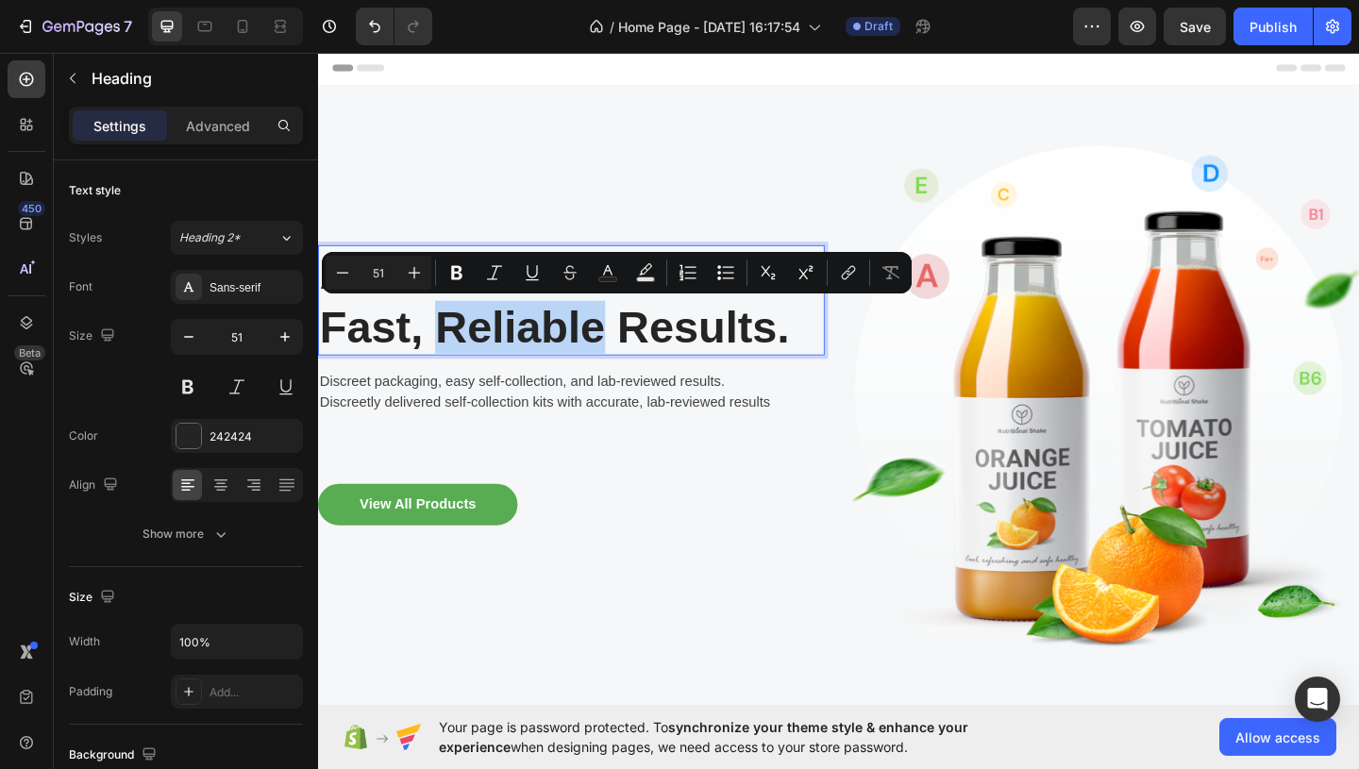
click at [561, 350] on p "At-Home STI Tests. Fast, Reliable Results." at bounding box center [593, 320] width 547 height 115
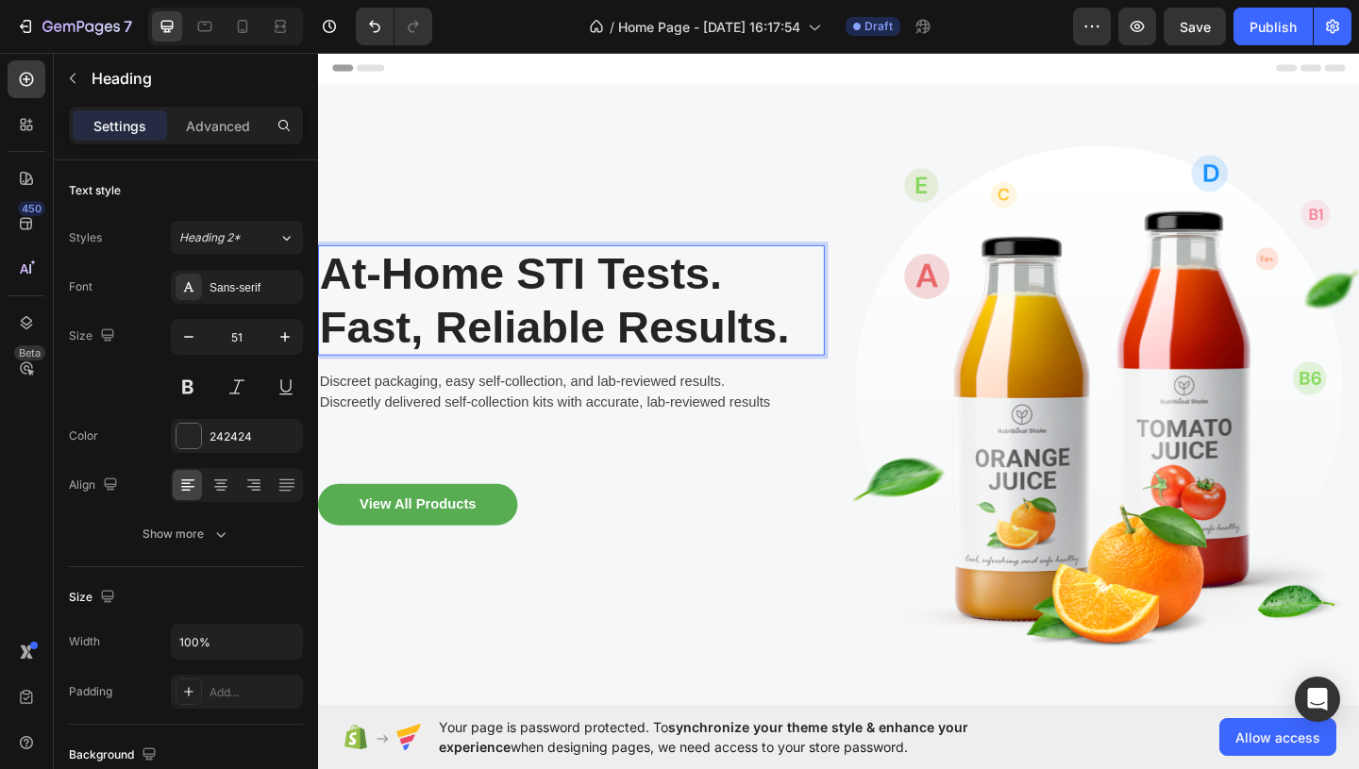
click at [623, 367] on p "At-Home STI Tests. Fast, Reliable Results." at bounding box center [593, 320] width 547 height 115
click at [421, 358] on p "At-Home STI Tests. Fast, Reliable Results." at bounding box center [593, 320] width 547 height 115
click at [464, 417] on p "Discreet packaging, easy self-collection, and lab-reviewed results." at bounding box center [593, 409] width 547 height 23
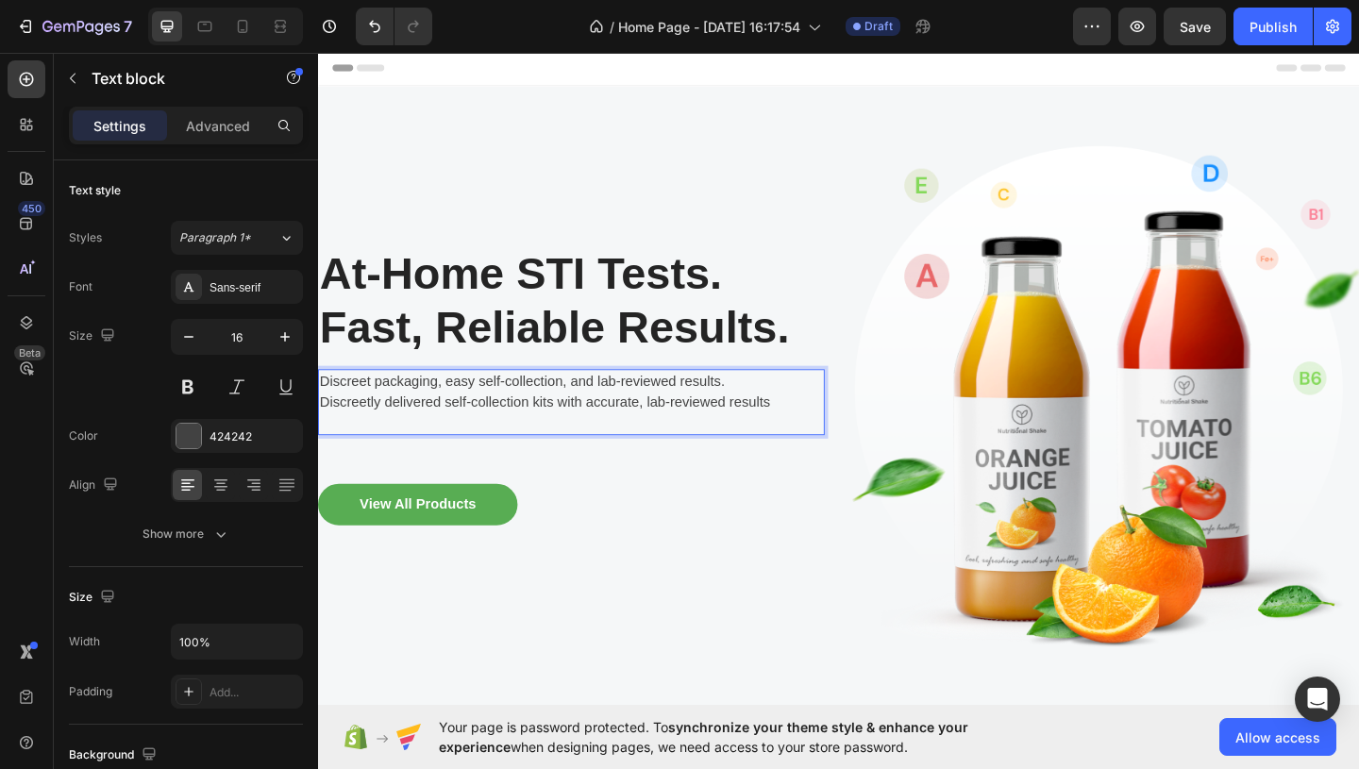
click at [446, 417] on p "Discreet packaging, easy self-collection, and lab-reviewed results." at bounding box center [593, 409] width 547 height 23
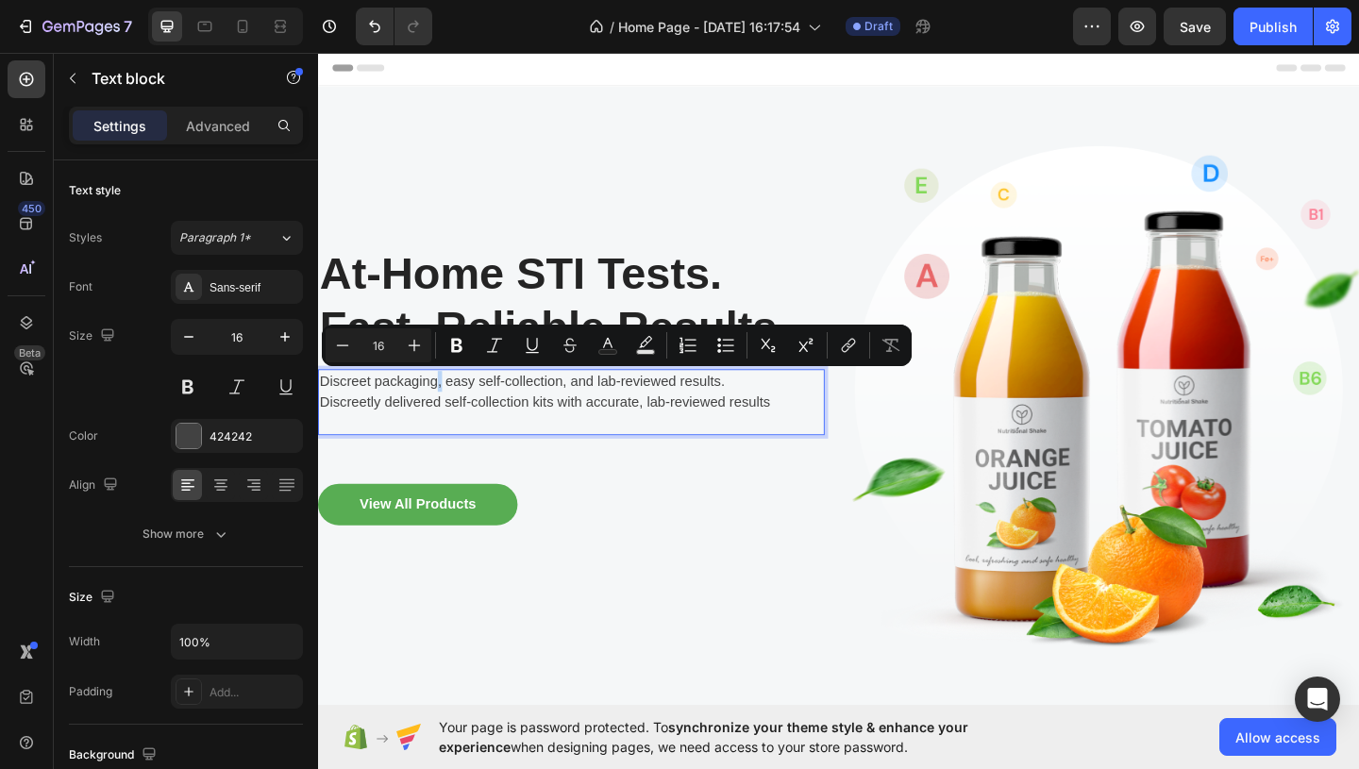
click at [446, 417] on p "Discreet packaging, easy self-collection, and lab-reviewed results." at bounding box center [593, 409] width 547 height 23
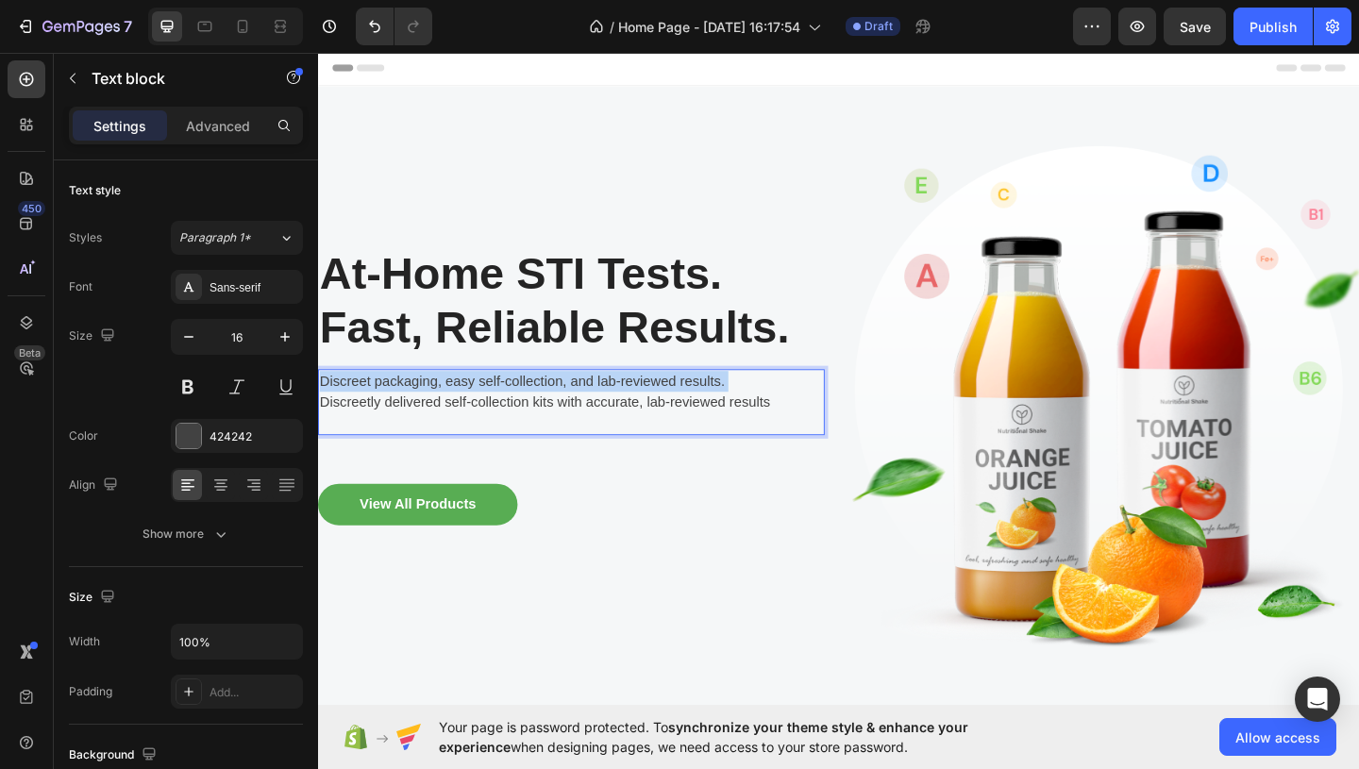
click at [446, 417] on p "Discreet packaging, easy self-collection, and lab-reviewed results." at bounding box center [593, 409] width 547 height 23
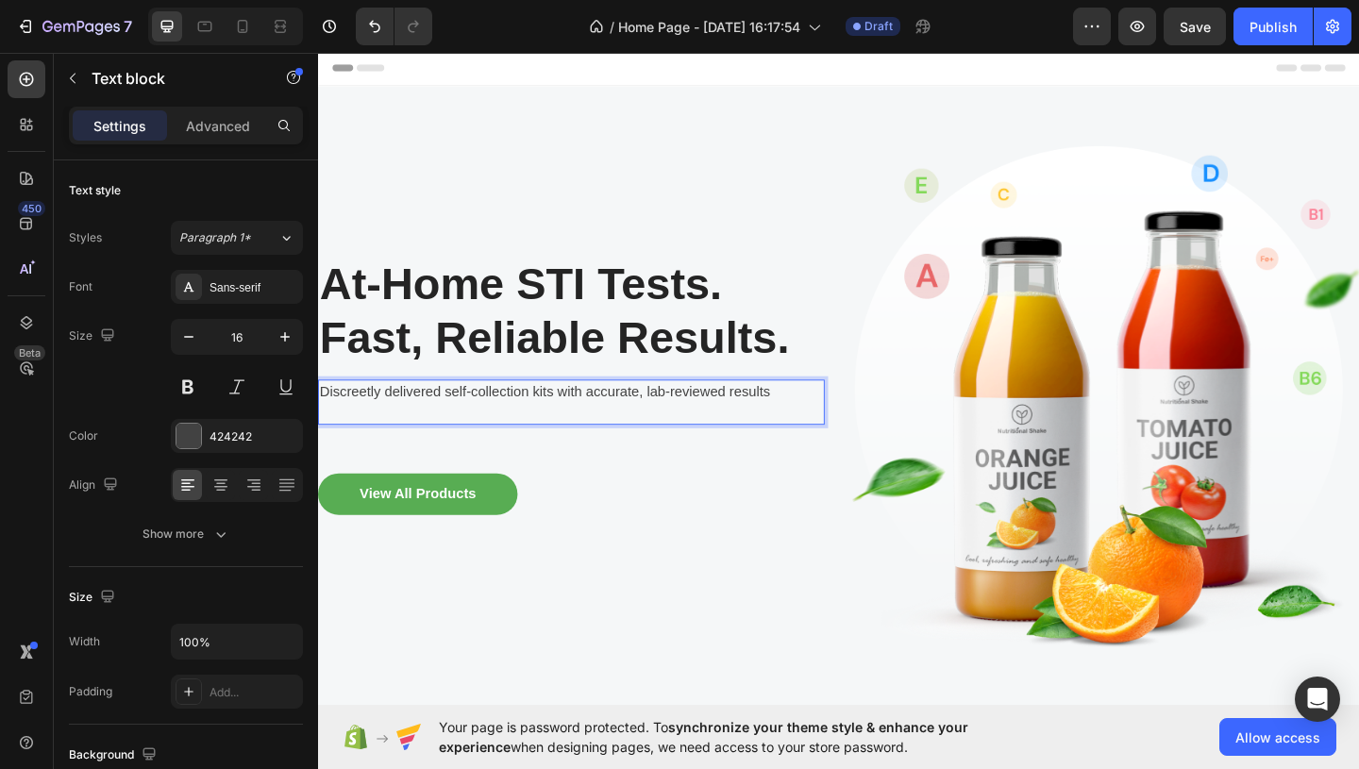
click at [823, 433] on p "Rich Text Editor. Editing area: main" at bounding box center [593, 443] width 547 height 23
click at [823, 421] on p "Discreetly delivered self-collection kits with accurate, lab-reviewed results" at bounding box center [593, 421] width 547 height 23
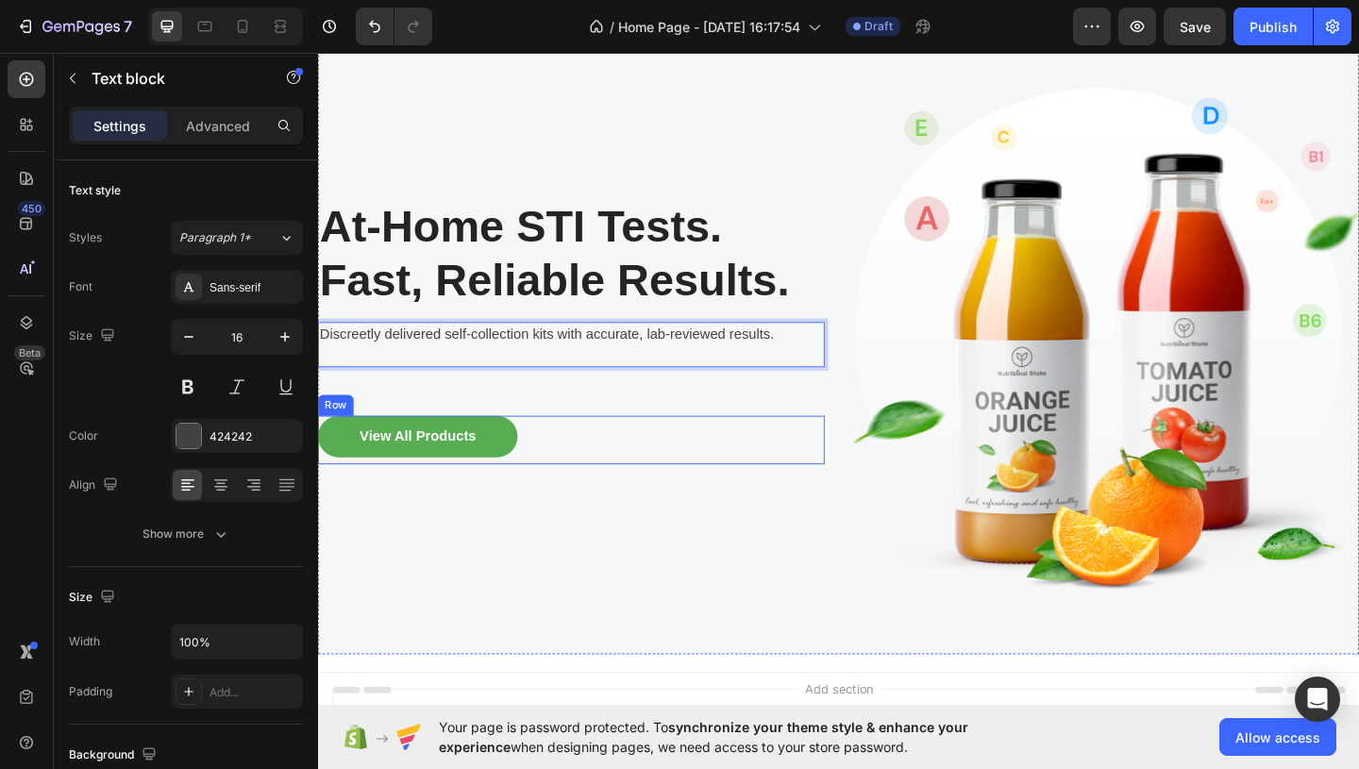
scroll to position [63, 0]
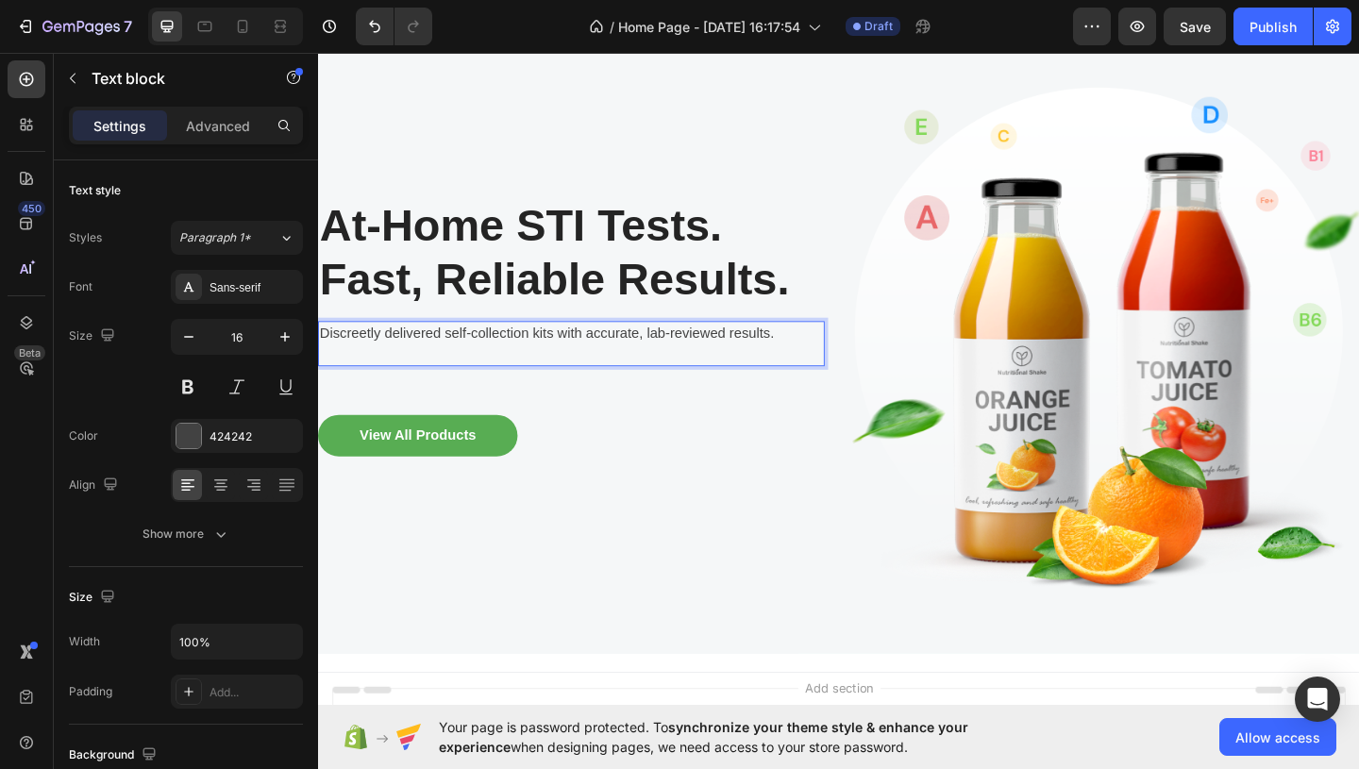
click at [459, 358] on p "Discreetly delivered self-collection kits with accurate, lab-reviewed results." at bounding box center [593, 357] width 547 height 23
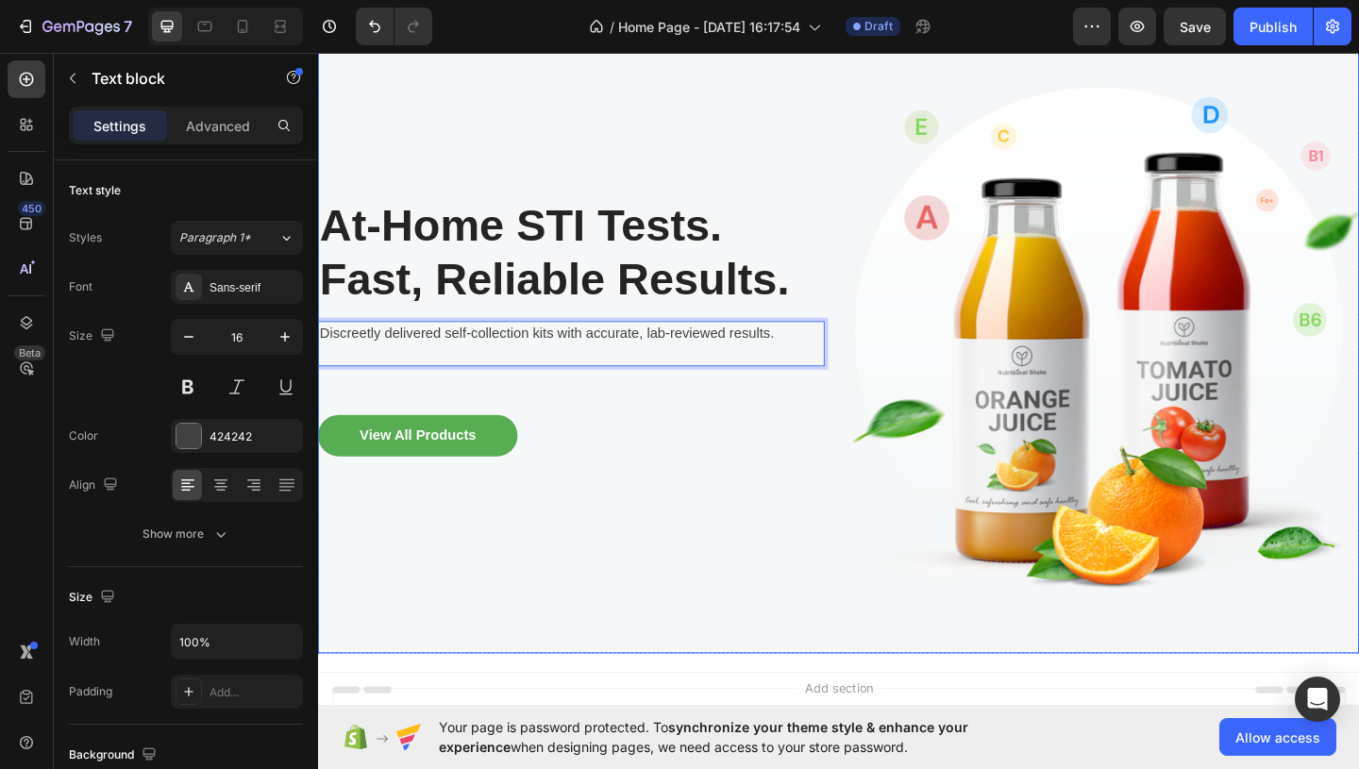
click at [663, 511] on div "At-Home STI Tests. Fast, Reliable Results. Heading Discreetly delivered self-co…" at bounding box center [593, 366] width 551 height 620
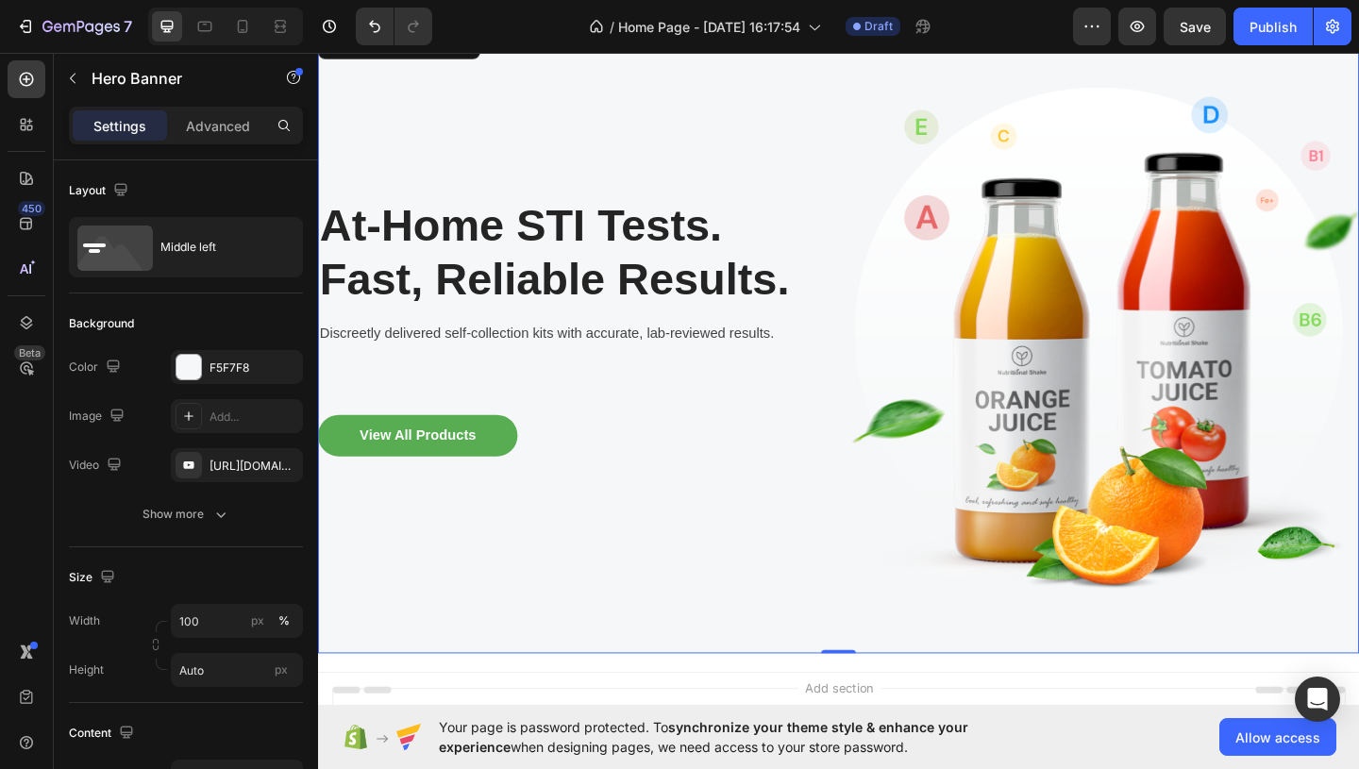
click at [627, 324] on p "At-Home STI Tests. Fast, Reliable Results." at bounding box center [593, 268] width 547 height 115
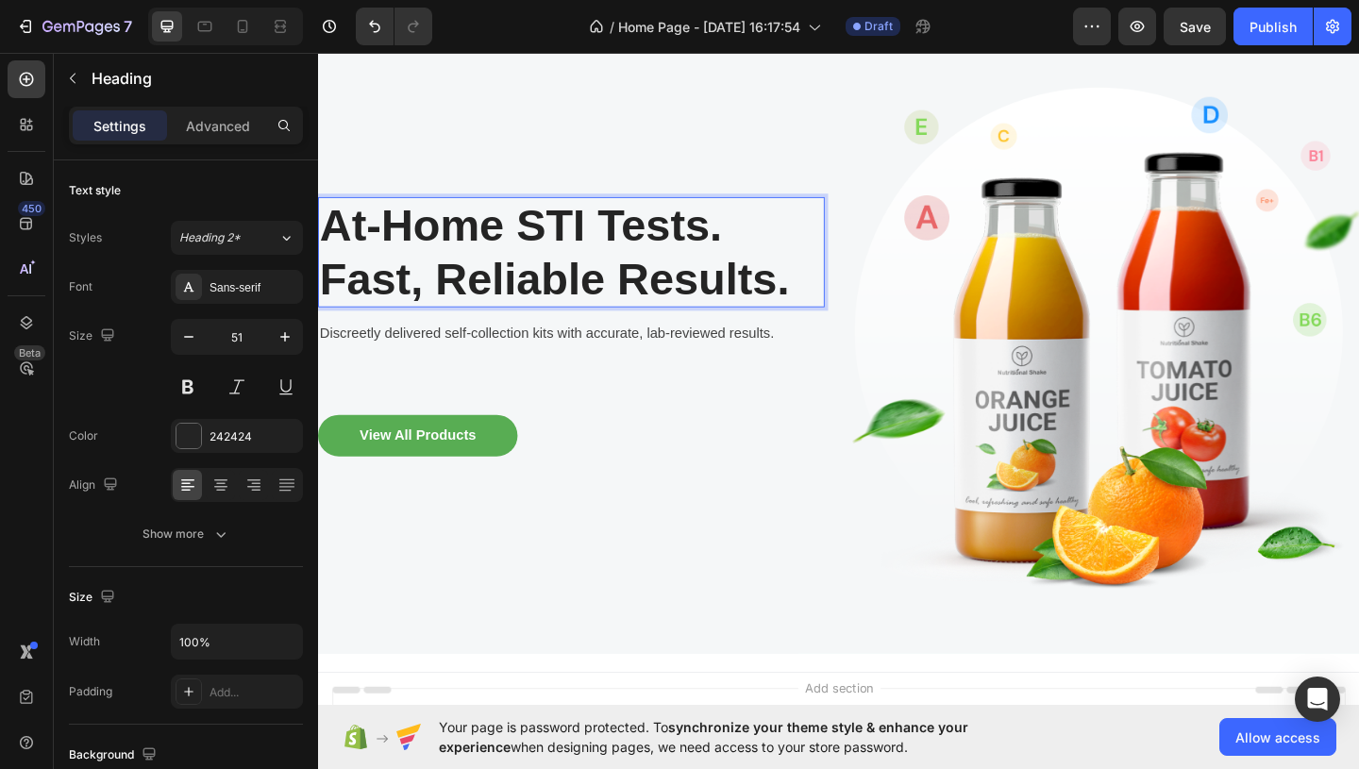
click at [627, 307] on p "At-Home STI Tests. Fast, Reliable Results." at bounding box center [593, 268] width 547 height 115
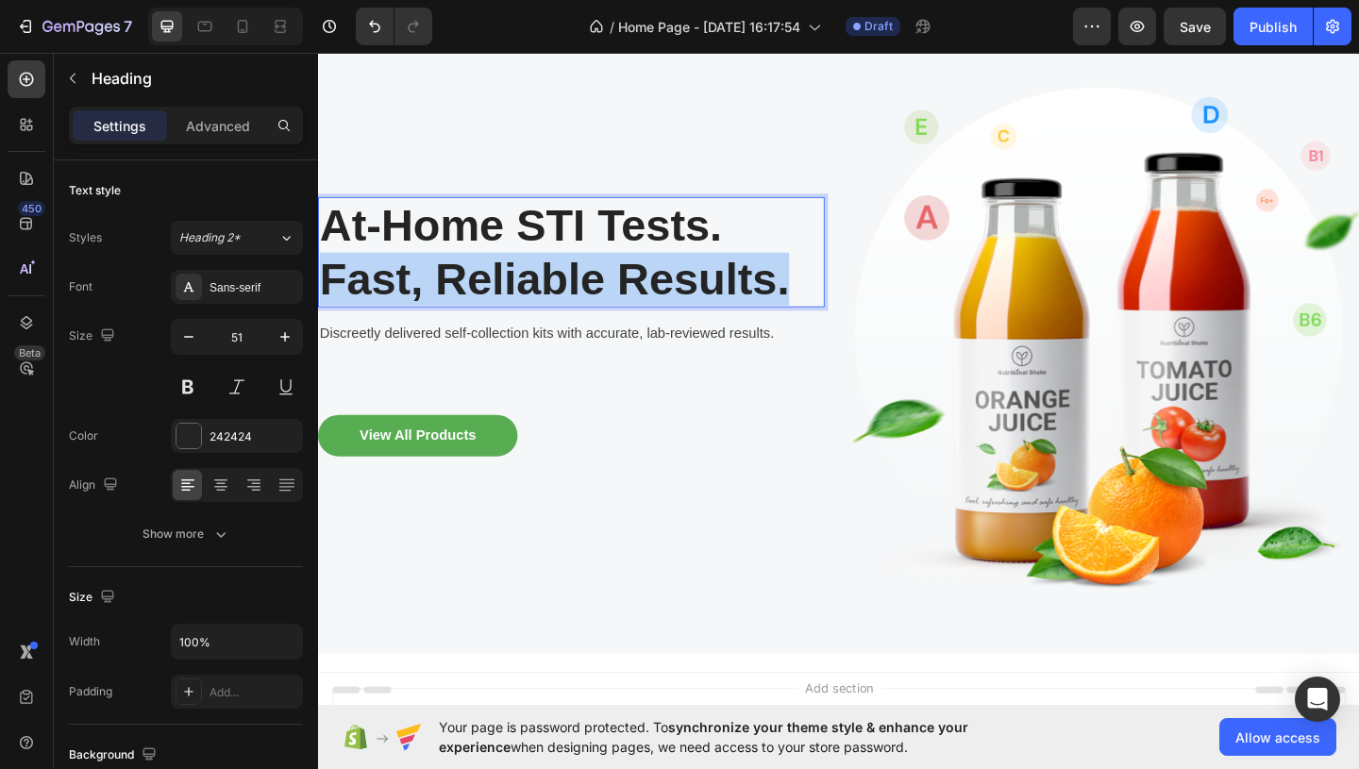
click at [627, 307] on p "At-Home STI Tests. Fast, Reliable Results." at bounding box center [593, 268] width 547 height 115
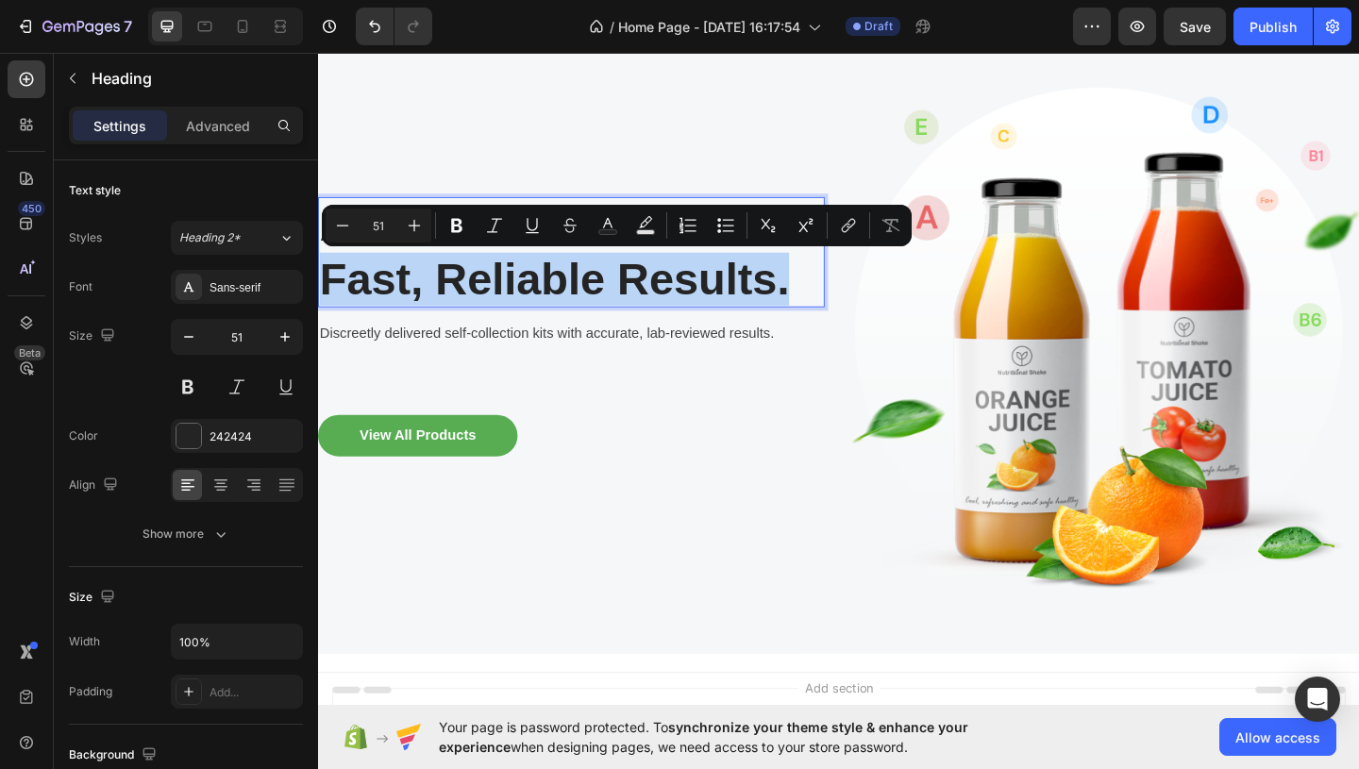
click at [627, 307] on p "At-Home STI Tests. Fast, Reliable Results." at bounding box center [593, 268] width 547 height 115
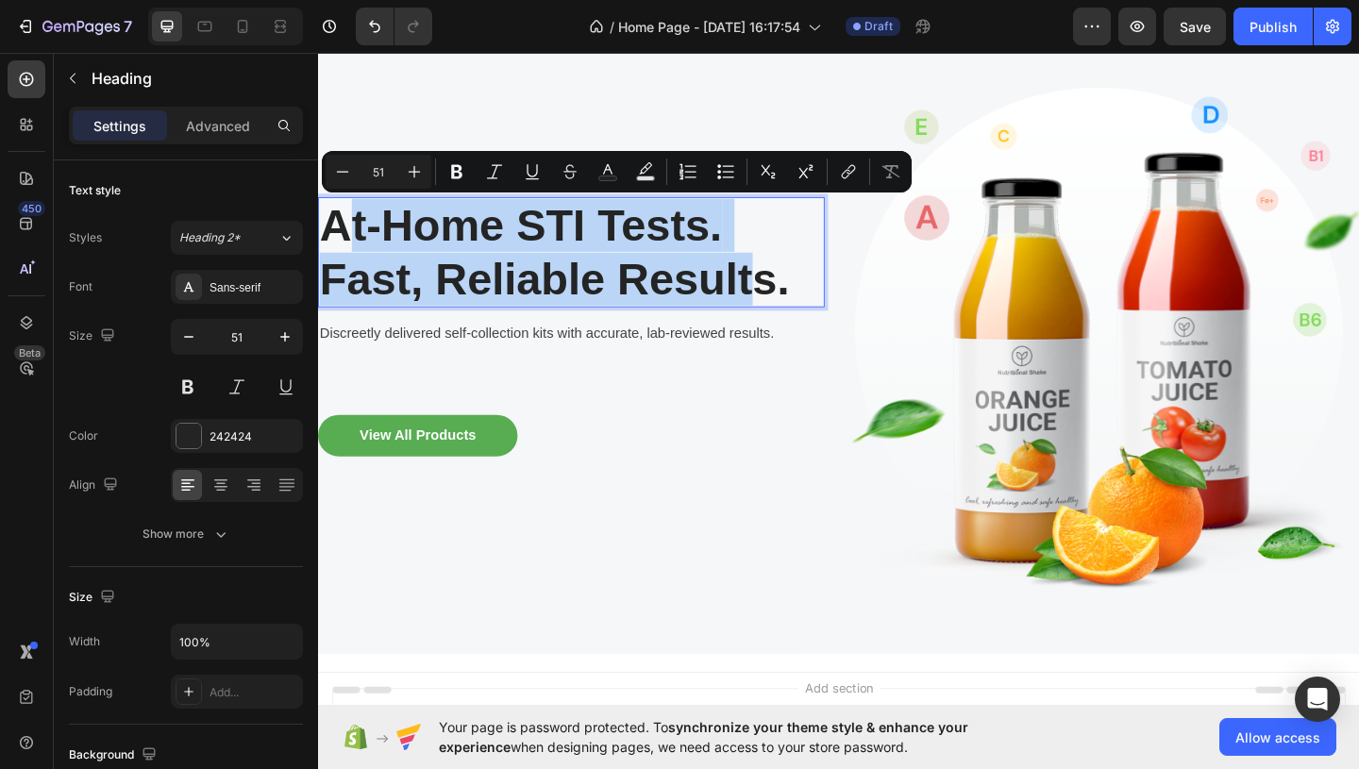
drag, startPoint x: 343, startPoint y: 241, endPoint x: 793, endPoint y: 301, distance: 454.1
click at [793, 301] on p "At-Home STI Tests. Fast, Reliable Results." at bounding box center [593, 268] width 547 height 115
click at [447, 247] on p "At-Home STI Tests. Fast, Reliable Results." at bounding box center [593, 268] width 547 height 115
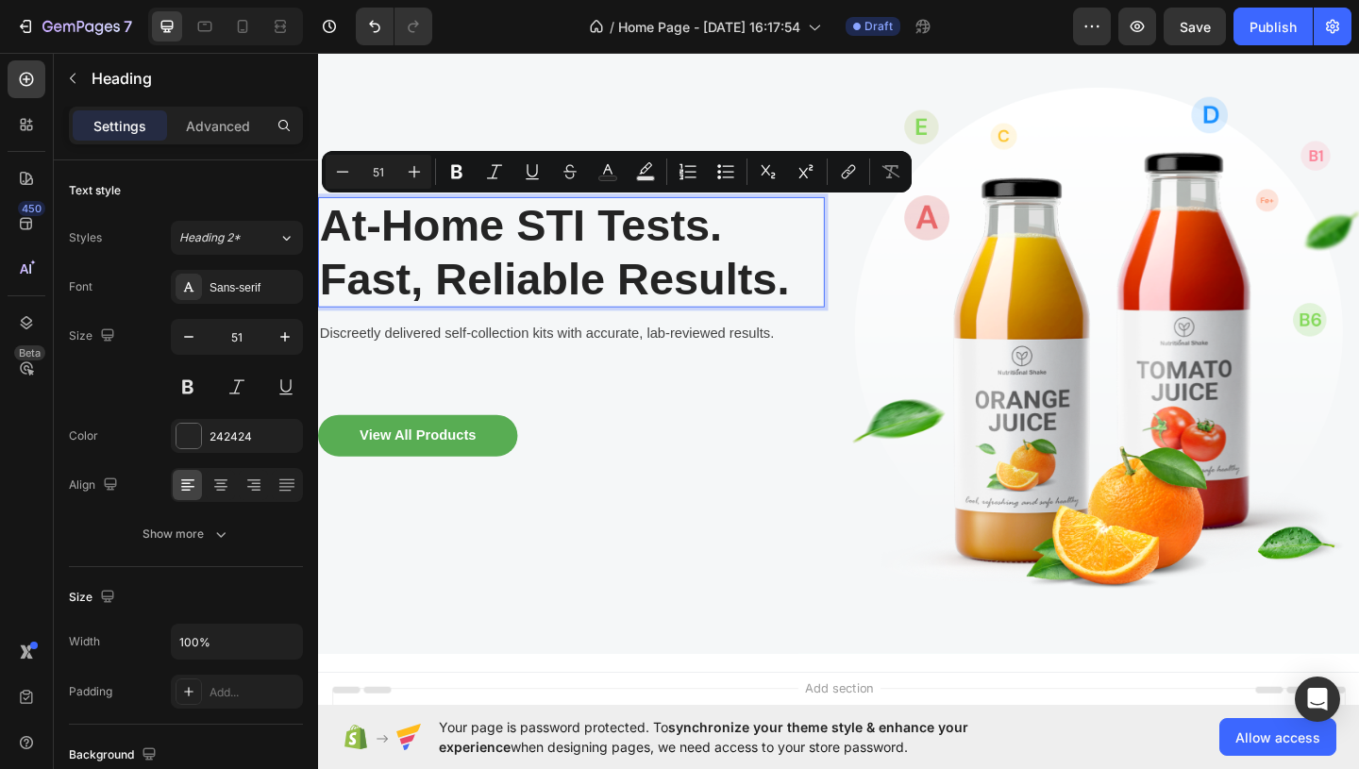
click at [447, 247] on p "At-Home STI Tests. Fast, Reliable Results." at bounding box center [593, 268] width 547 height 115
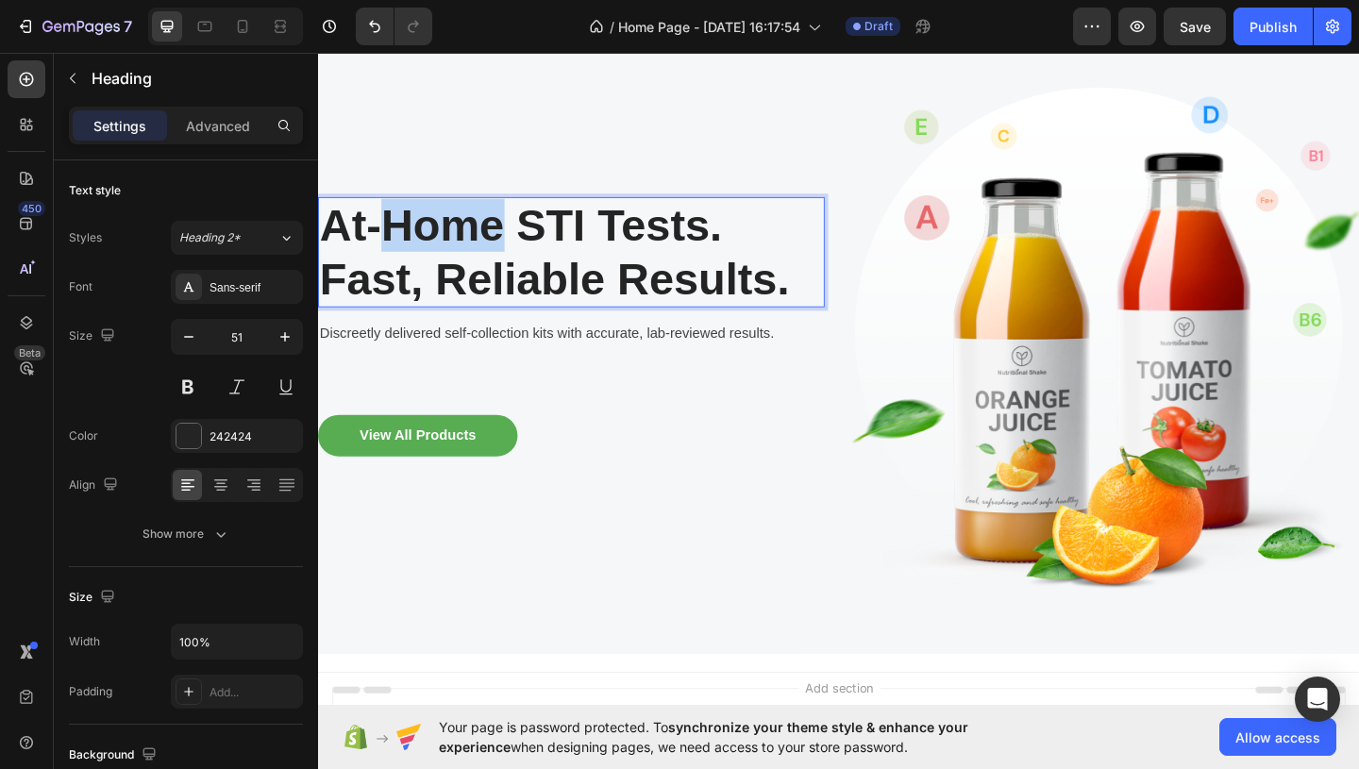
click at [447, 247] on p "At-Home STI Tests. Fast, Reliable Results." at bounding box center [593, 268] width 547 height 115
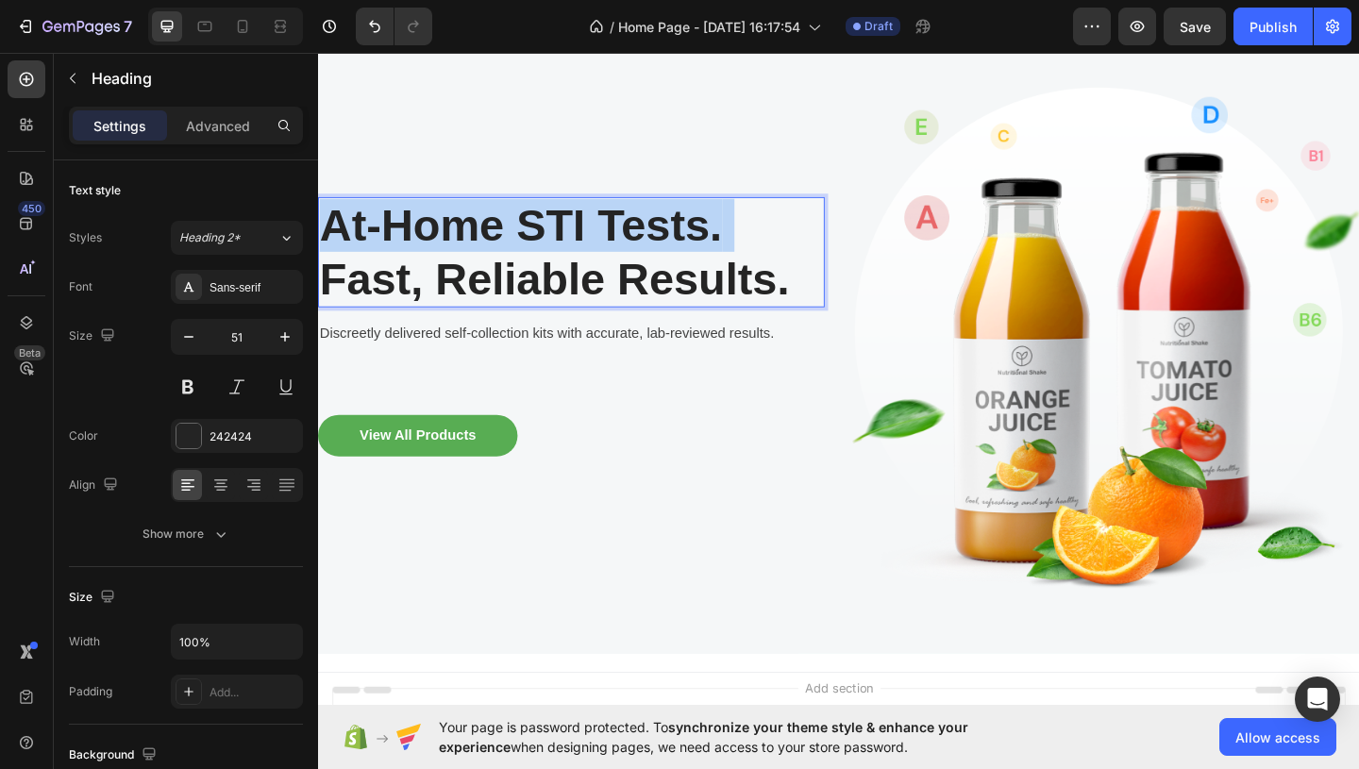
click at [447, 247] on p "At-Home STI Tests. Fast, Reliable Results." at bounding box center [593, 268] width 547 height 115
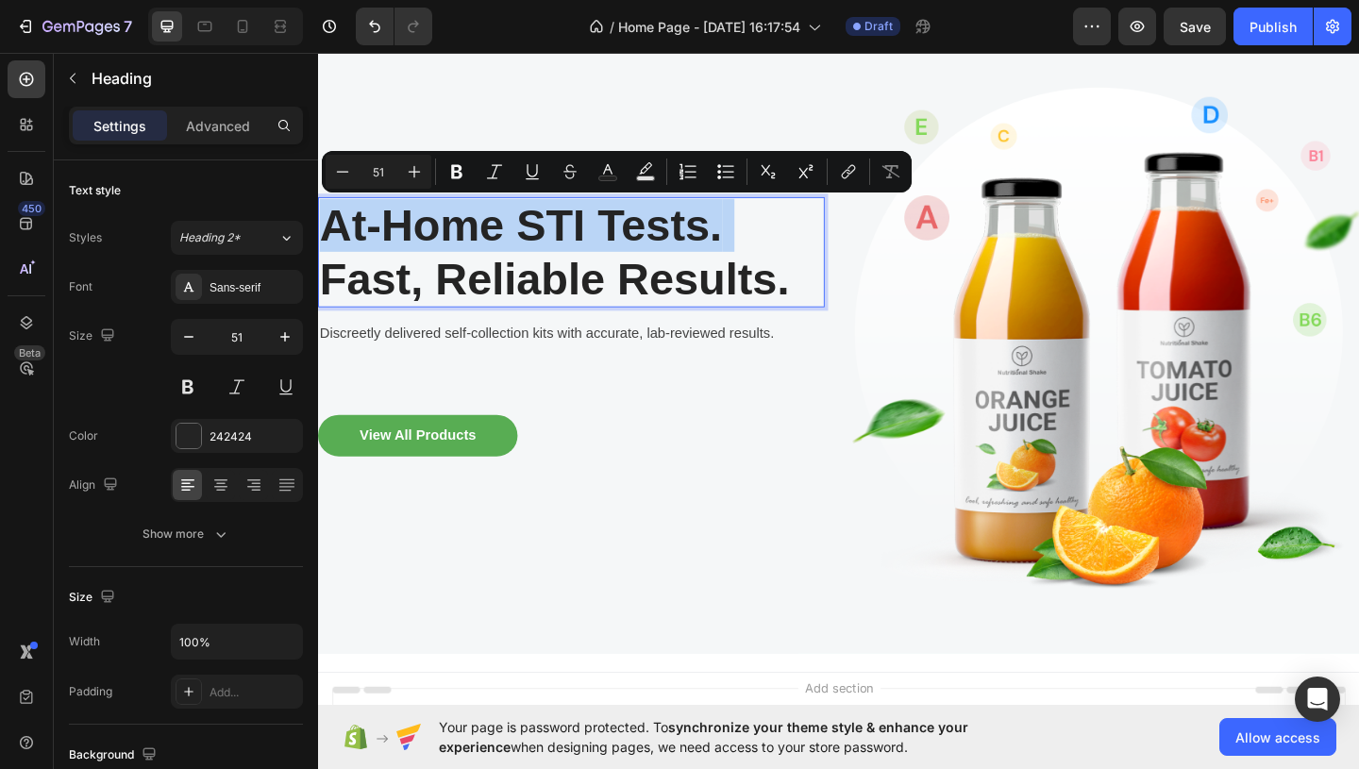
click at [447, 247] on p "At-Home STI Tests. Fast, Reliable Results." at bounding box center [593, 268] width 547 height 115
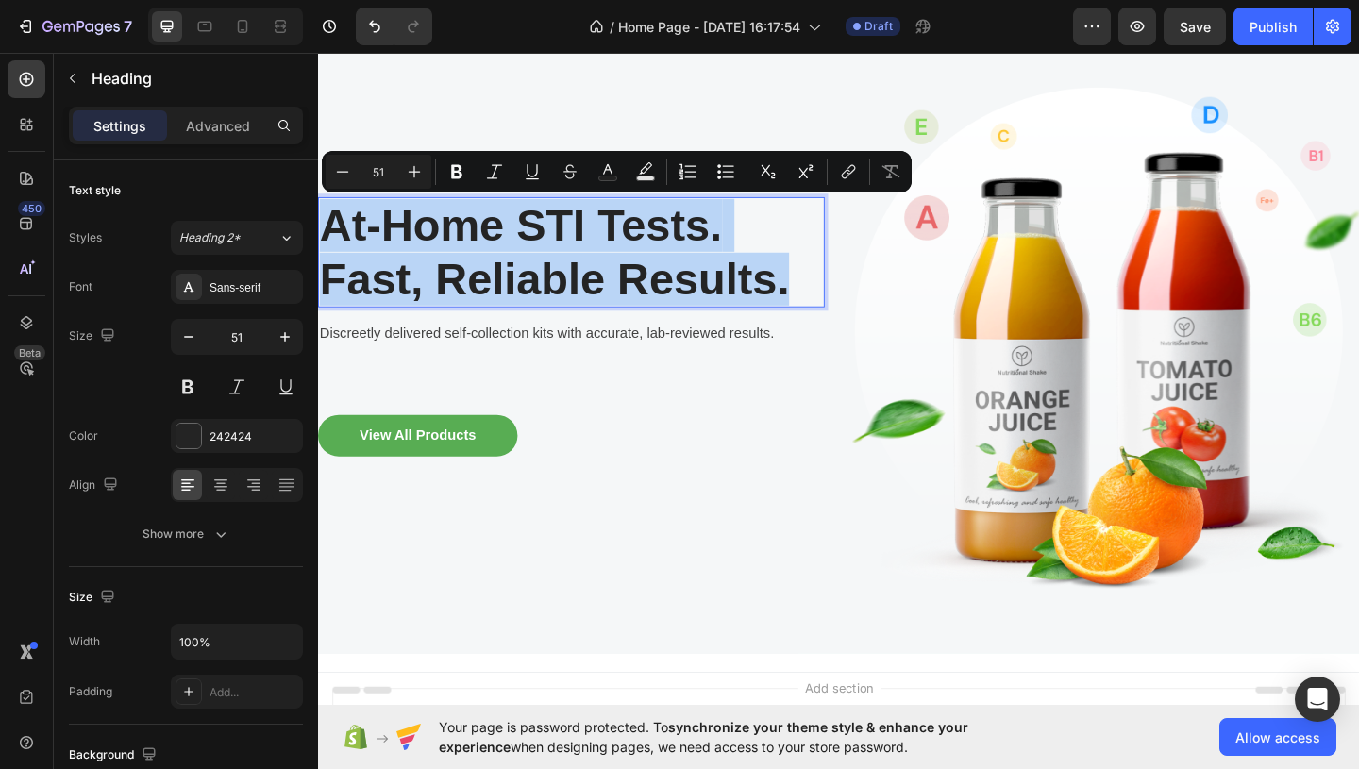
drag, startPoint x: 335, startPoint y: 245, endPoint x: 831, endPoint y: 310, distance: 500.6
click at [831, 310] on p "At-Home STI Tests. Fast, Reliable Results." at bounding box center [593, 268] width 547 height 115
copy p "At-Home STI Tests. Fast, Reliable Results."
click at [661, 255] on p "At-Home STI Tests. Fast, Reliable Results." at bounding box center [593, 268] width 547 height 115
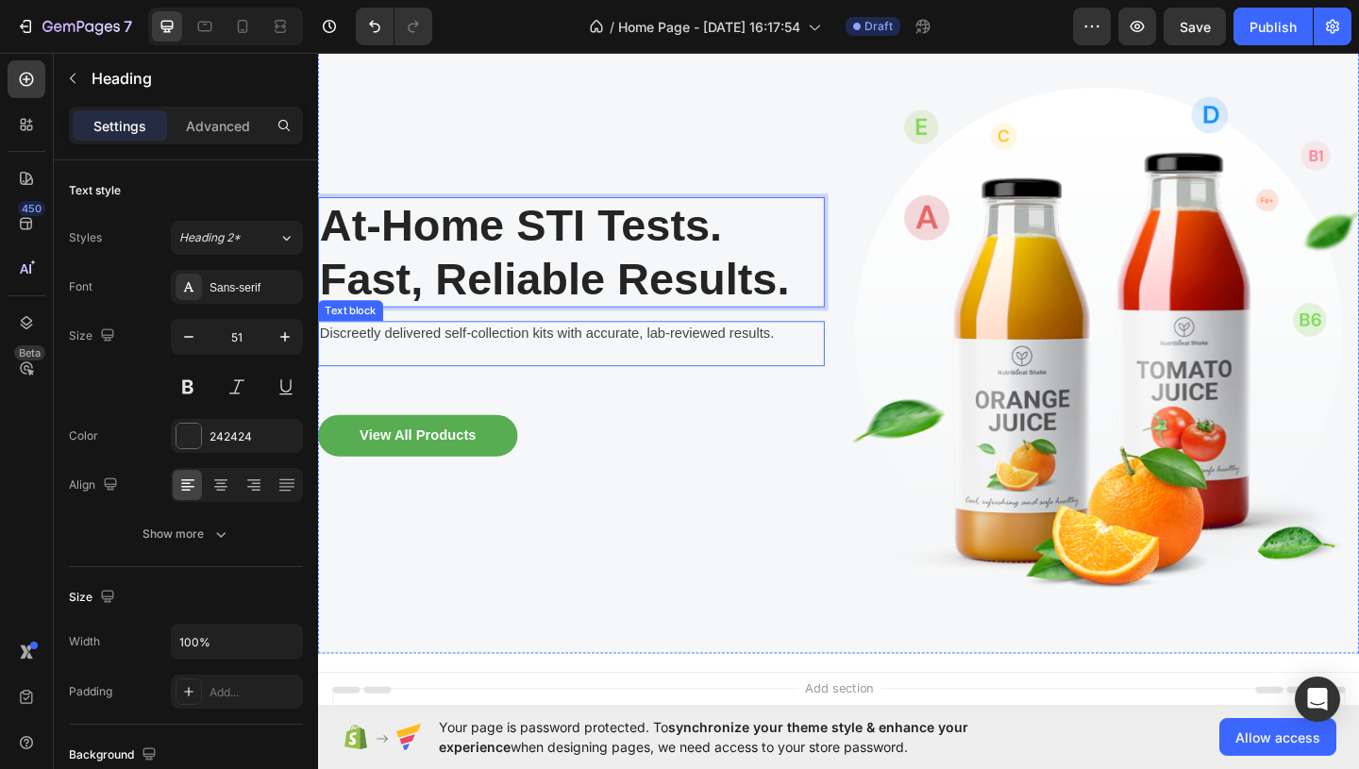
click at [767, 366] on p "Discreetly delivered self-collection kits with accurate, lab-reviewed results." at bounding box center [593, 357] width 547 height 23
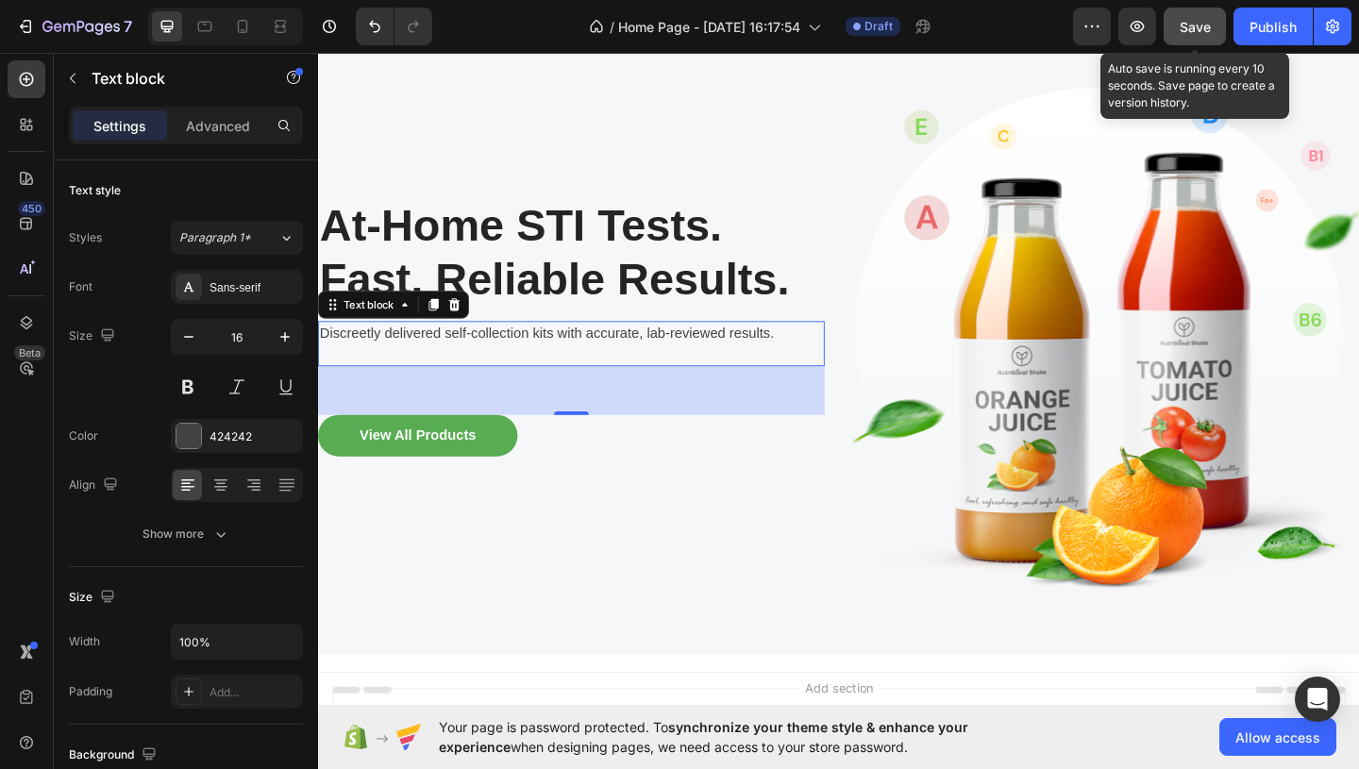
click at [1196, 35] on div "Save" at bounding box center [1195, 27] width 31 height 20
